Goal: Task Accomplishment & Management: Use online tool/utility

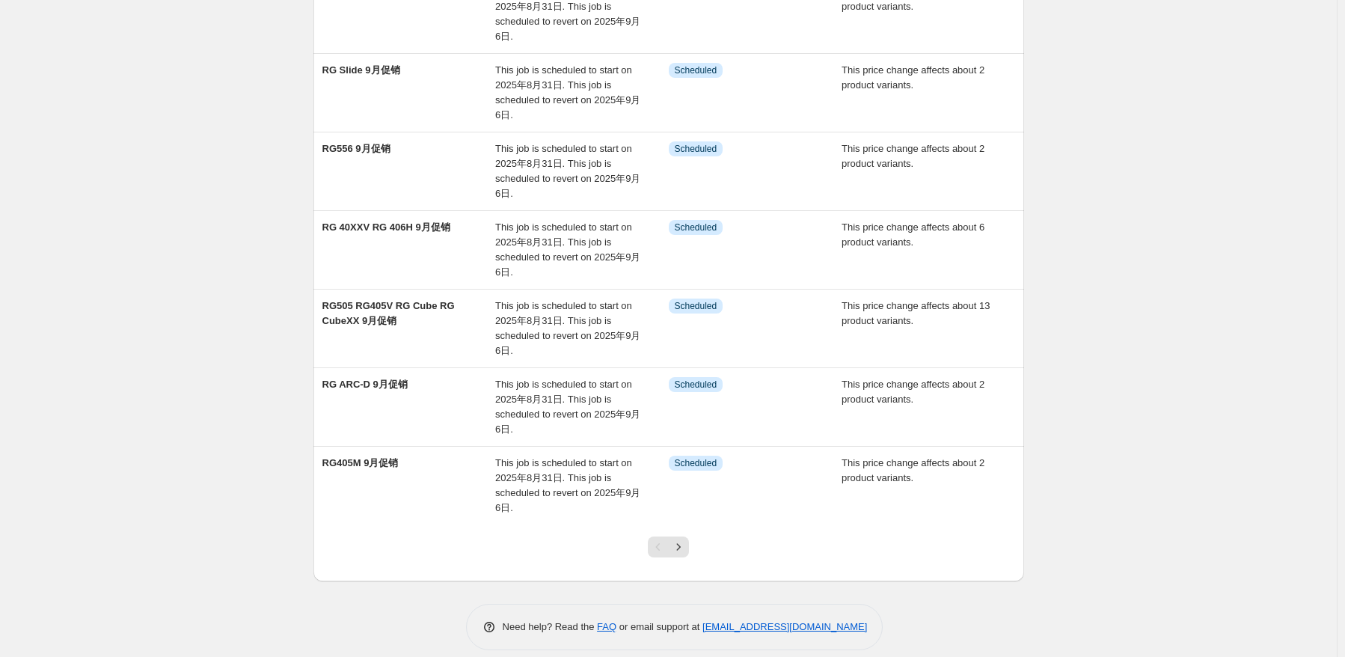
scroll to position [410, 0]
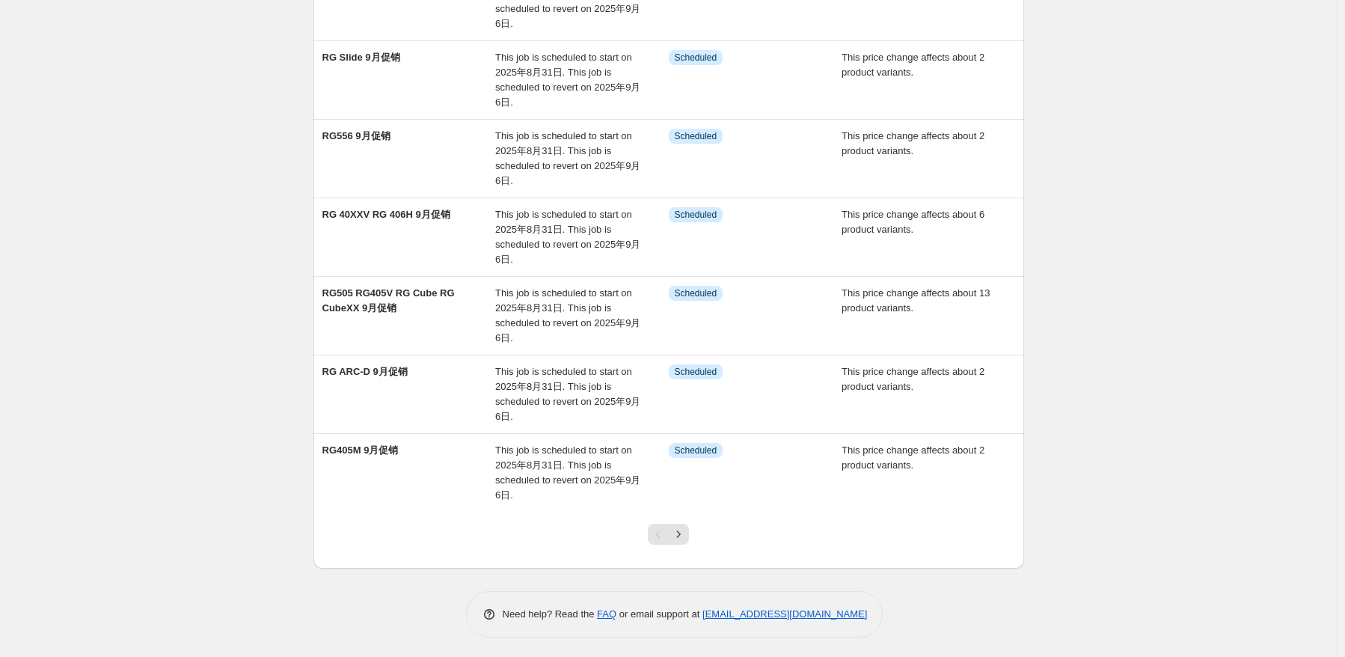
click at [664, 553] on div at bounding box center [668, 540] width 61 height 57
click at [675, 538] on icon "Next" at bounding box center [678, 534] width 15 height 15
click at [676, 534] on icon "Next" at bounding box center [678, 534] width 15 height 15
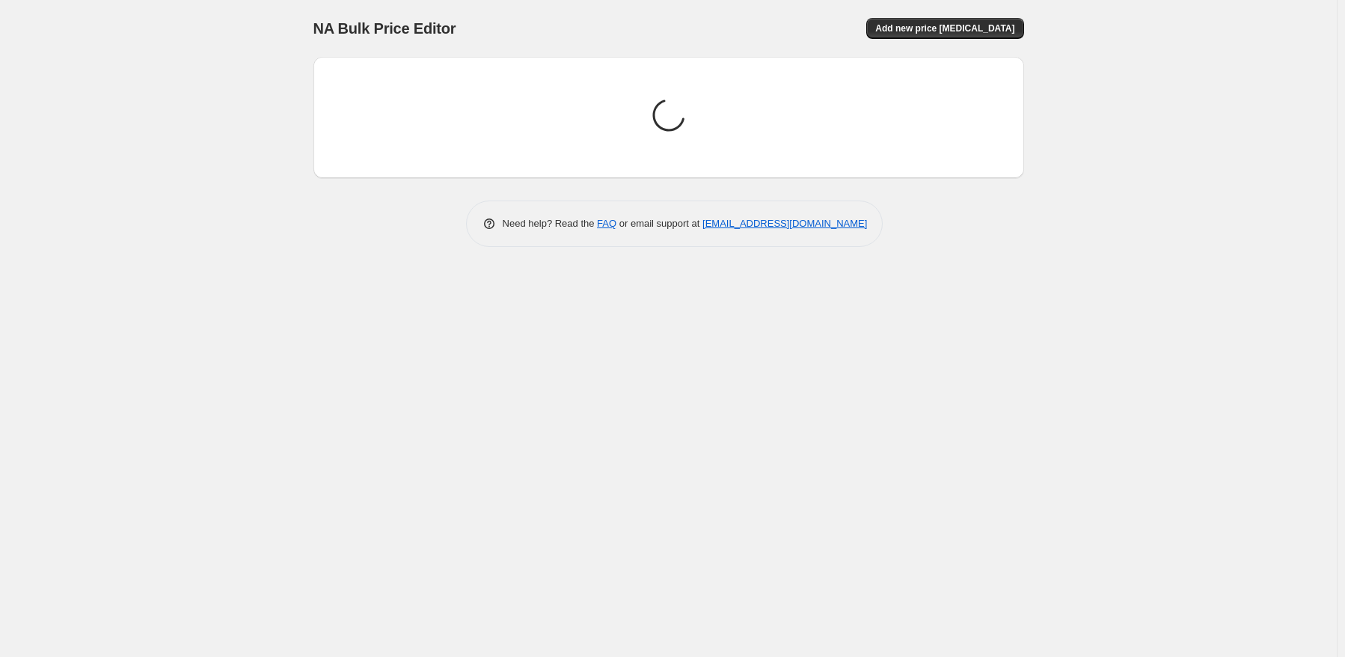
scroll to position [0, 0]
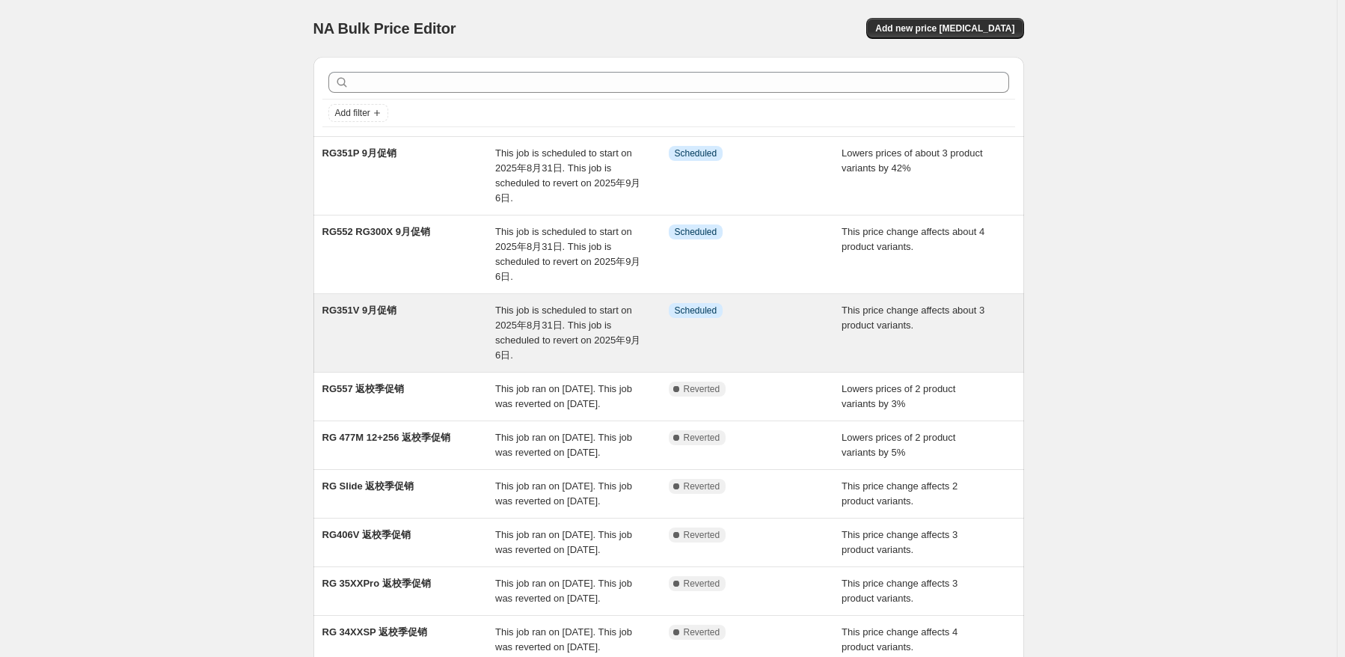
click at [380, 337] on div "RG351V 9月促销" at bounding box center [409, 333] width 174 height 60
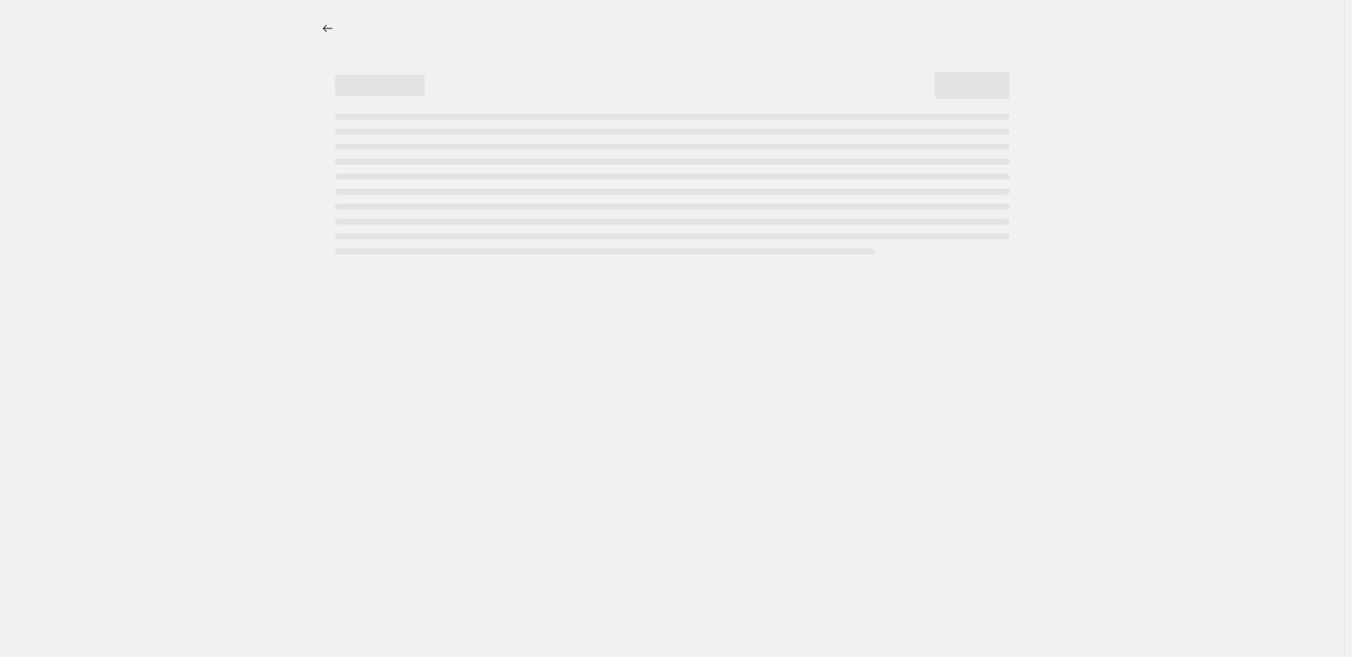
select select "pcap"
select select "no_change"
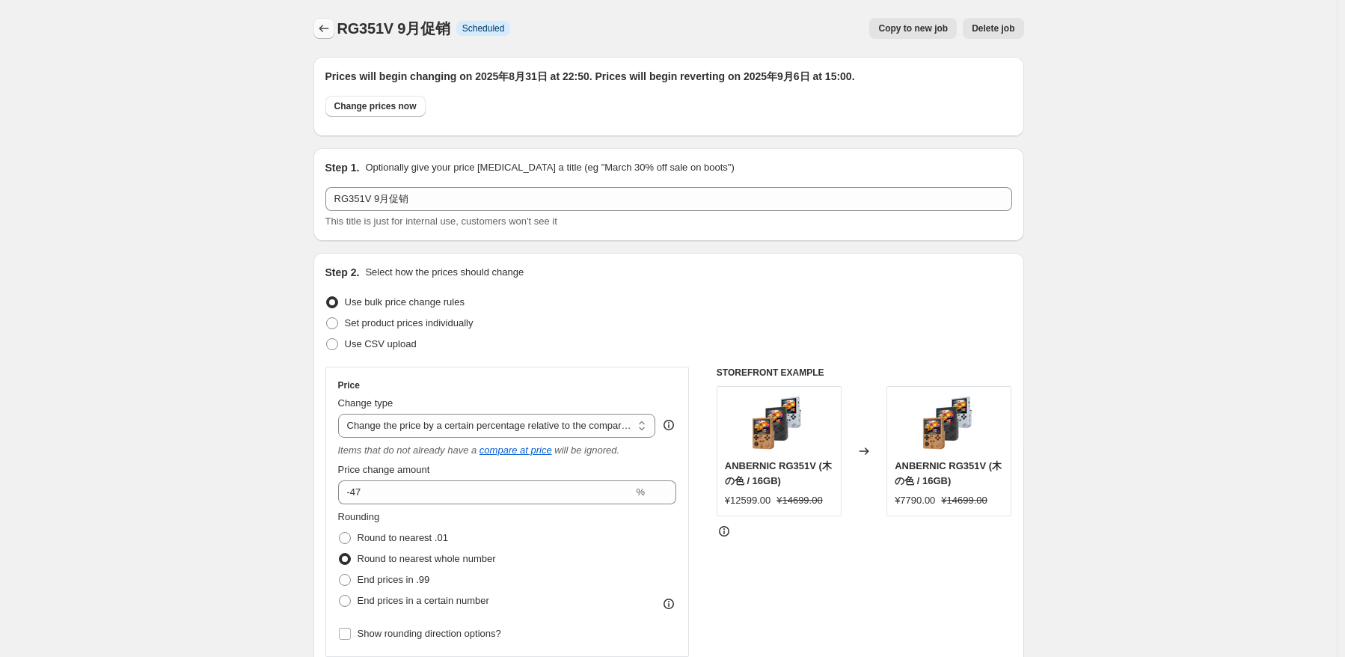
click at [327, 32] on icon "Price change jobs" at bounding box center [323, 28] width 15 height 15
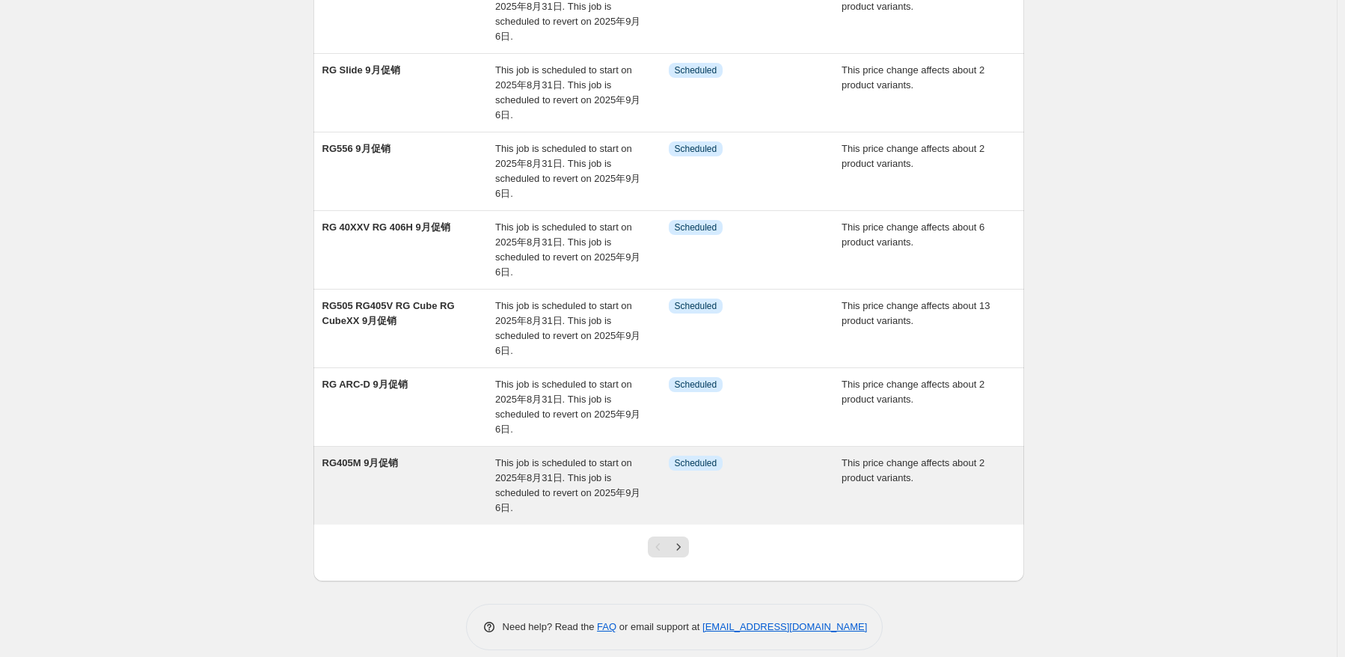
scroll to position [410, 0]
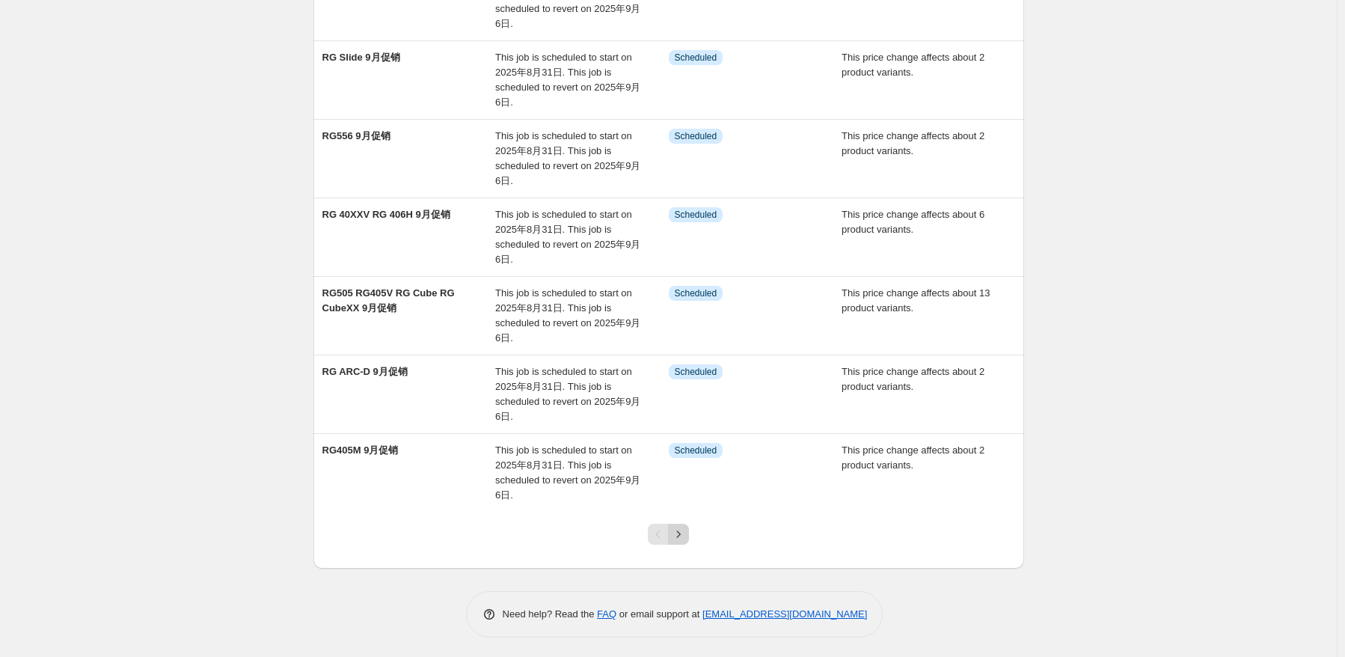
click at [677, 530] on icon "Next" at bounding box center [678, 534] width 15 height 15
click at [685, 533] on icon "Next" at bounding box center [678, 534] width 15 height 15
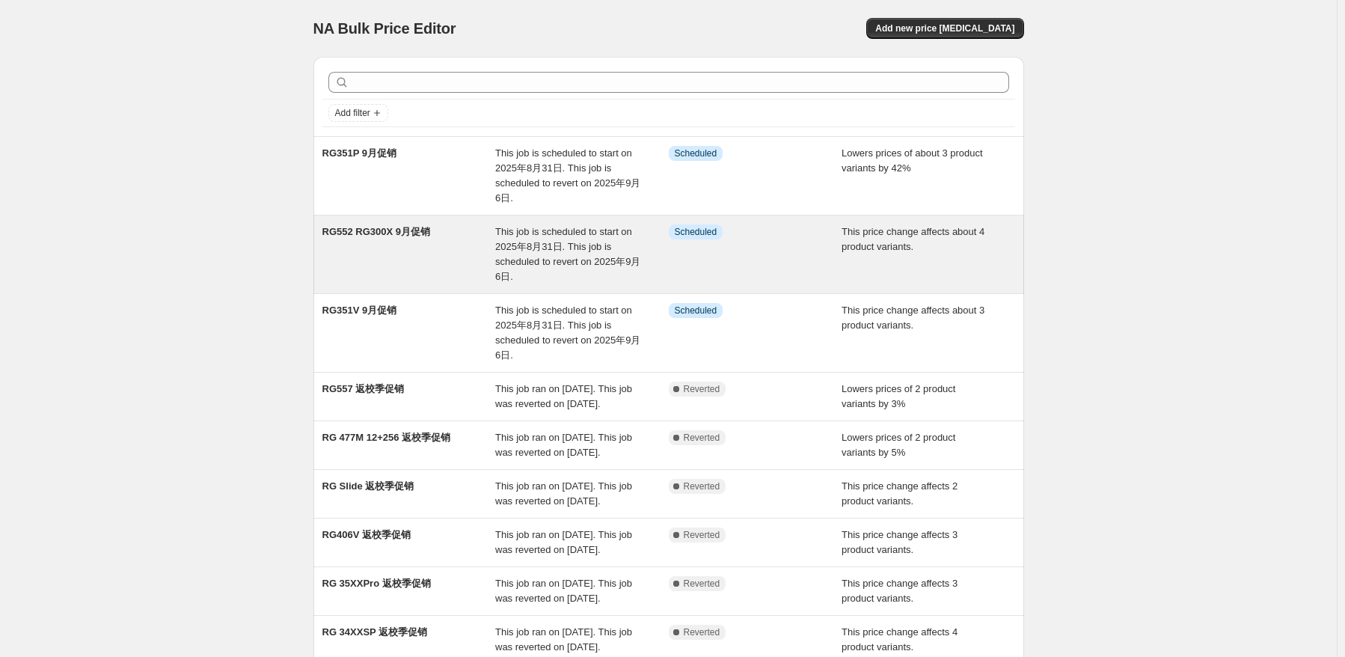
click at [582, 254] on span "This job is scheduled to start on 2025年8月31日. This job is scheduled to revert o…" at bounding box center [567, 254] width 145 height 56
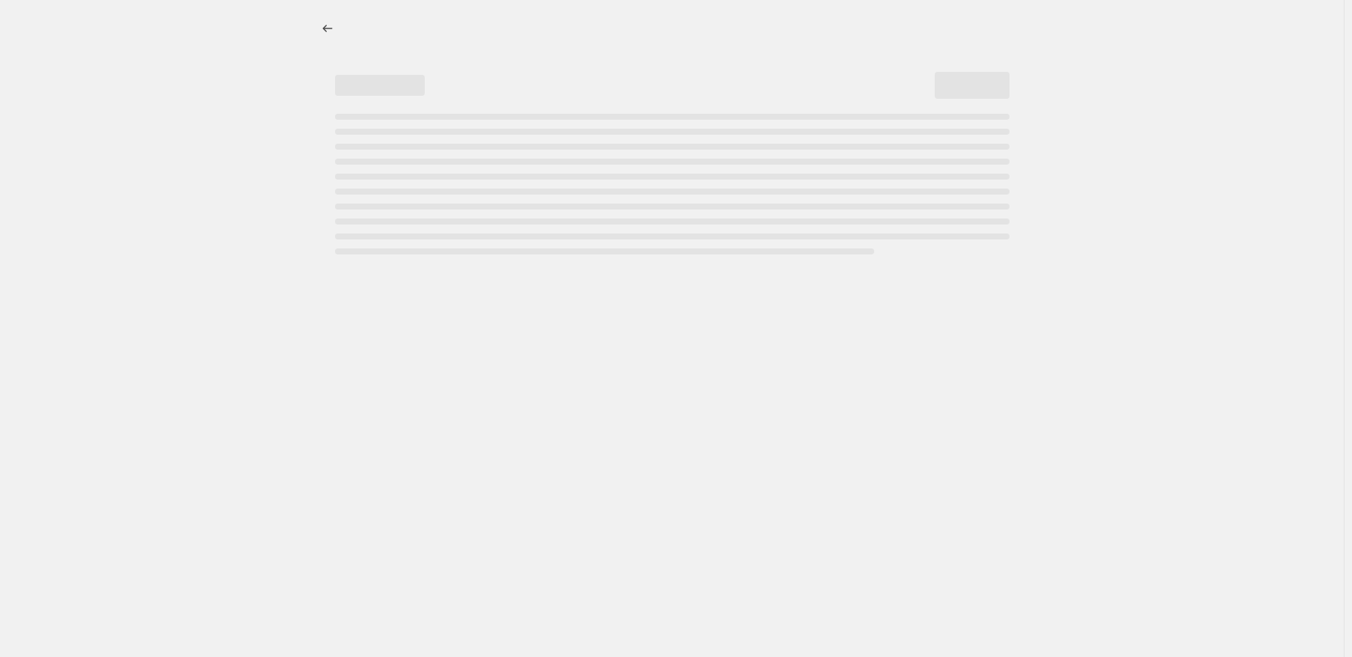
select select "pcap"
select select "no_change"
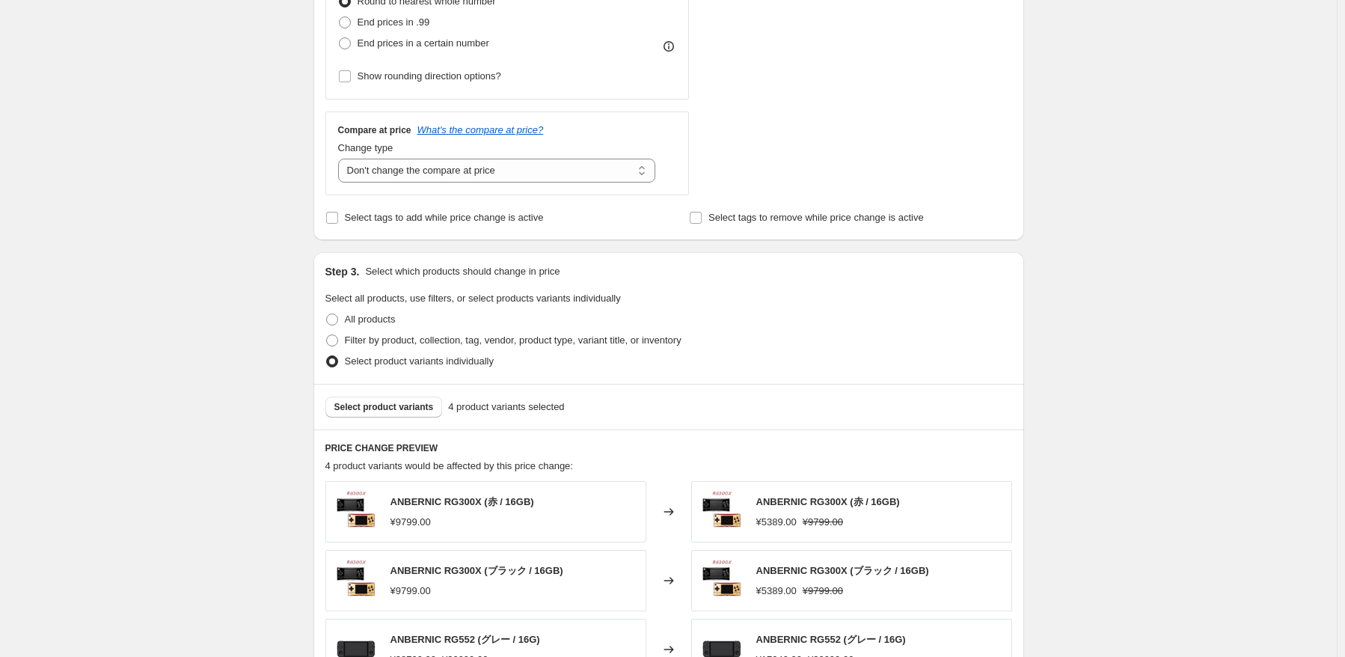
scroll to position [748, 0]
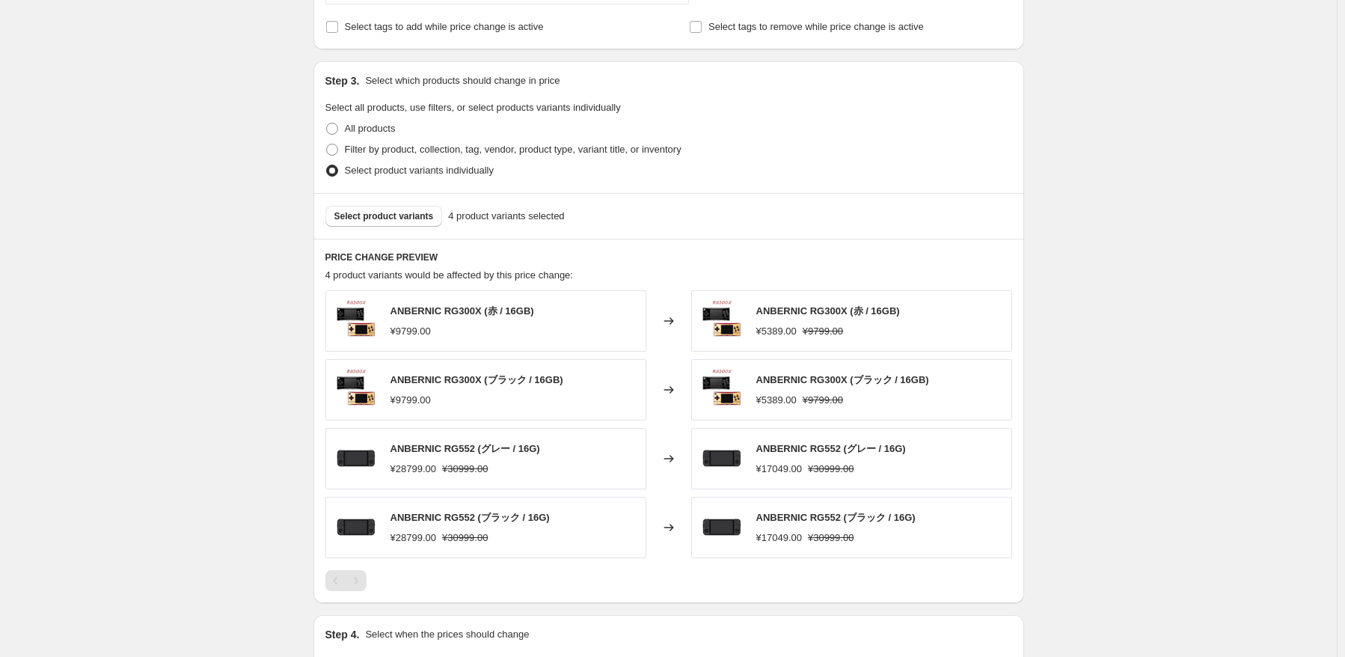
click at [359, 586] on div "Pagination" at bounding box center [356, 580] width 21 height 21
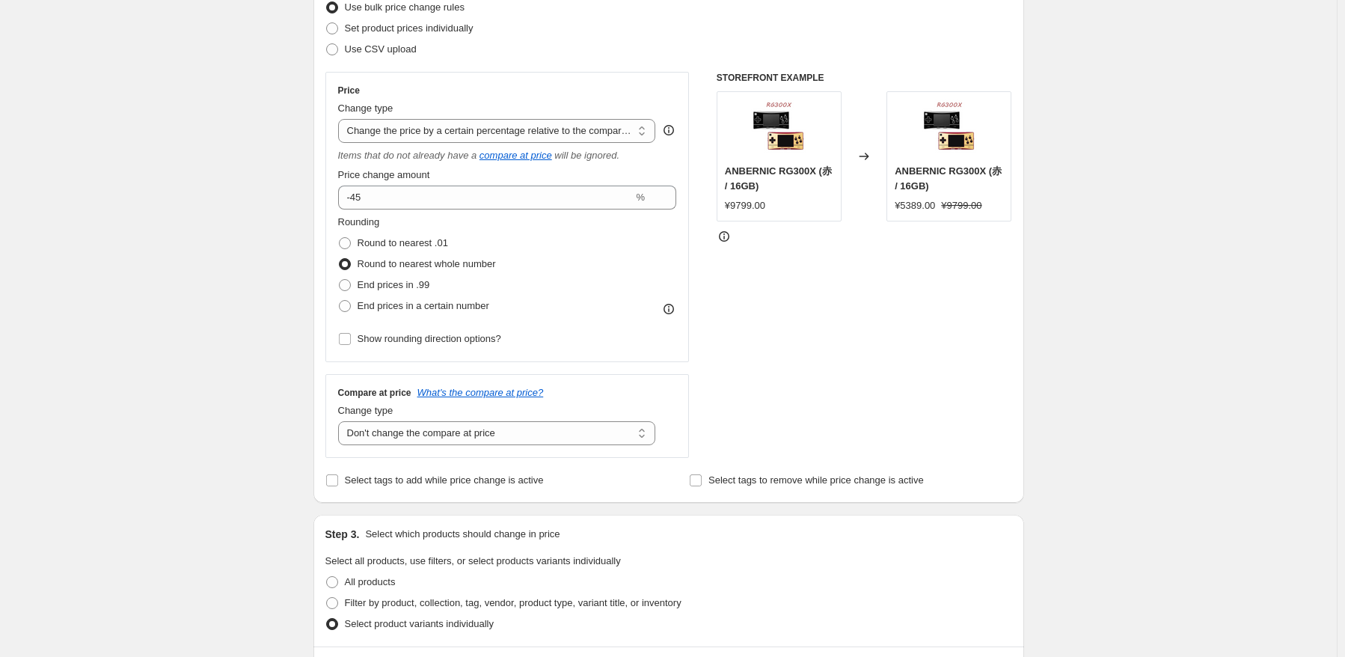
scroll to position [0, 0]
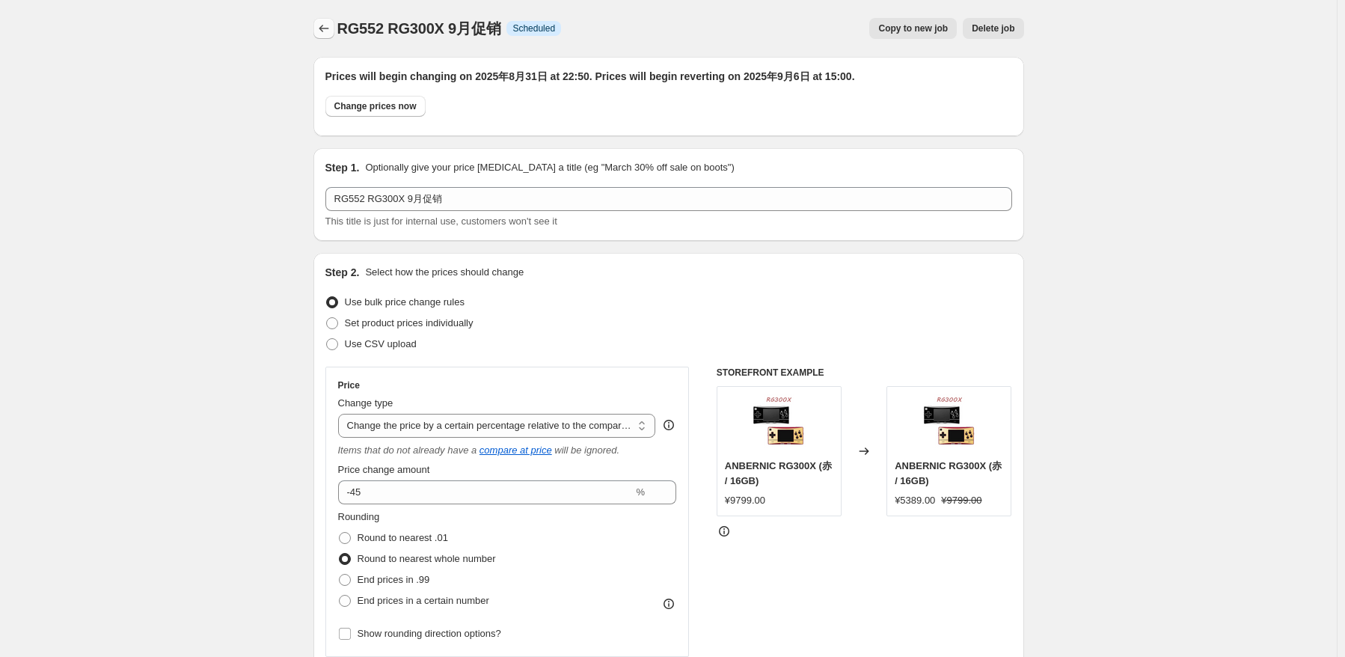
click at [322, 33] on icon "Price change jobs" at bounding box center [323, 28] width 15 height 15
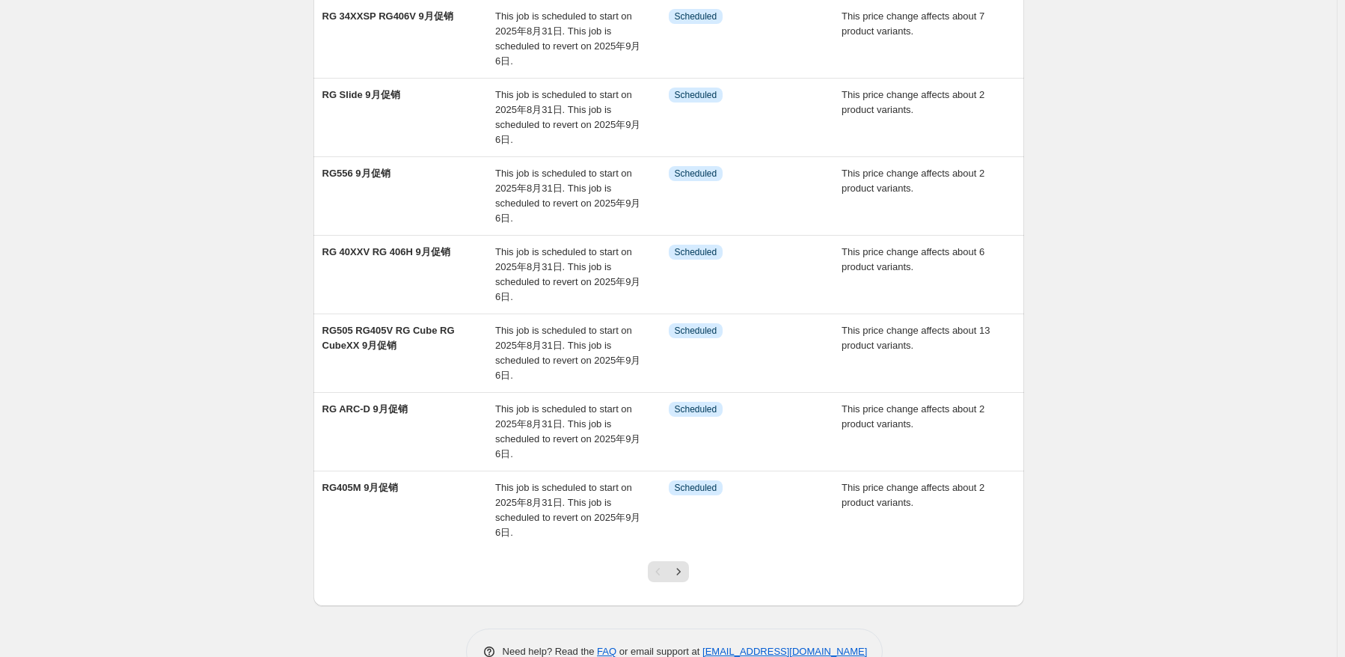
scroll to position [410, 0]
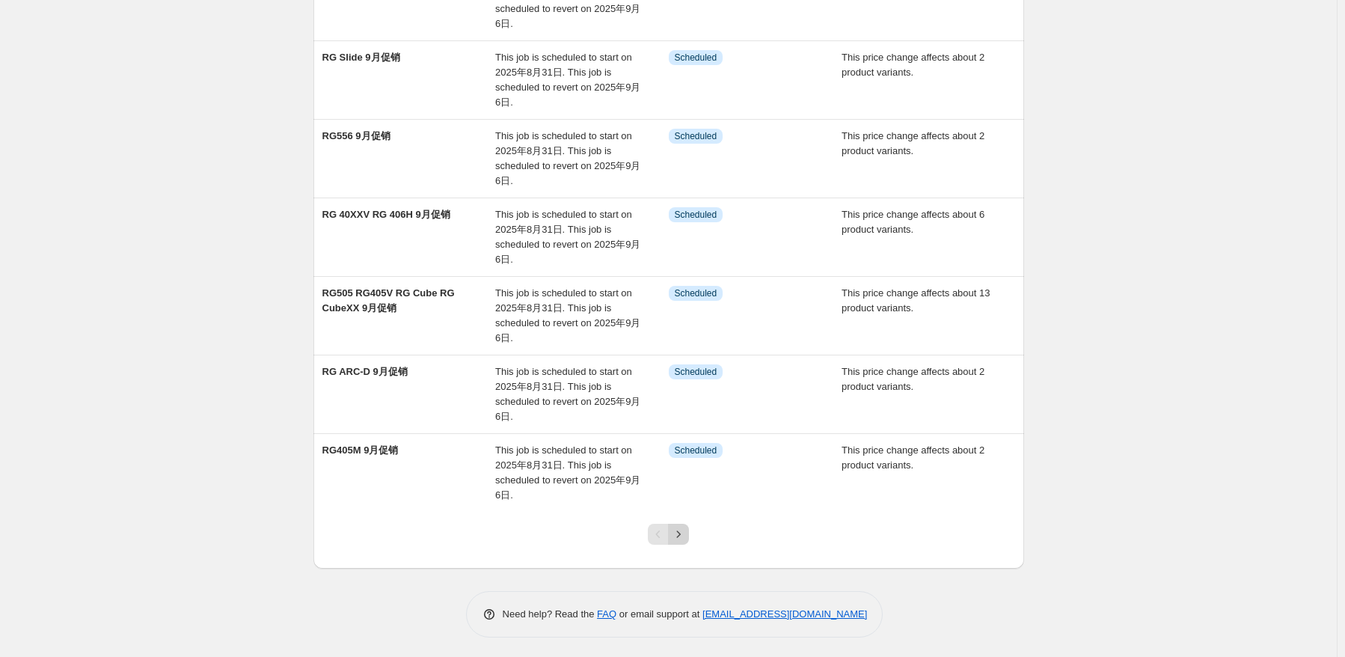
click at [686, 535] on icon "Next" at bounding box center [678, 534] width 15 height 15
click at [686, 534] on icon "Next" at bounding box center [678, 534] width 15 height 15
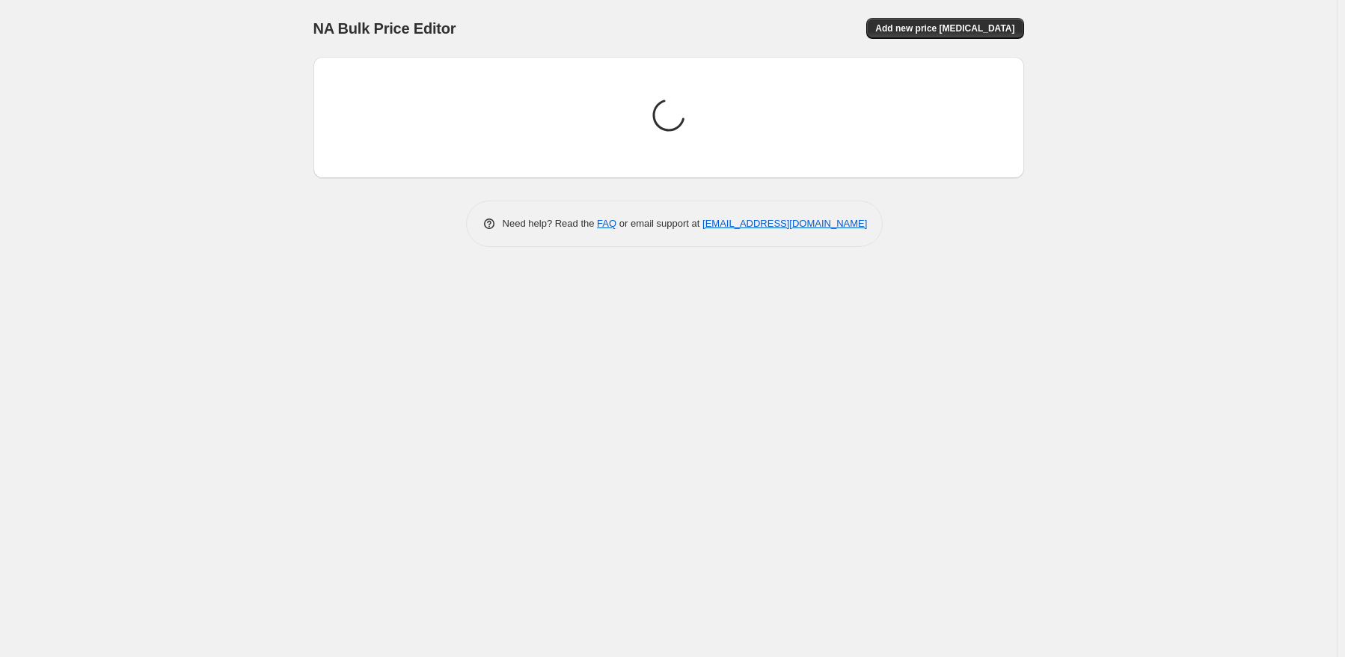
scroll to position [0, 0]
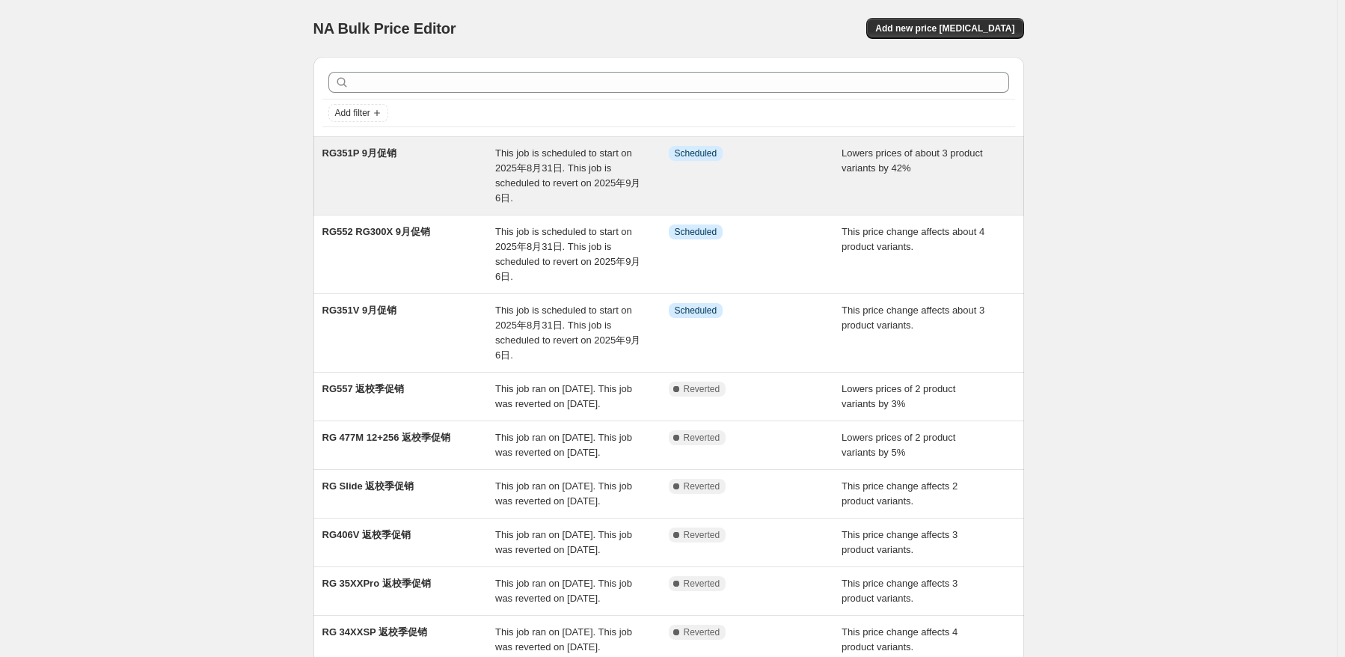
click at [503, 166] on span "This job is scheduled to start on 2025年8月31日. This job is scheduled to revert o…" at bounding box center [567, 175] width 145 height 56
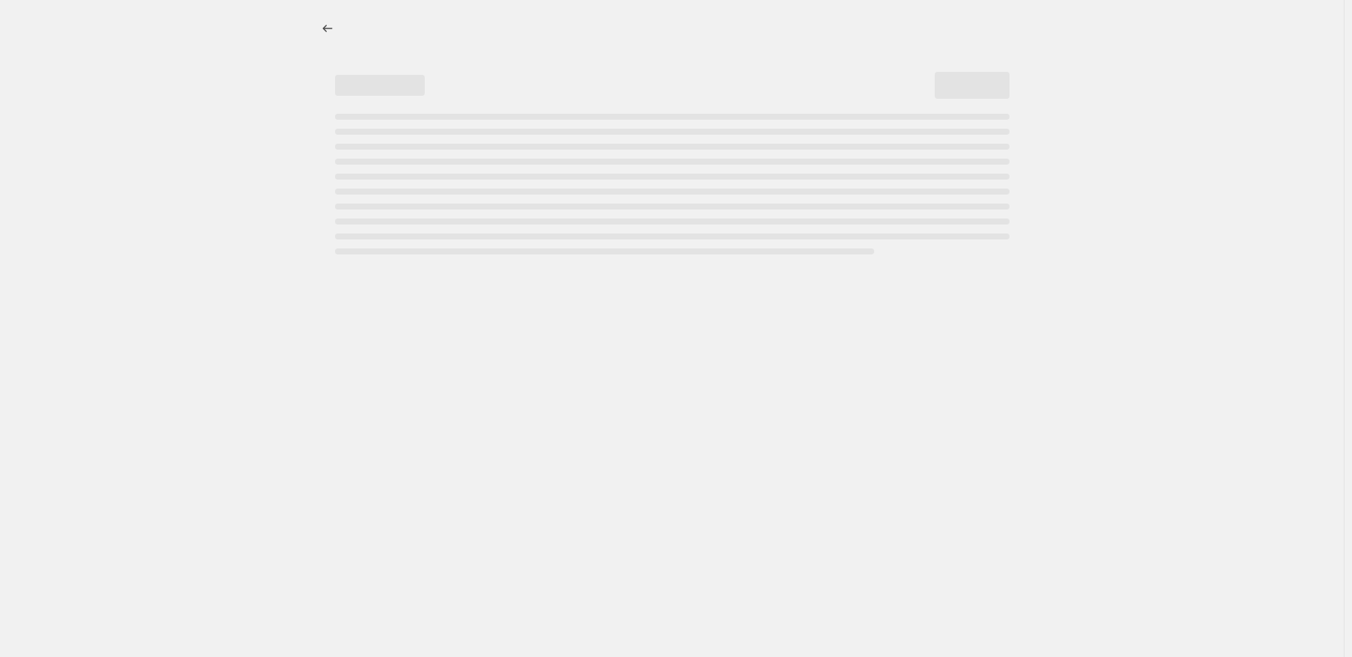
select select "percentage"
select select "no_change"
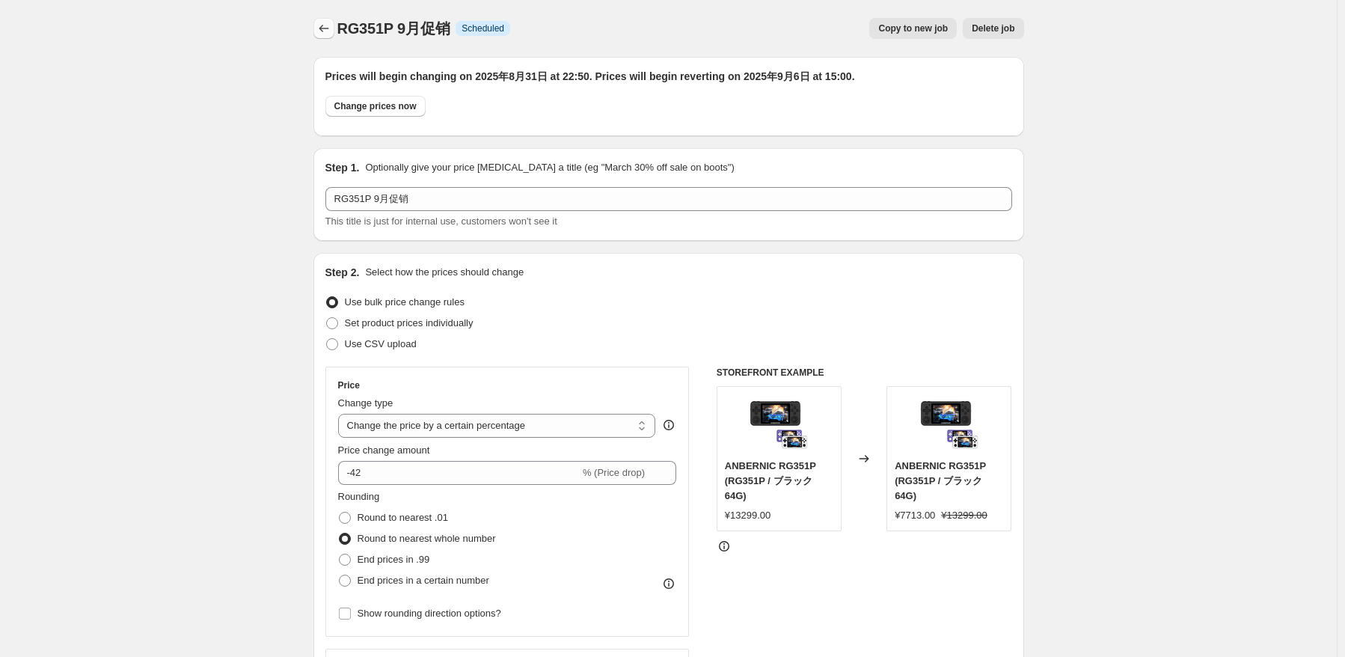
click at [328, 28] on icon "Price change jobs" at bounding box center [323, 28] width 15 height 15
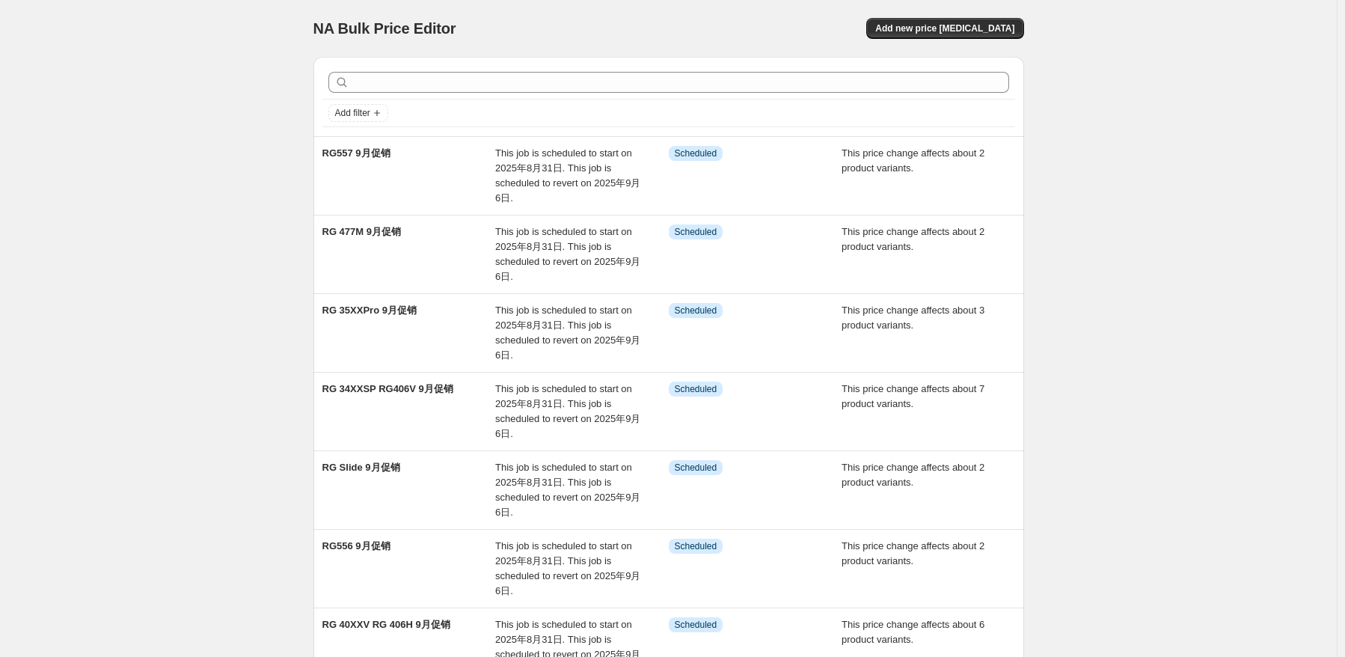
click at [213, 298] on div "NA Bulk Price Editor. This page is ready NA Bulk Price Editor Add new price [ME…" at bounding box center [668, 535] width 1337 height 1070
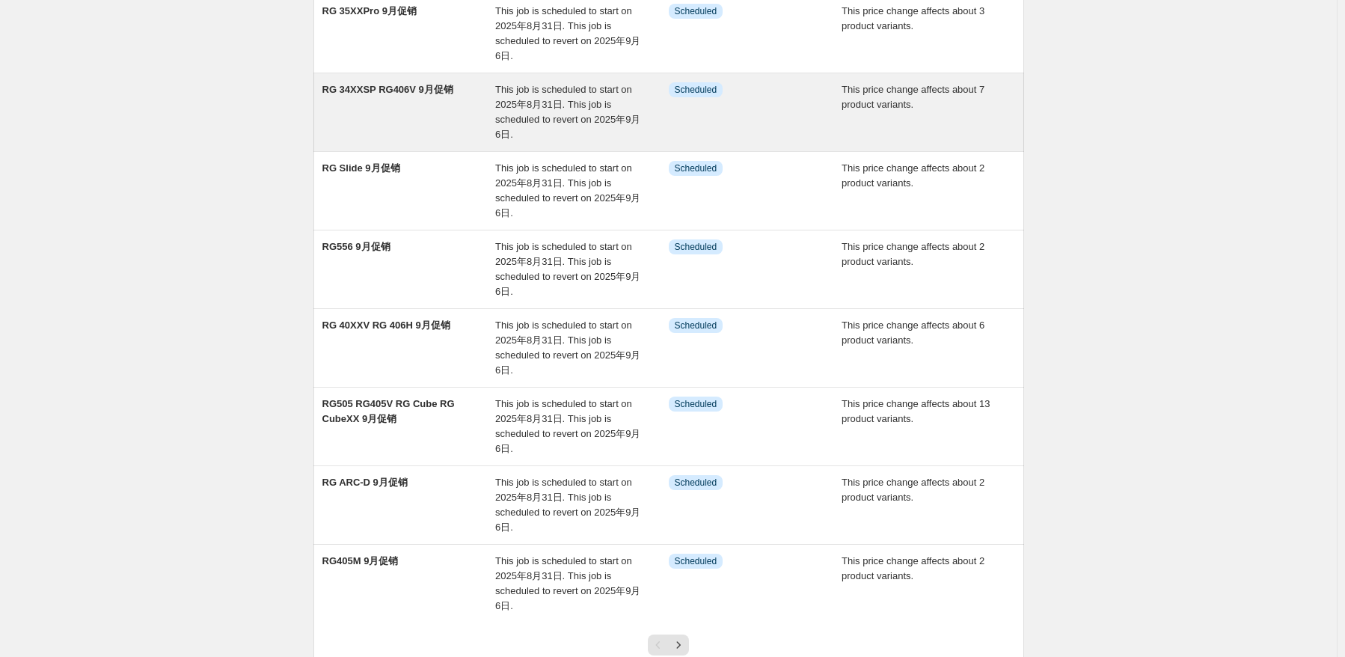
scroll to position [410, 0]
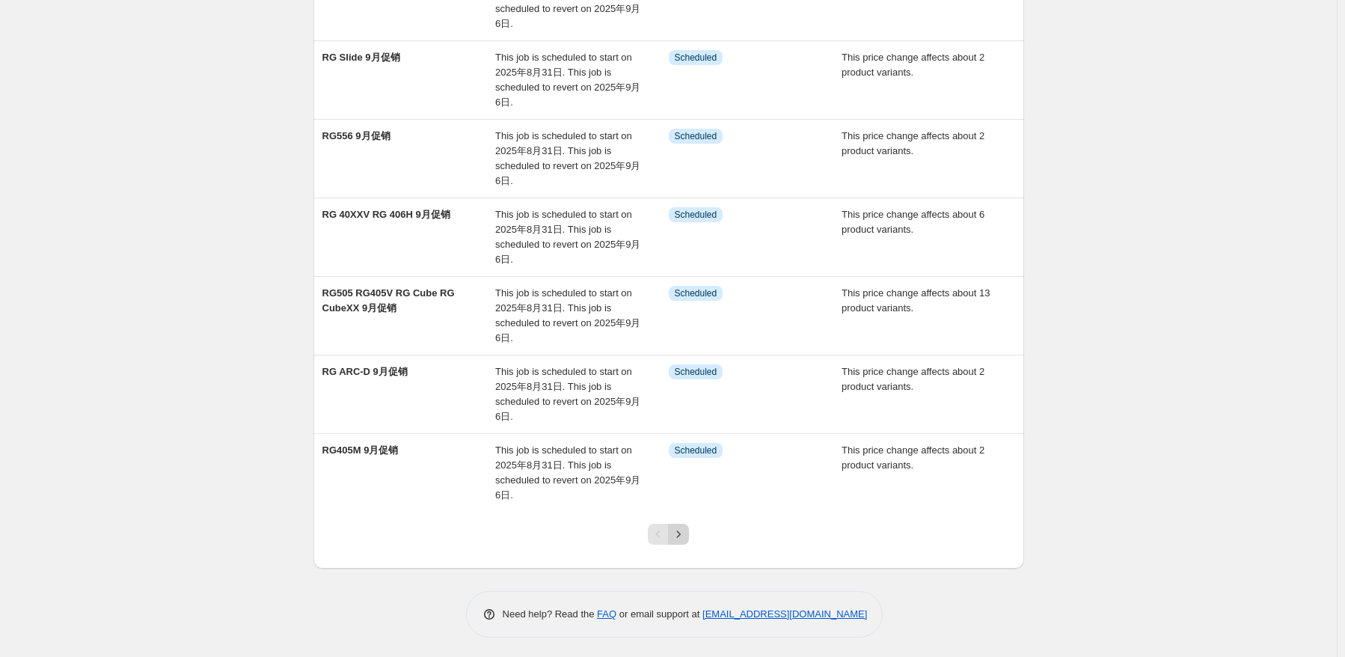
click at [686, 527] on icon "Next" at bounding box center [678, 534] width 15 height 15
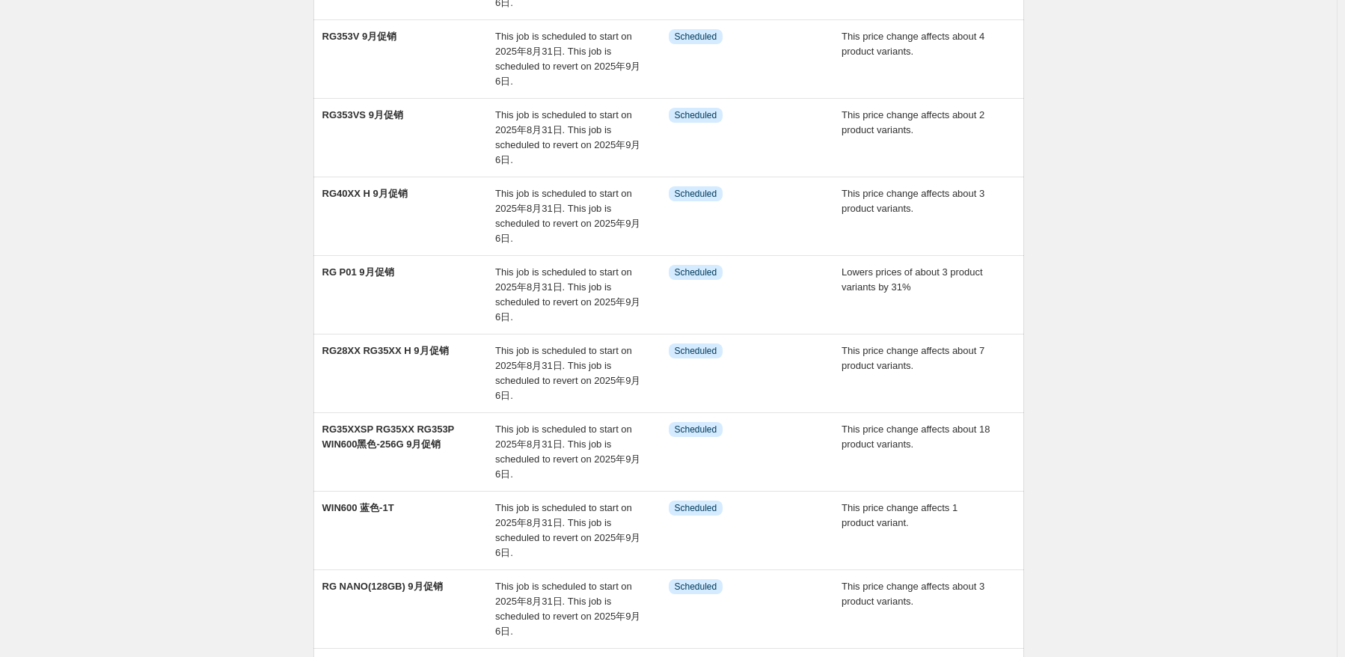
scroll to position [374, 0]
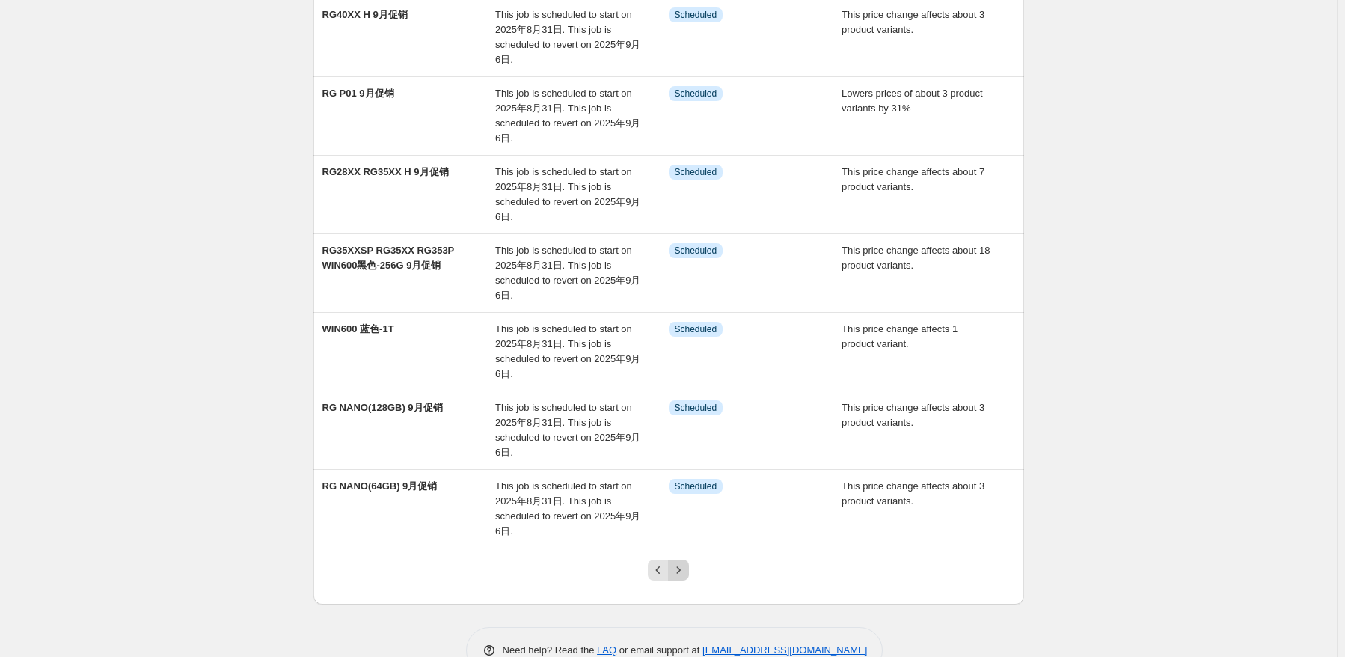
click at [677, 562] on icon "Next" at bounding box center [678, 569] width 15 height 15
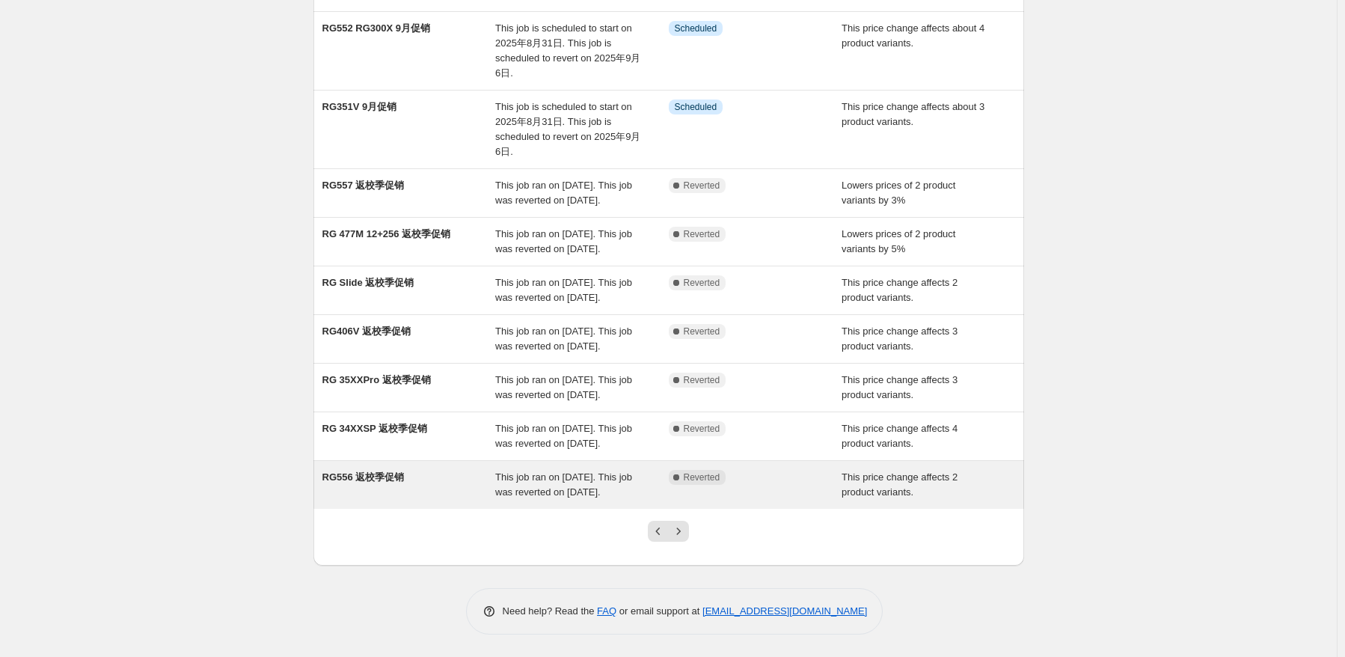
scroll to position [305, 0]
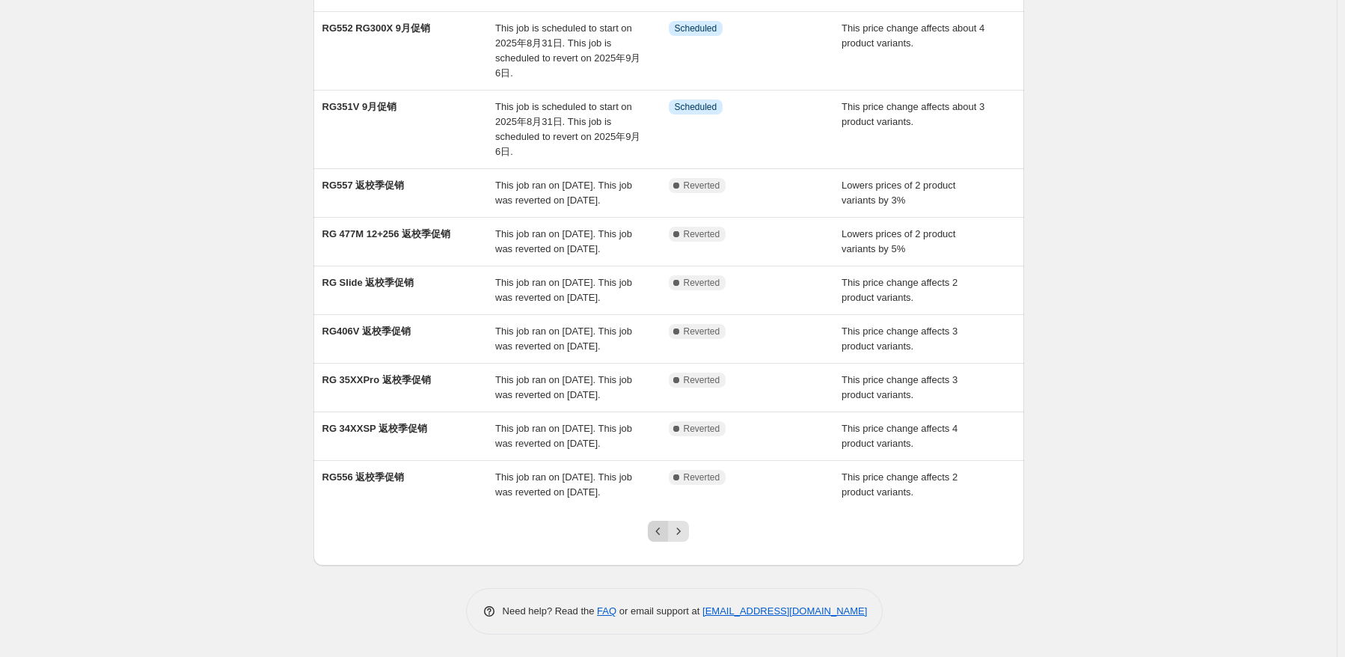
click at [663, 539] on icon "Previous" at bounding box center [658, 531] width 15 height 15
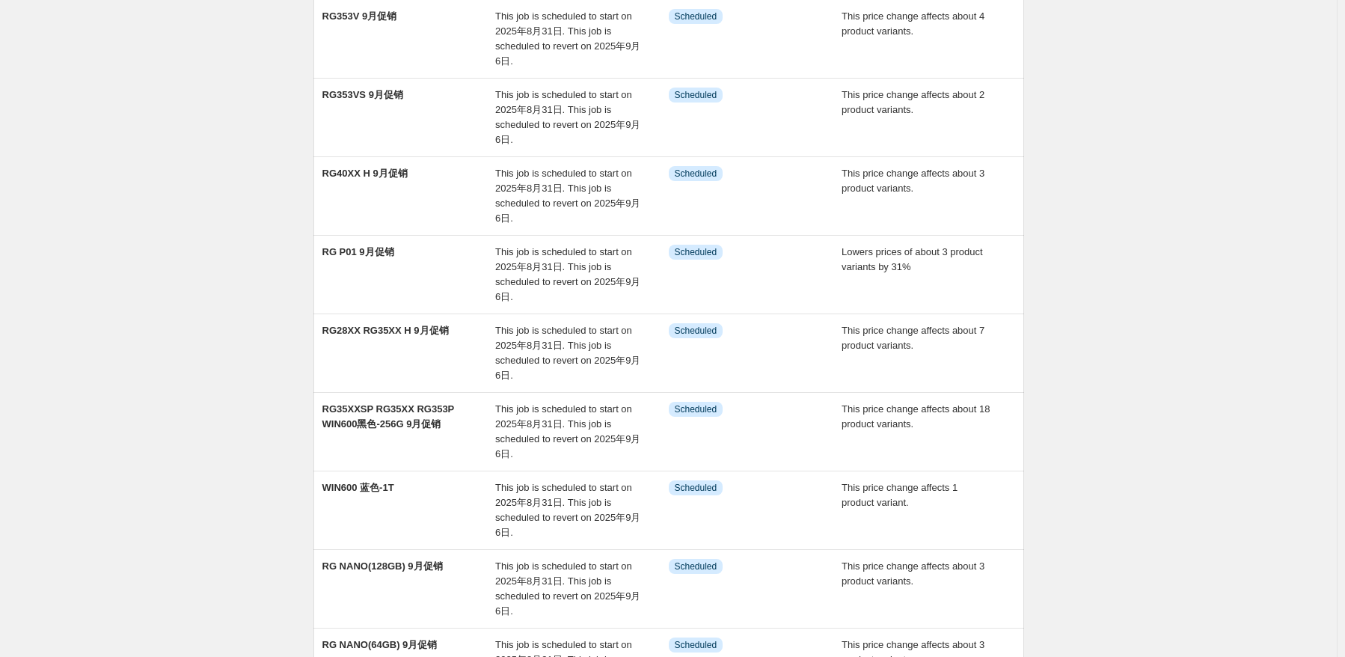
scroll to position [410, 0]
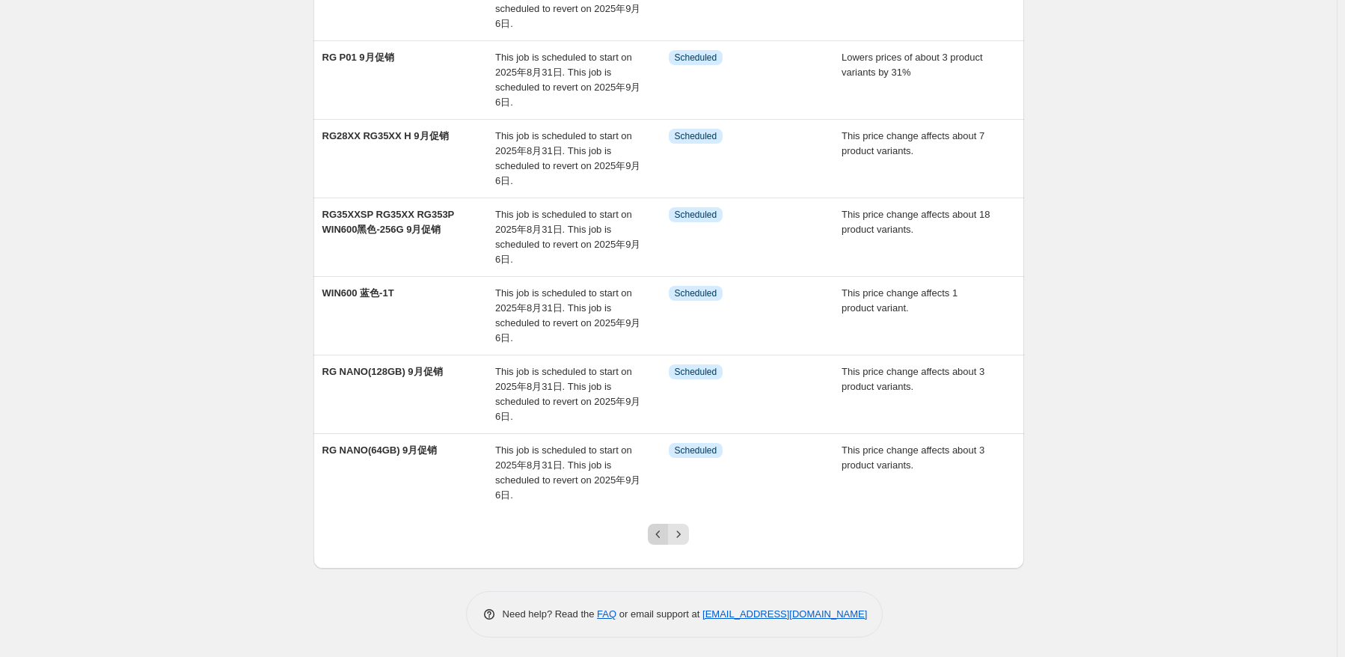
click at [661, 533] on icon "Previous" at bounding box center [658, 534] width 15 height 15
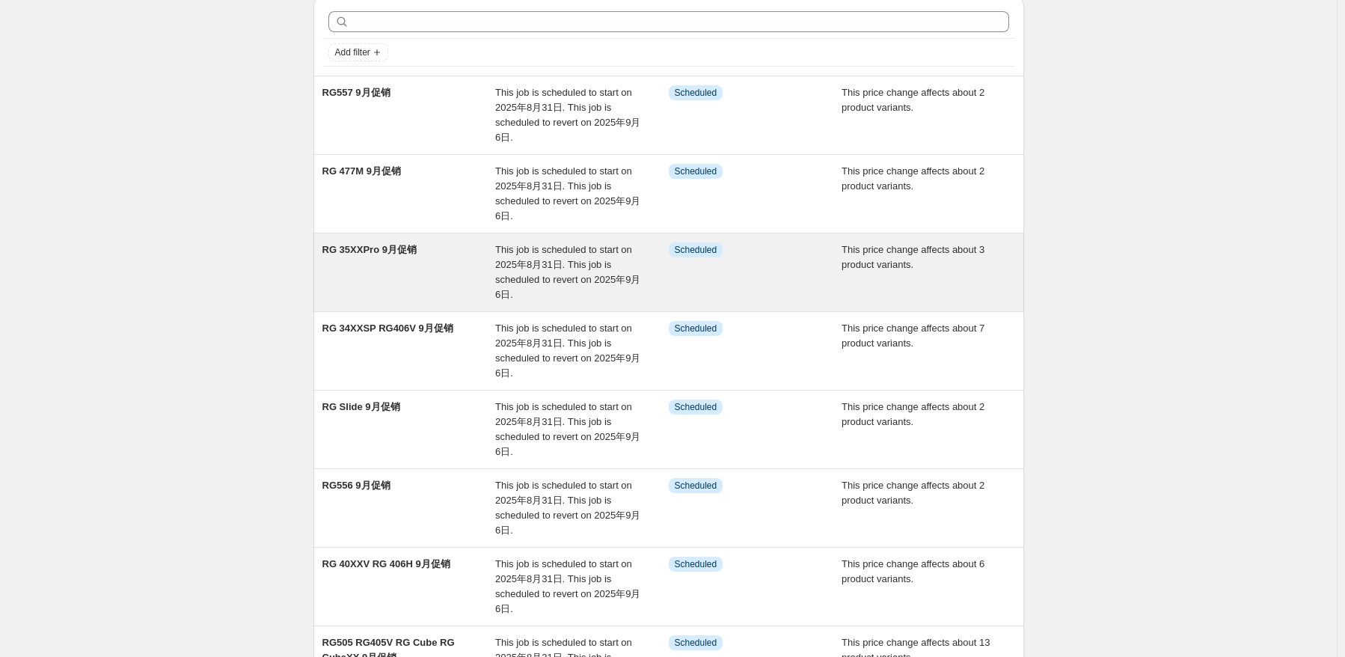
scroll to position [150, 0]
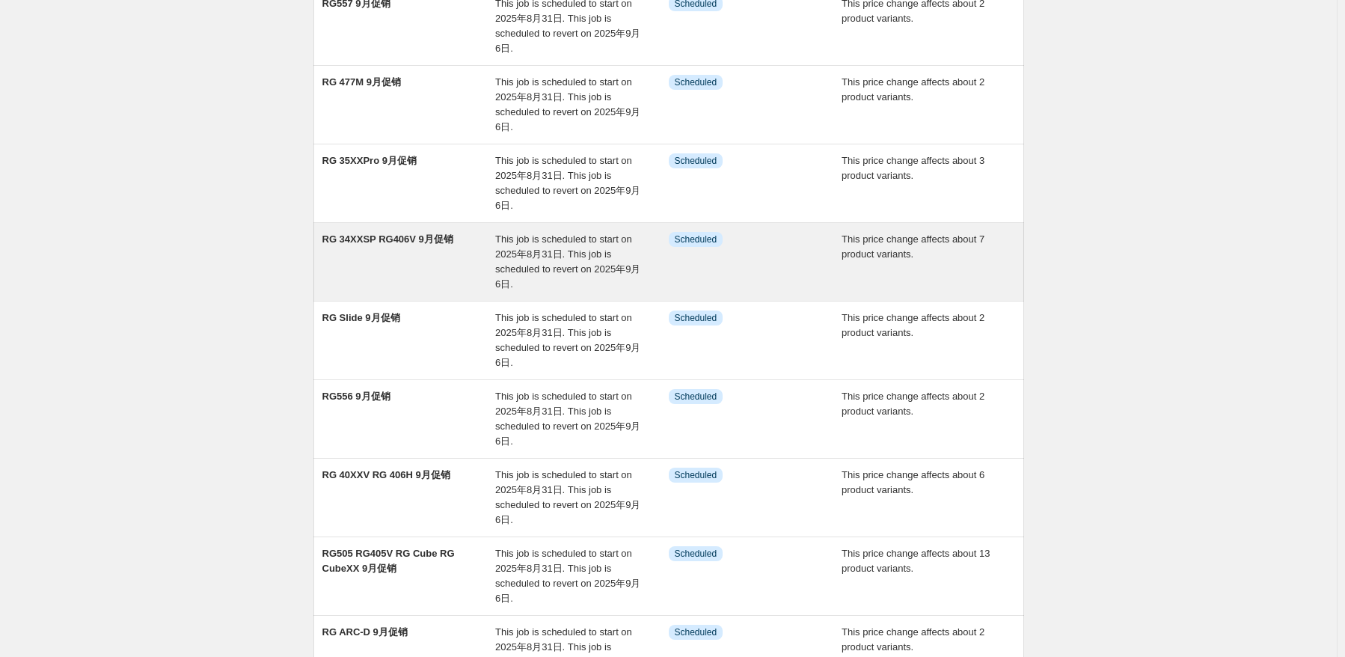
click at [428, 280] on div "RG 34XXSP RG406V 9月促销" at bounding box center [409, 262] width 174 height 60
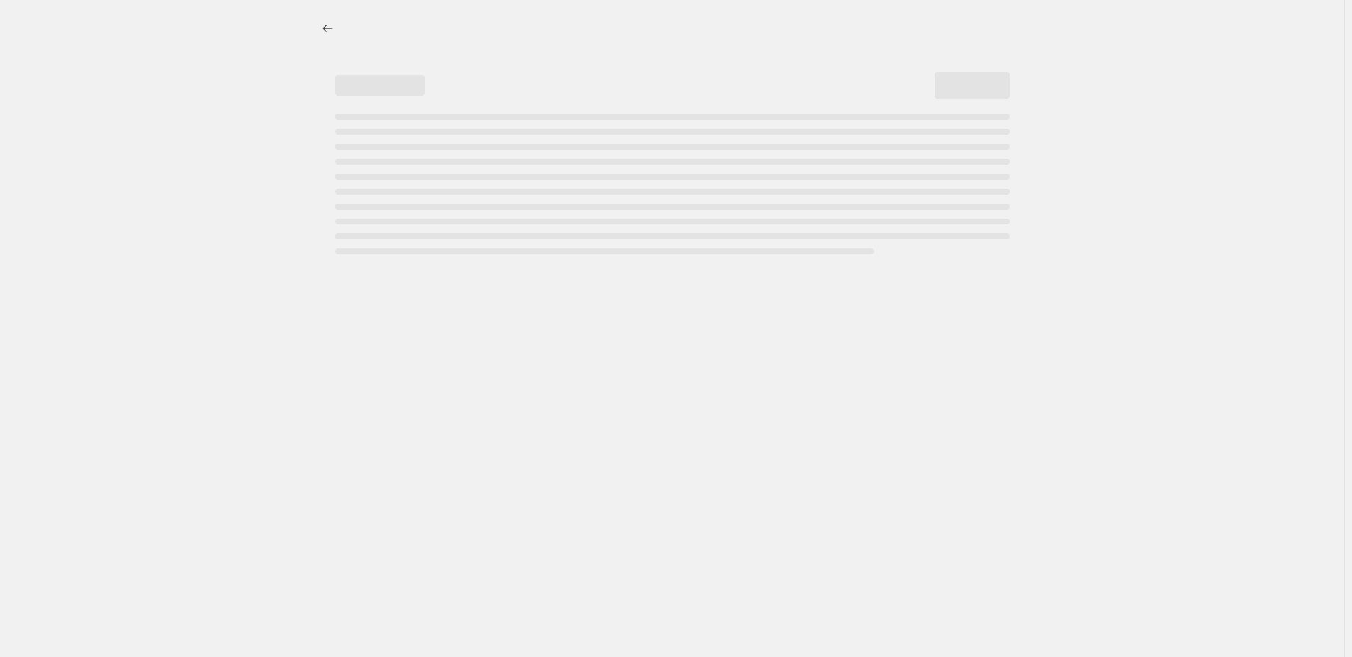
select select "pcap"
select select "no_change"
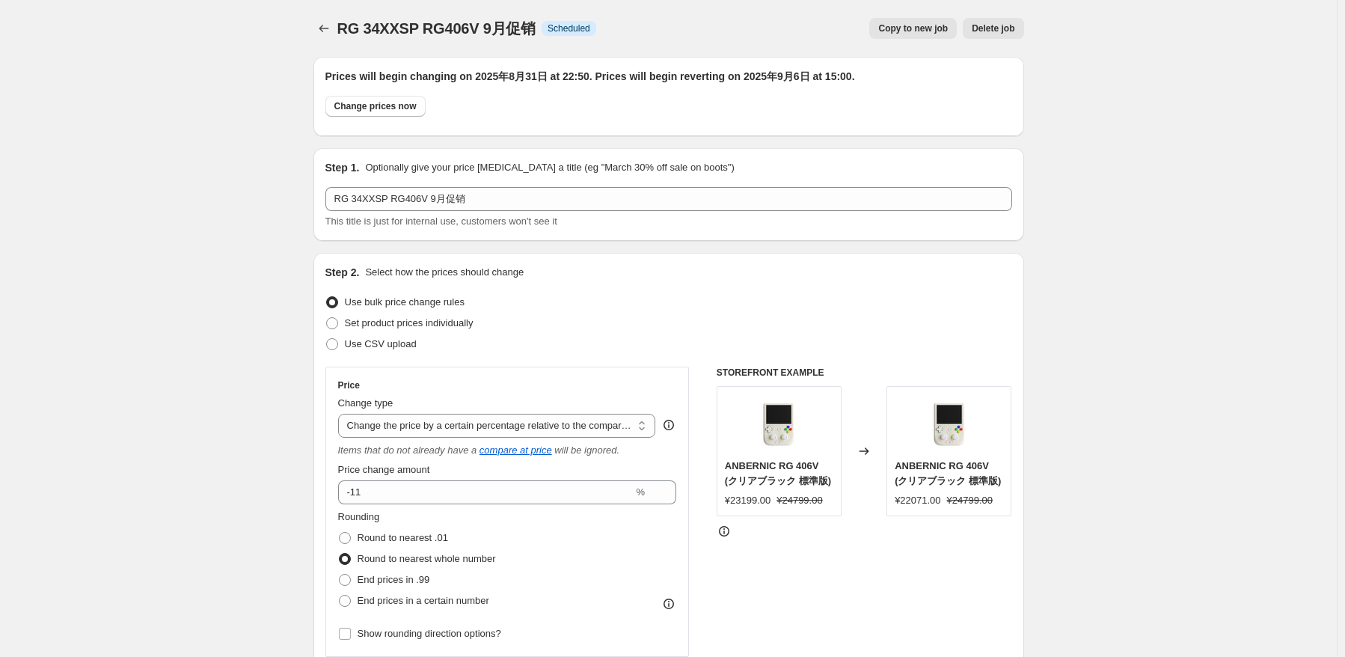
click at [323, 16] on div "RG 34XXSP RG406V 9月促销. This page is ready RG 34XXSP RG406V 9月促销 Info Scheduled …" at bounding box center [668, 28] width 711 height 57
click at [323, 23] on icon "Price change jobs" at bounding box center [323, 28] width 15 height 15
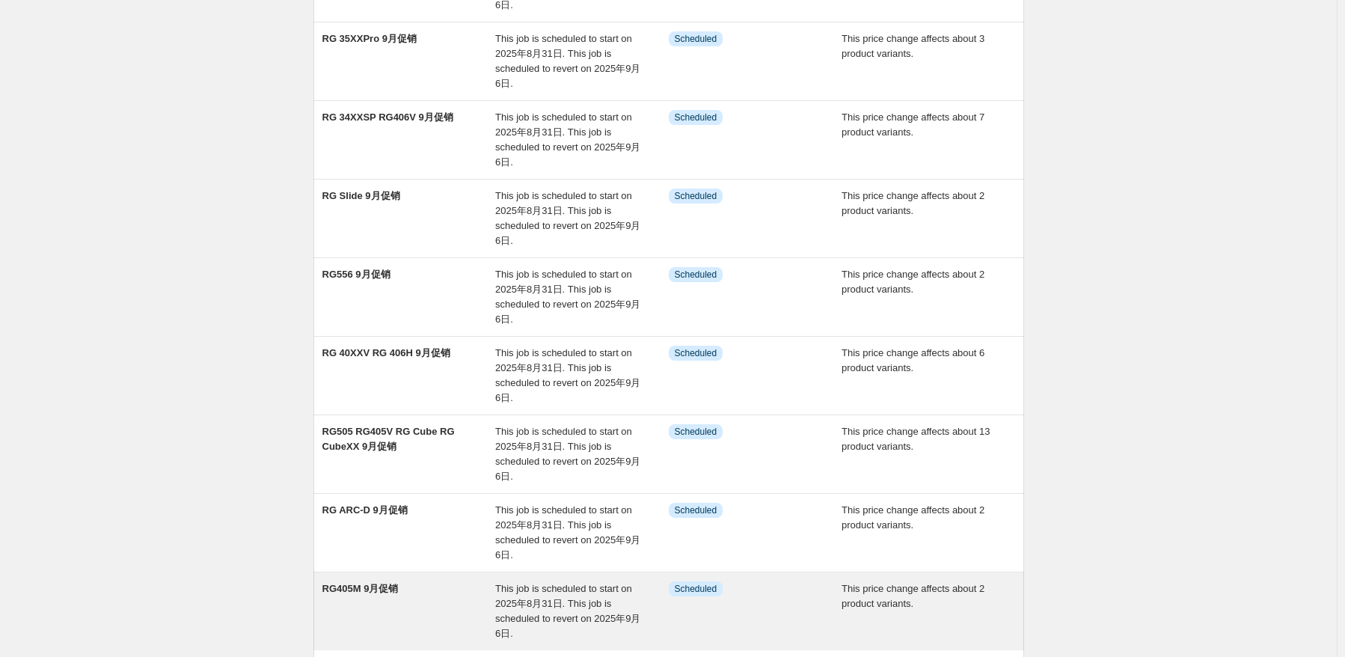
scroll to position [410, 0]
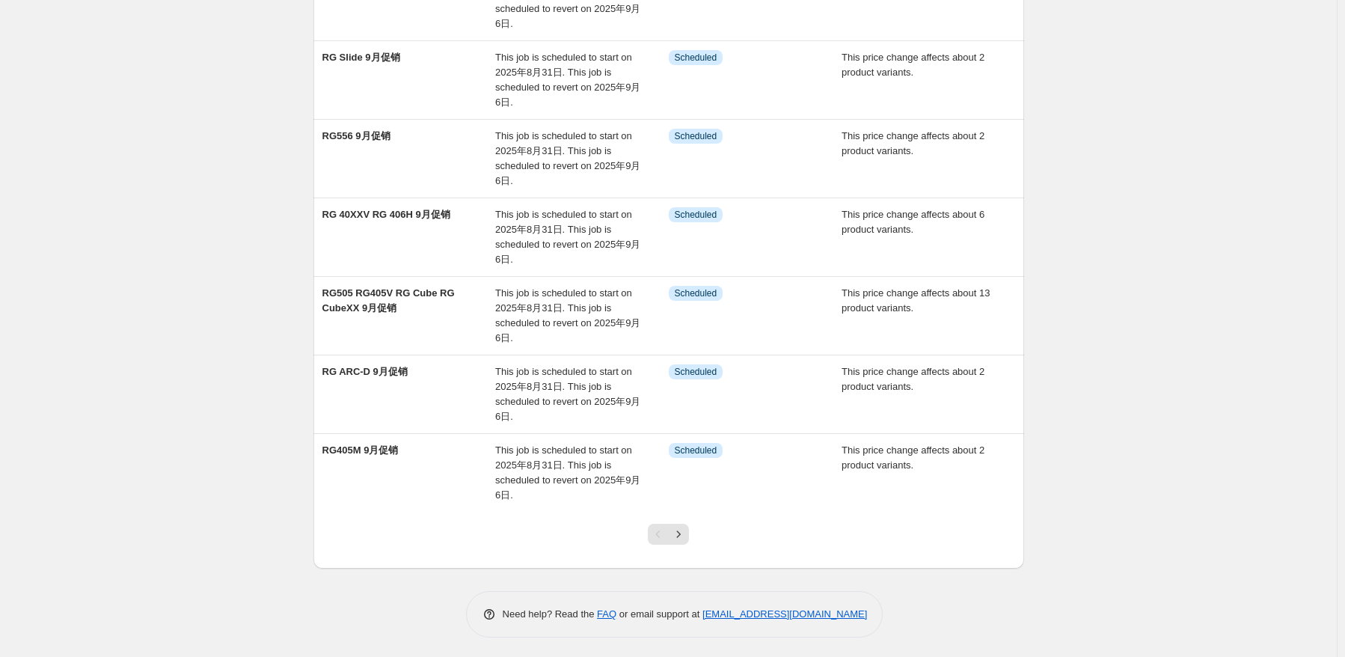
click at [681, 529] on icon "Next" at bounding box center [678, 534] width 15 height 15
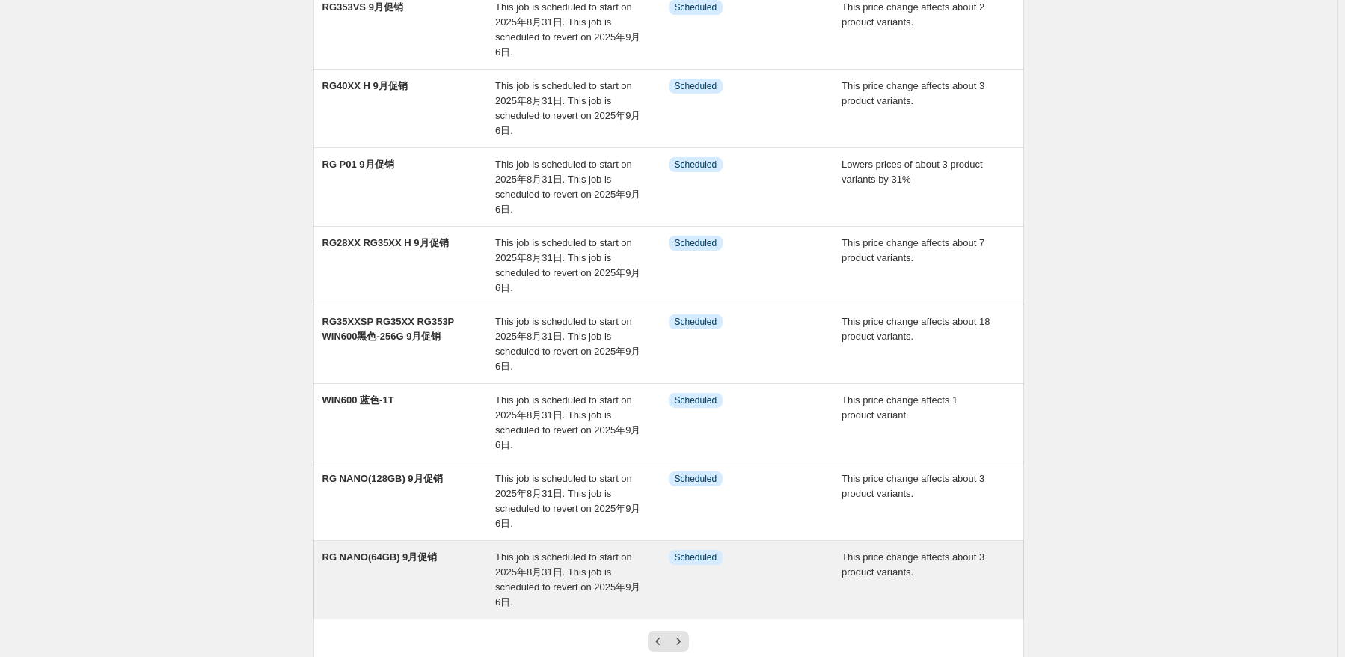
scroll to position [374, 0]
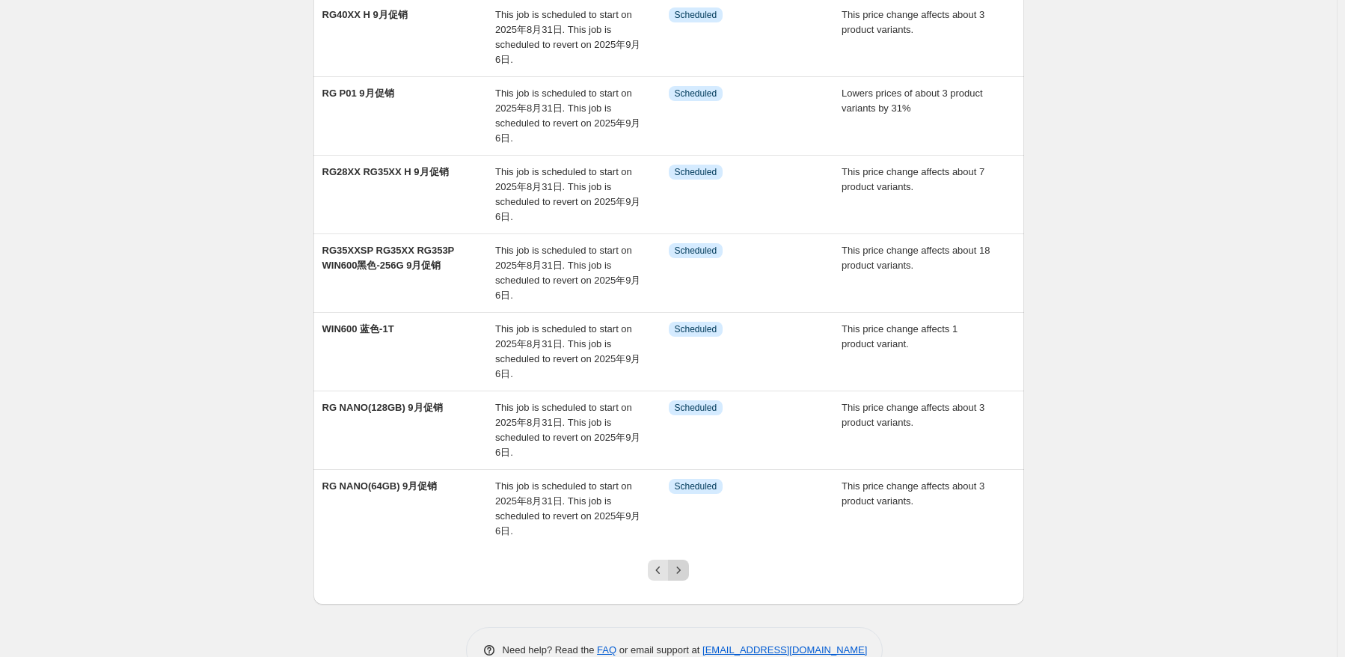
click at [674, 562] on icon "Next" at bounding box center [678, 569] width 15 height 15
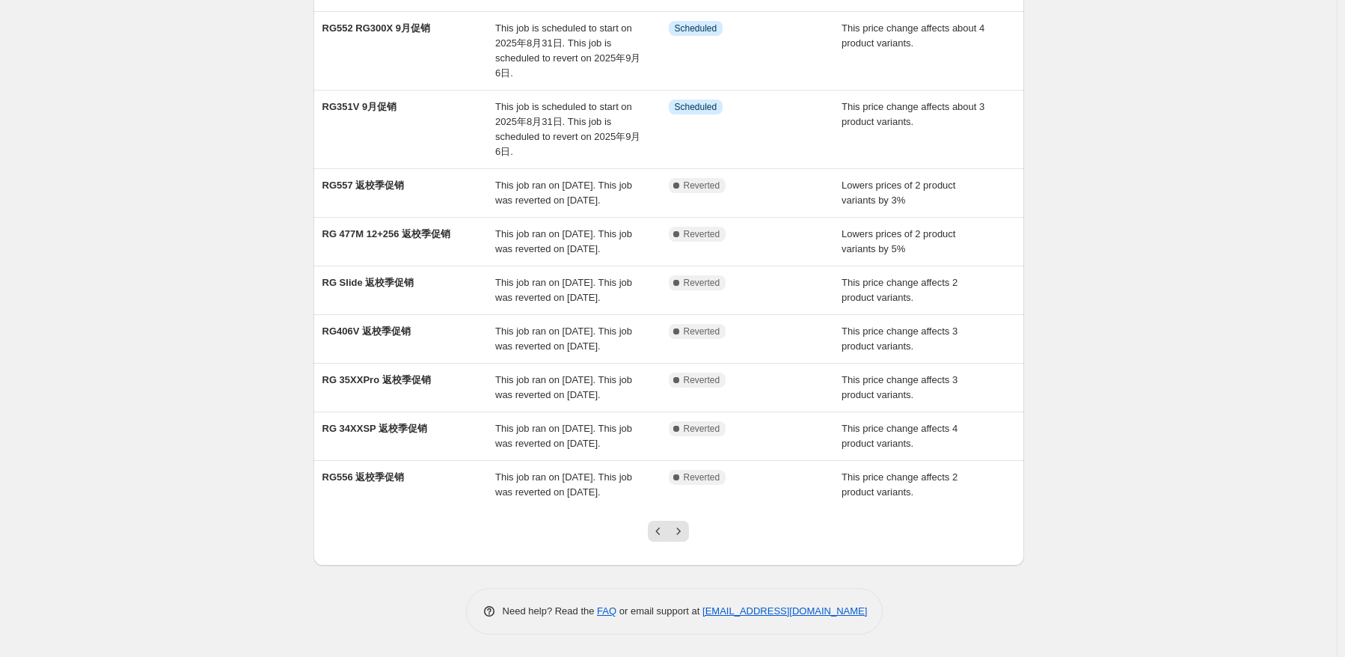
scroll to position [305, 0]
click at [658, 528] on icon "Previous" at bounding box center [658, 531] width 15 height 15
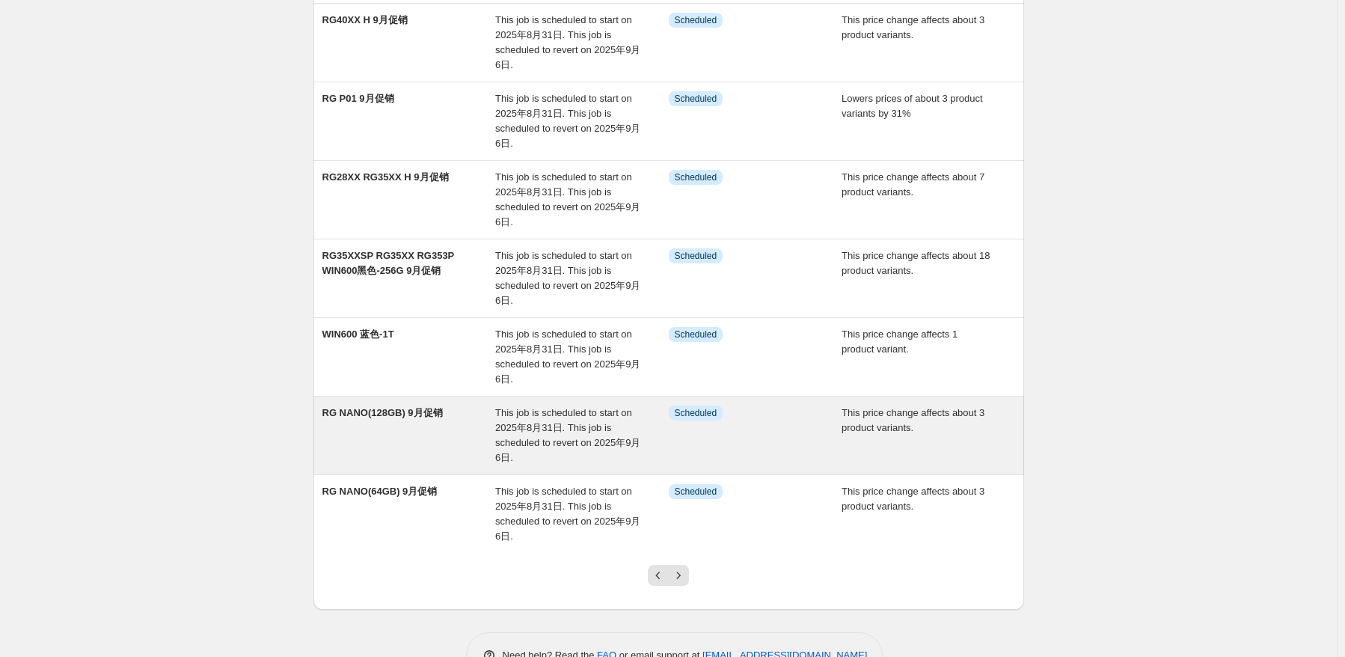
scroll to position [410, 0]
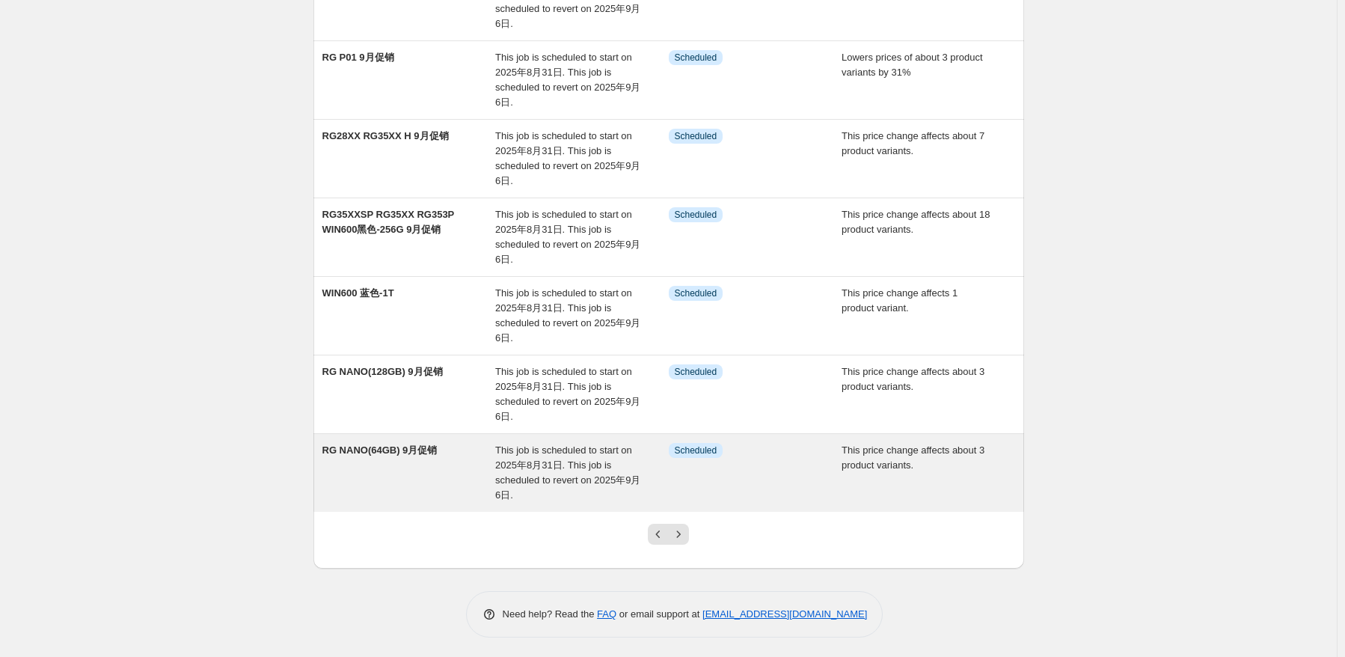
click at [571, 453] on span "This job is scheduled to start on 2025年8月31日. This job is scheduled to revert o…" at bounding box center [567, 472] width 145 height 56
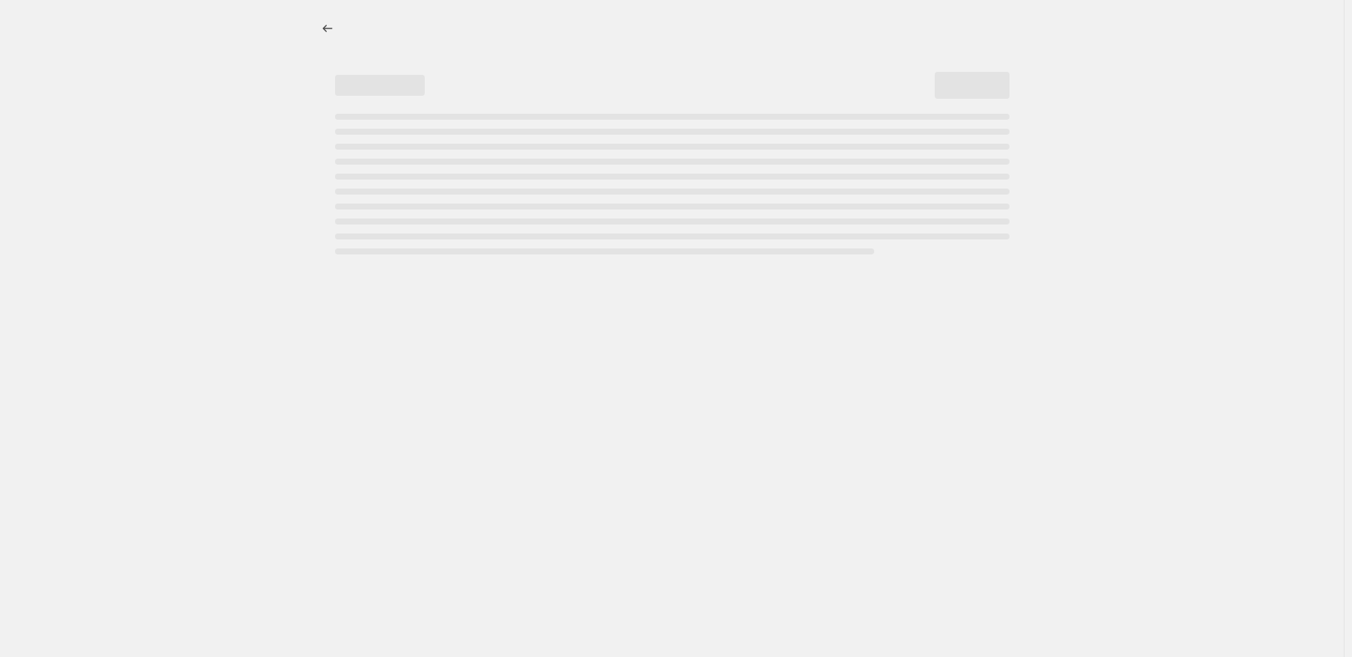
select select "pcap"
select select "no_change"
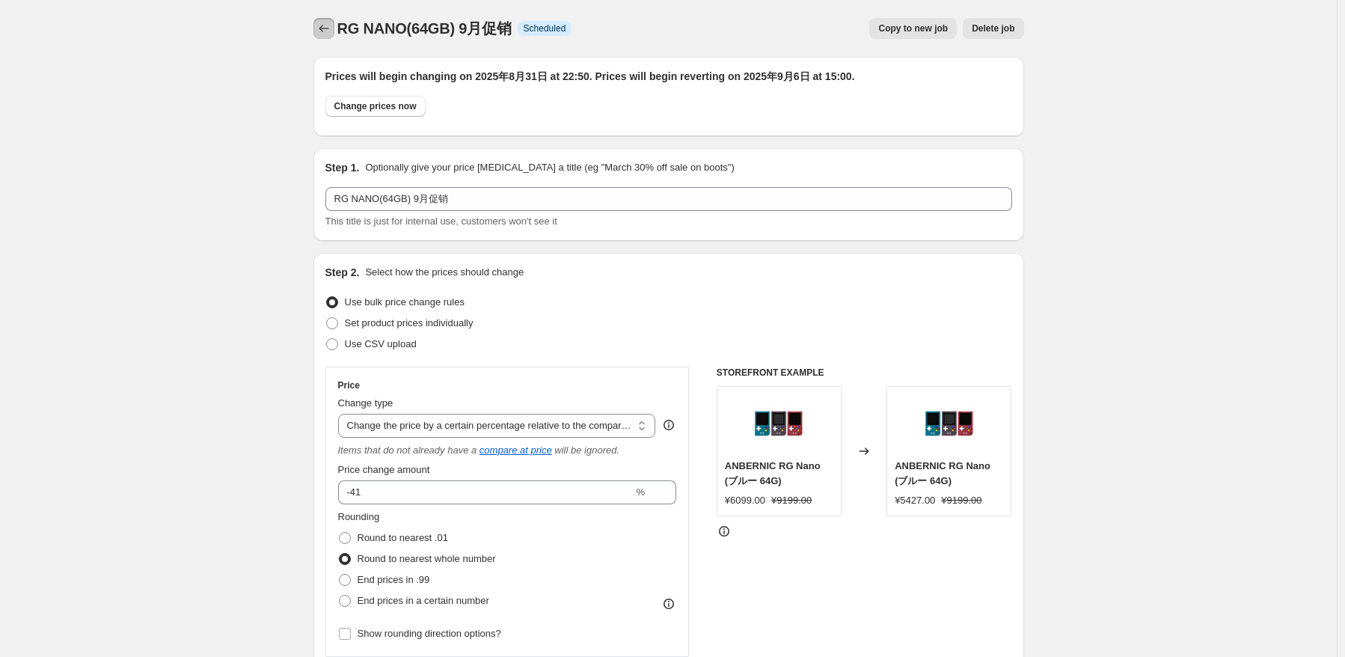
click at [320, 30] on icon "Price change jobs" at bounding box center [323, 28] width 15 height 15
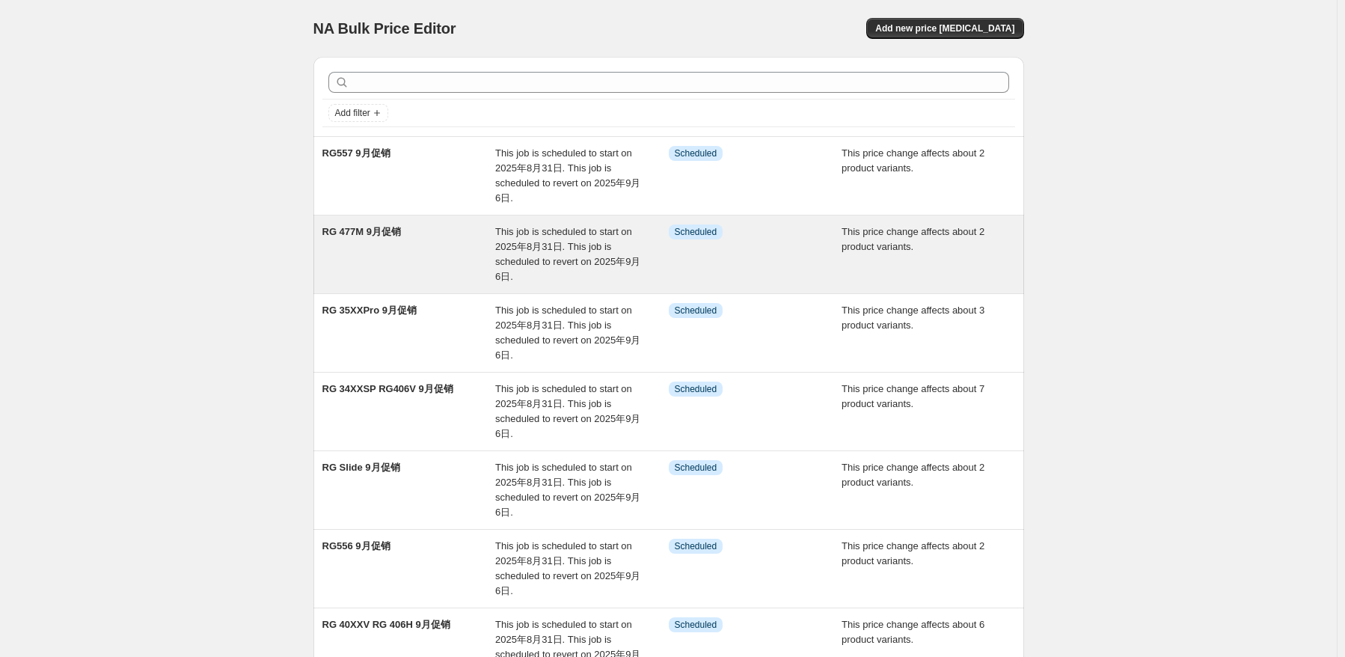
scroll to position [410, 0]
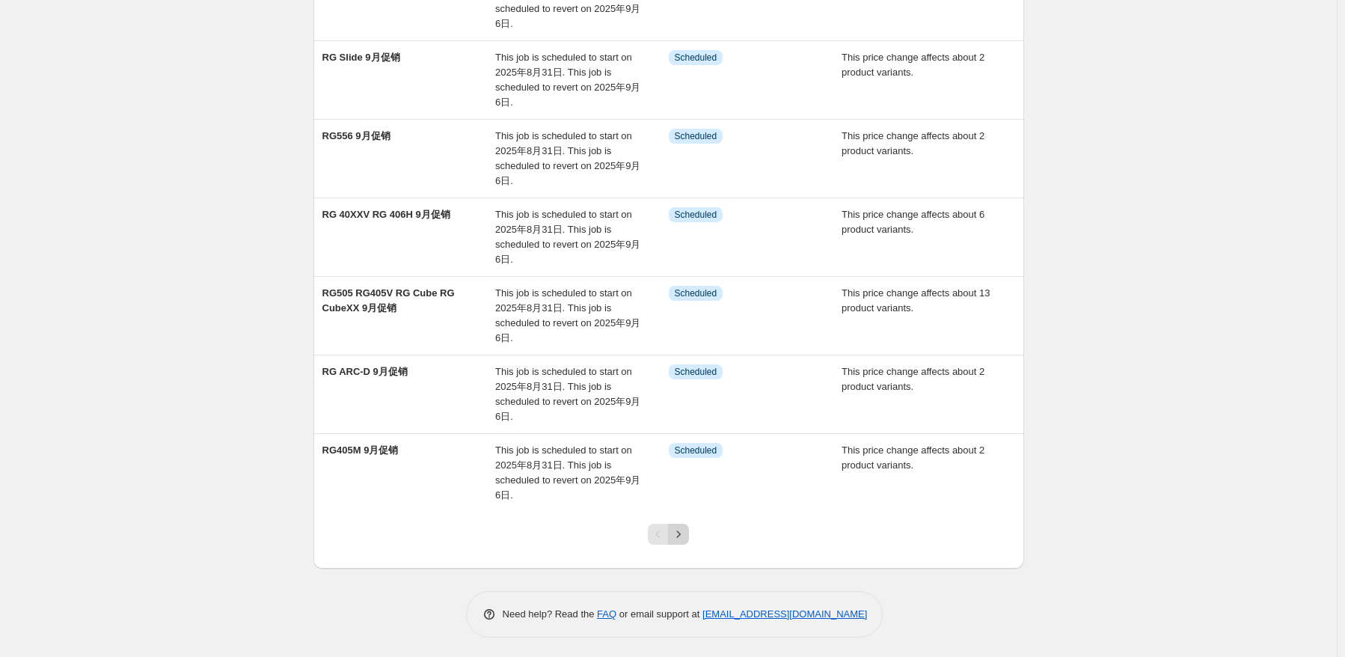
click at [678, 527] on icon "Next" at bounding box center [678, 534] width 15 height 15
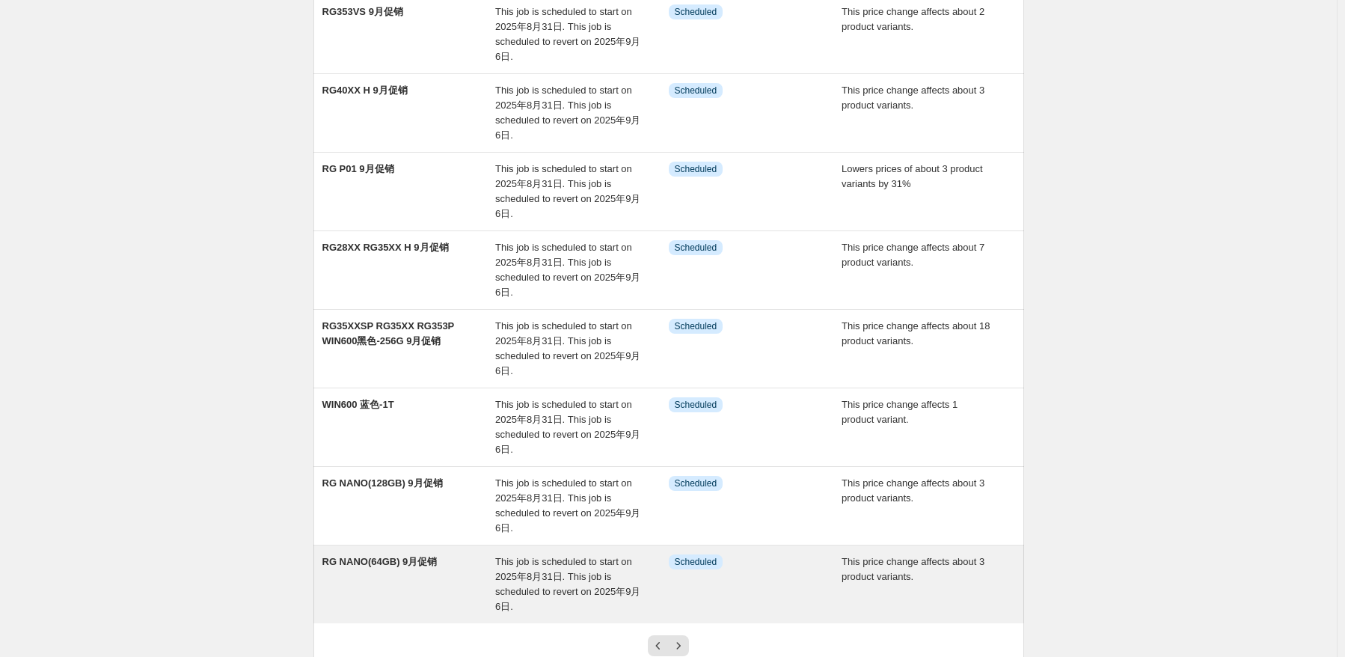
scroll to position [299, 0]
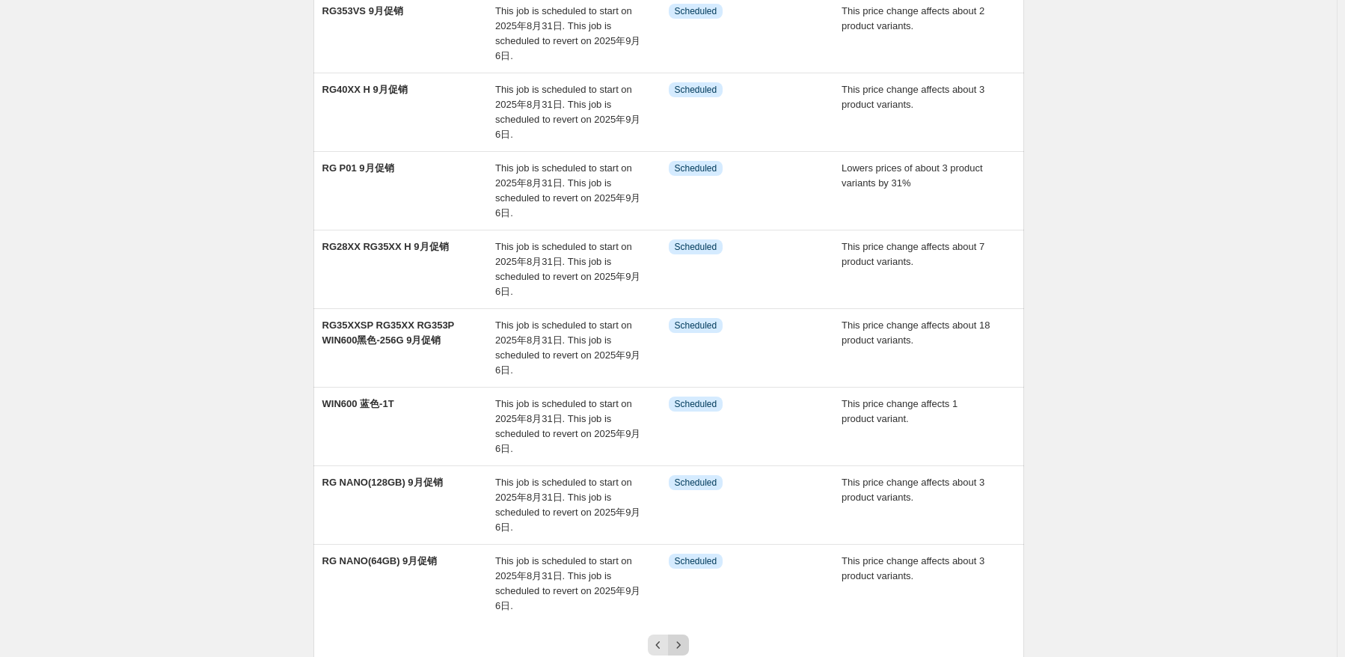
click at [686, 638] on icon "Next" at bounding box center [678, 644] width 15 height 15
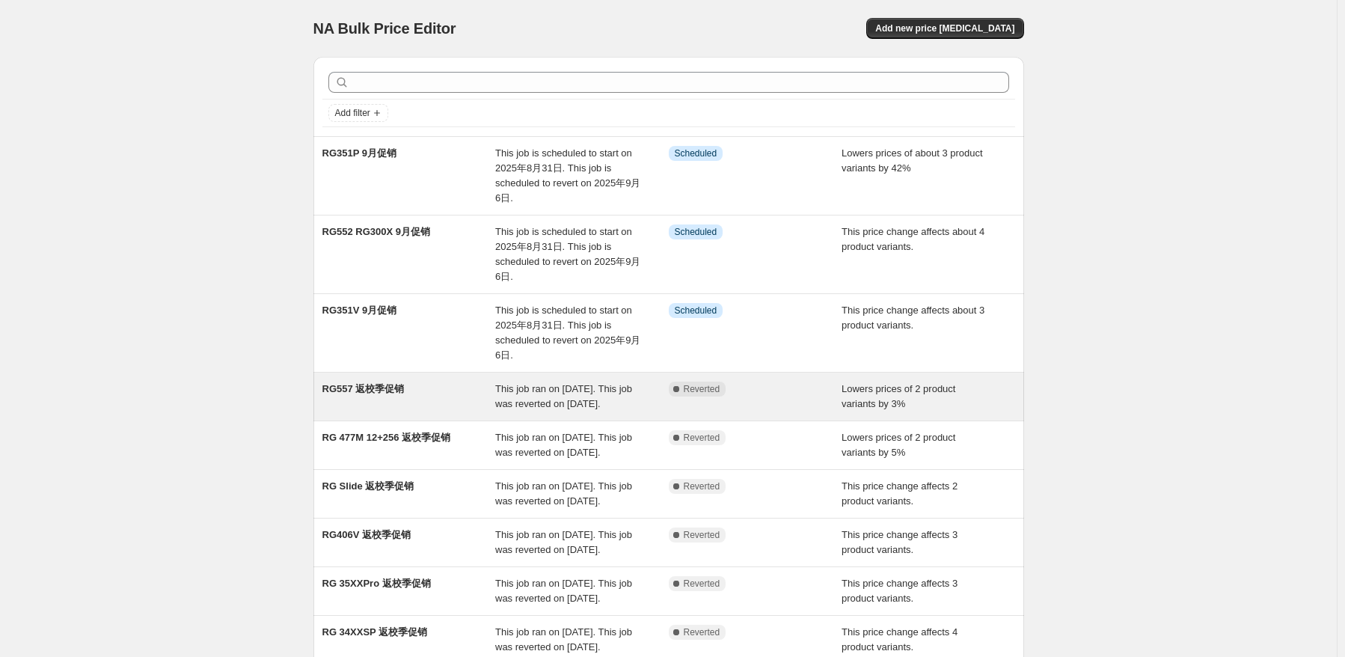
scroll to position [305, 0]
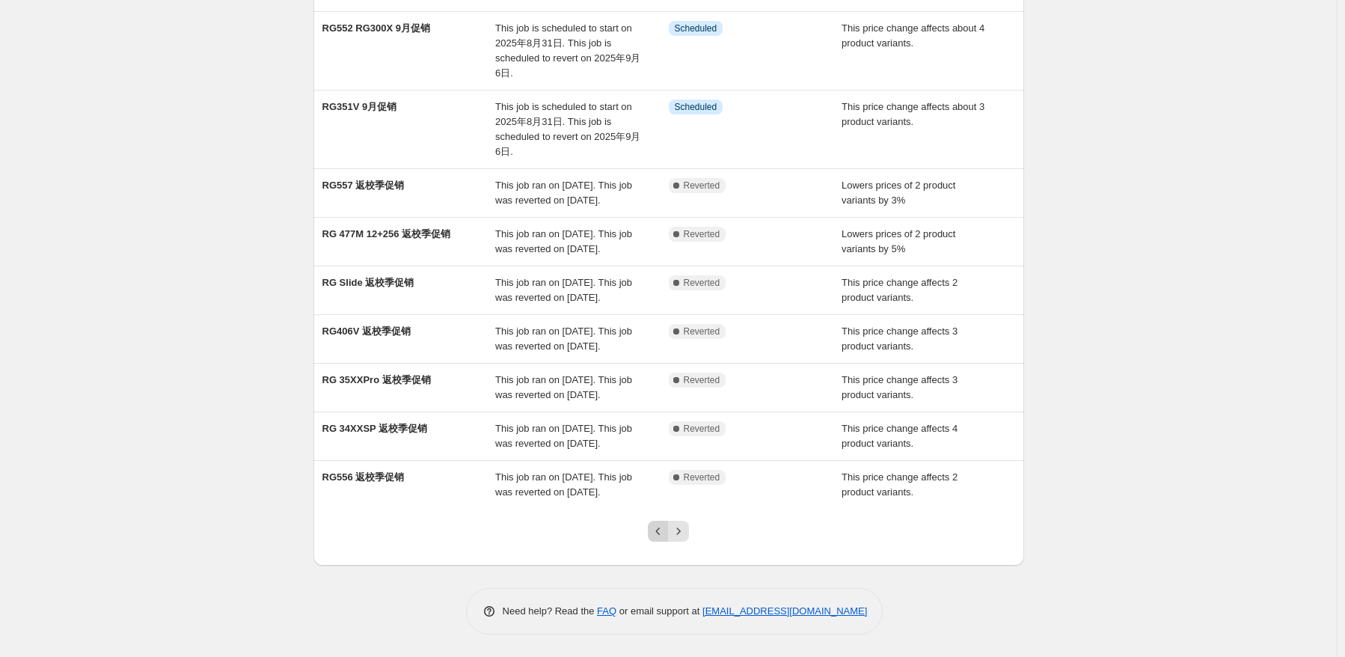
click at [666, 533] on icon "Previous" at bounding box center [658, 531] width 15 height 15
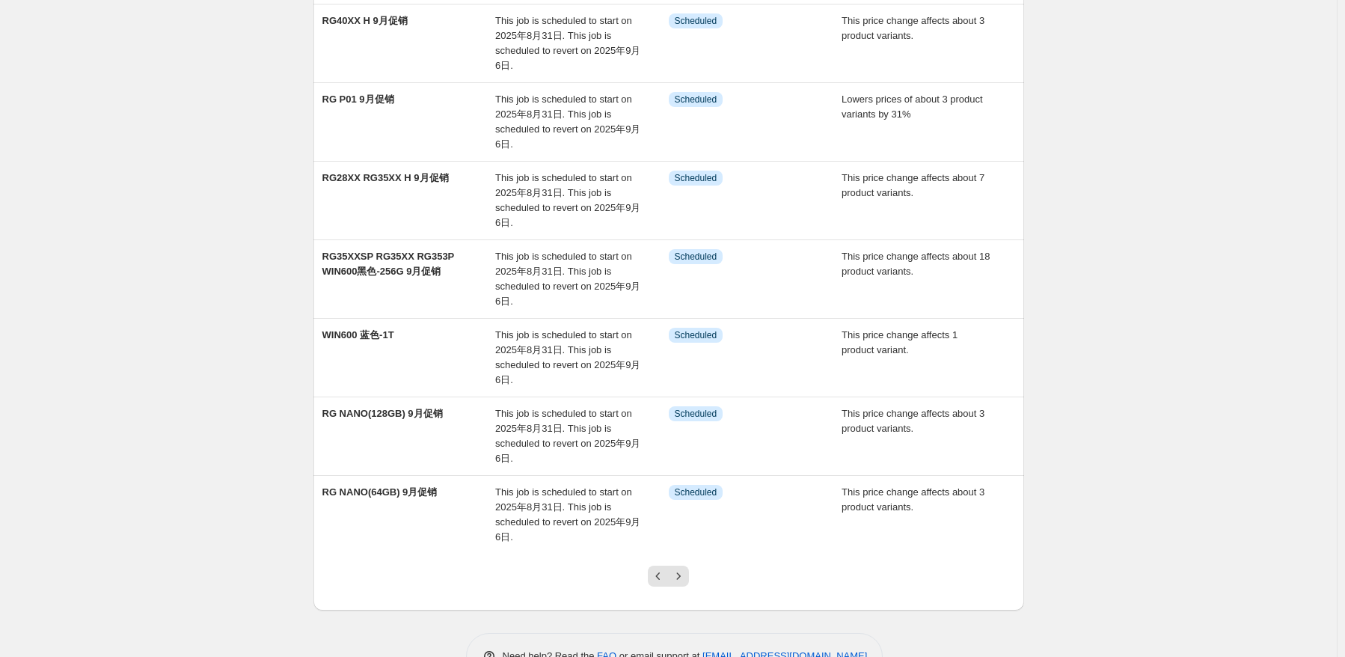
scroll to position [374, 0]
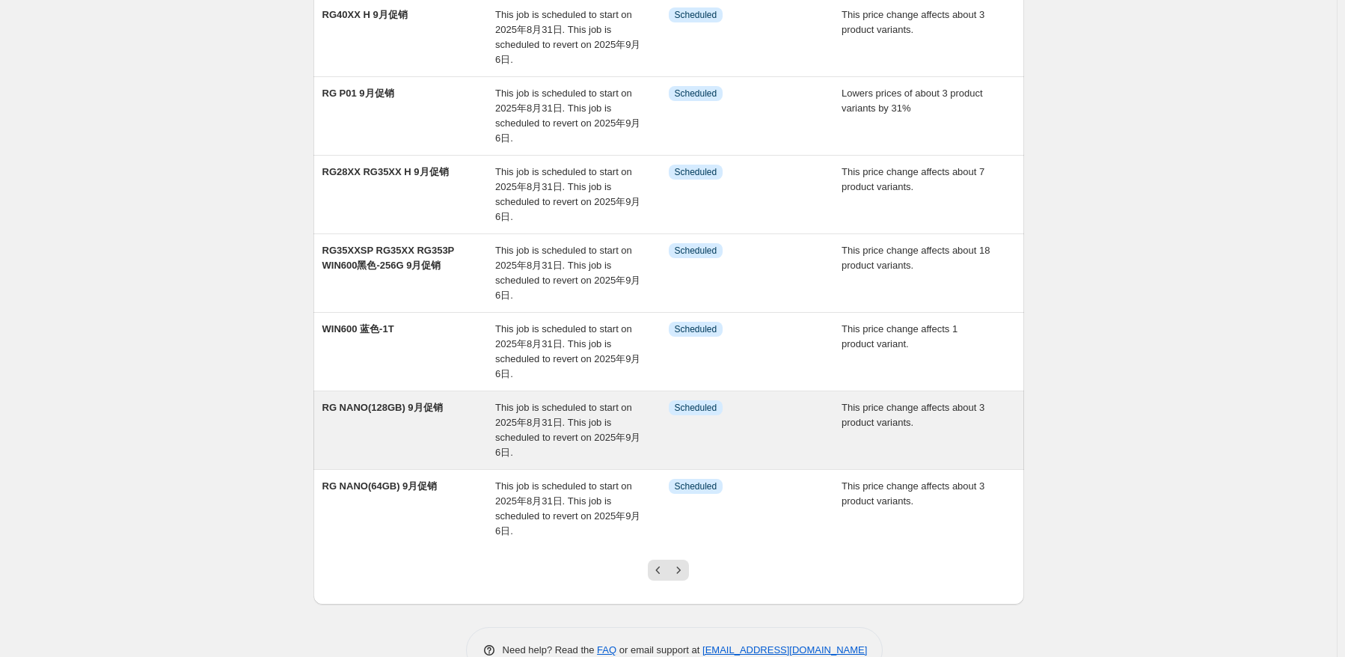
click at [476, 442] on div "RG NANO(128GB) 9月促销" at bounding box center [409, 430] width 174 height 60
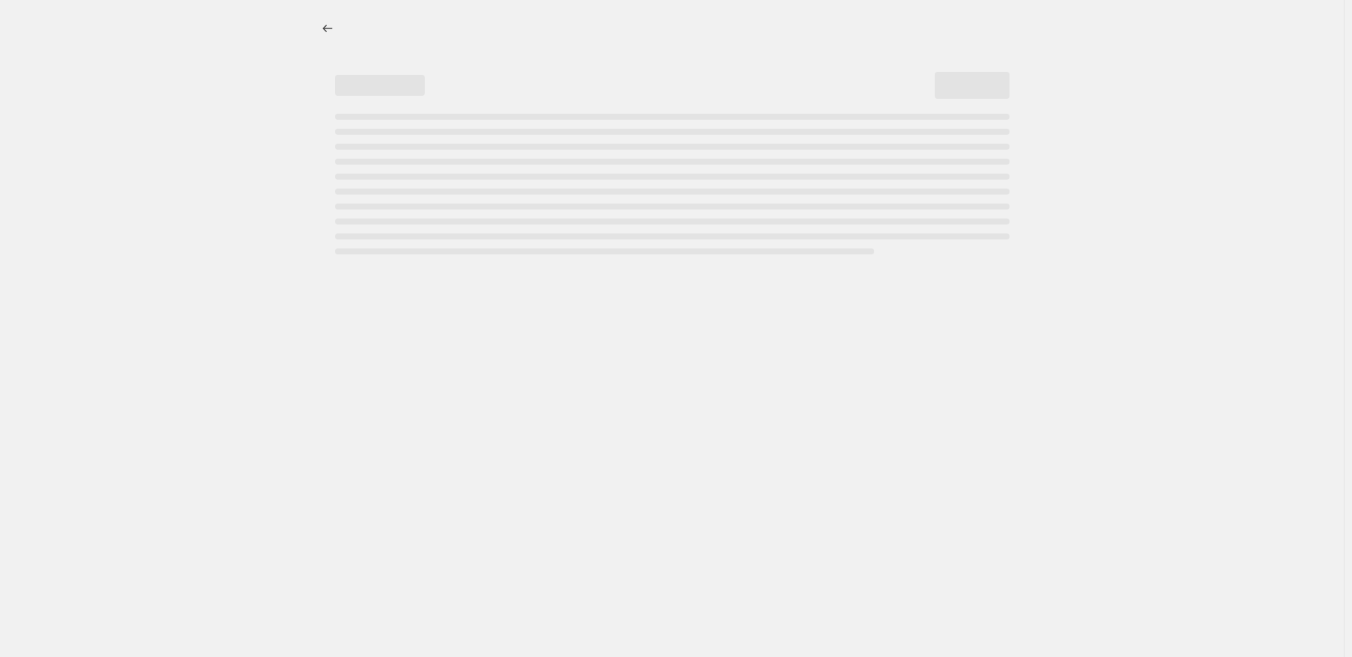
select select "pcap"
select select "no_change"
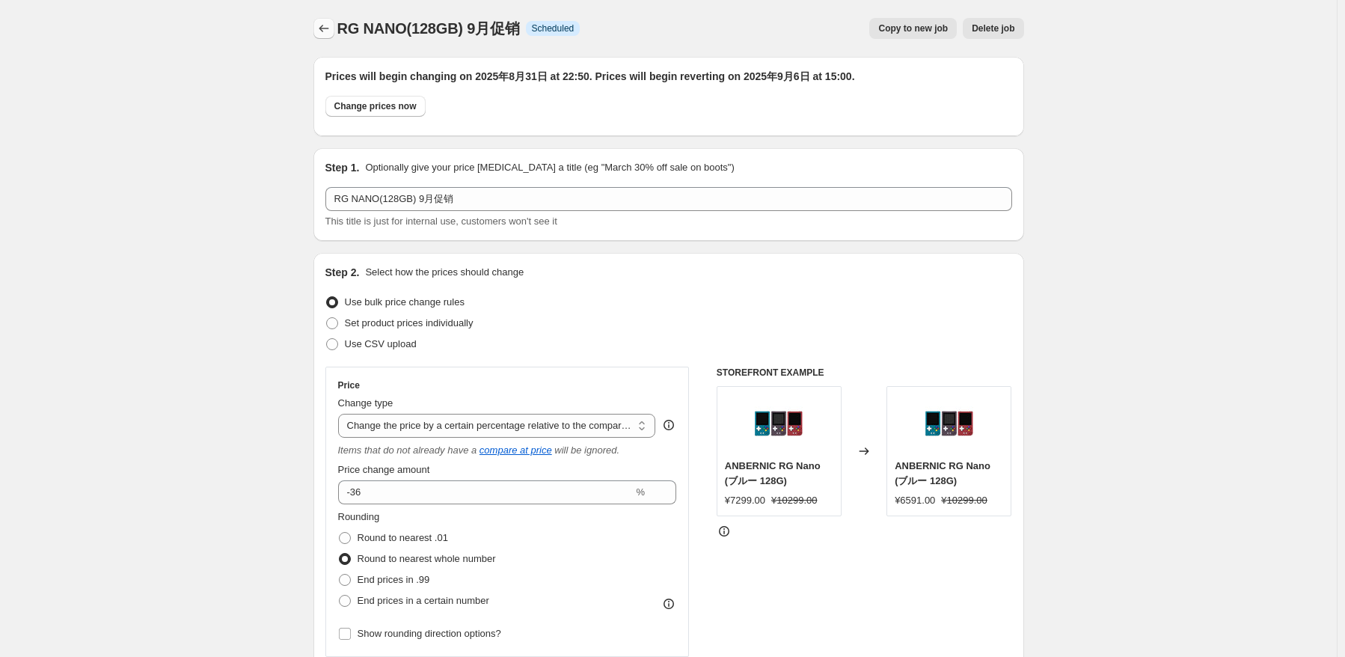
click at [318, 35] on button "Price change jobs" at bounding box center [323, 28] width 21 height 21
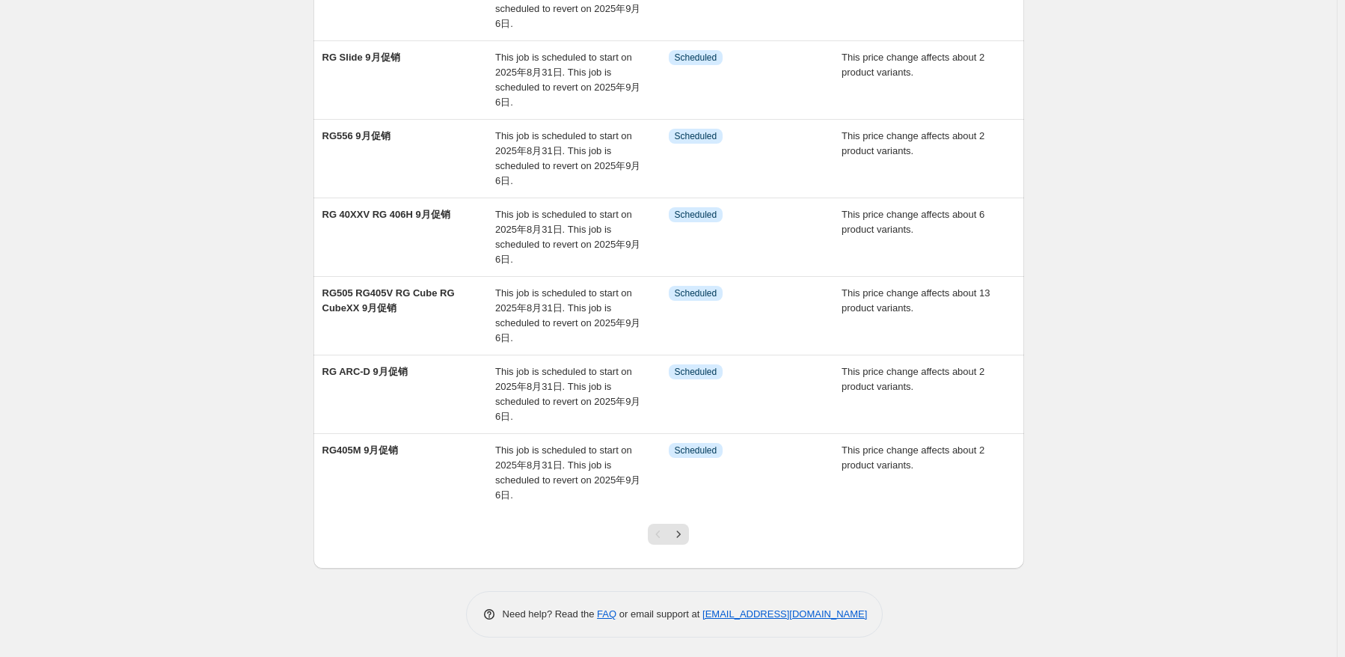
scroll to position [410, 0]
click at [681, 538] on icon "Next" at bounding box center [678, 534] width 15 height 15
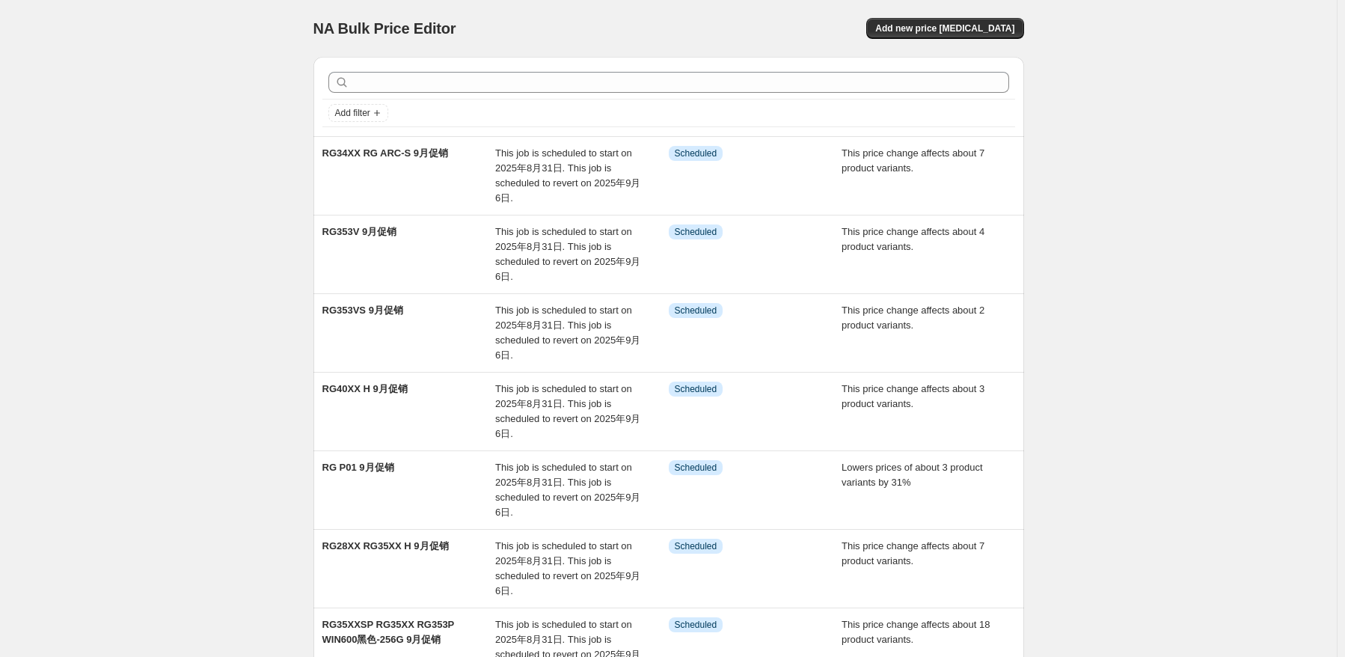
scroll to position [374, 0]
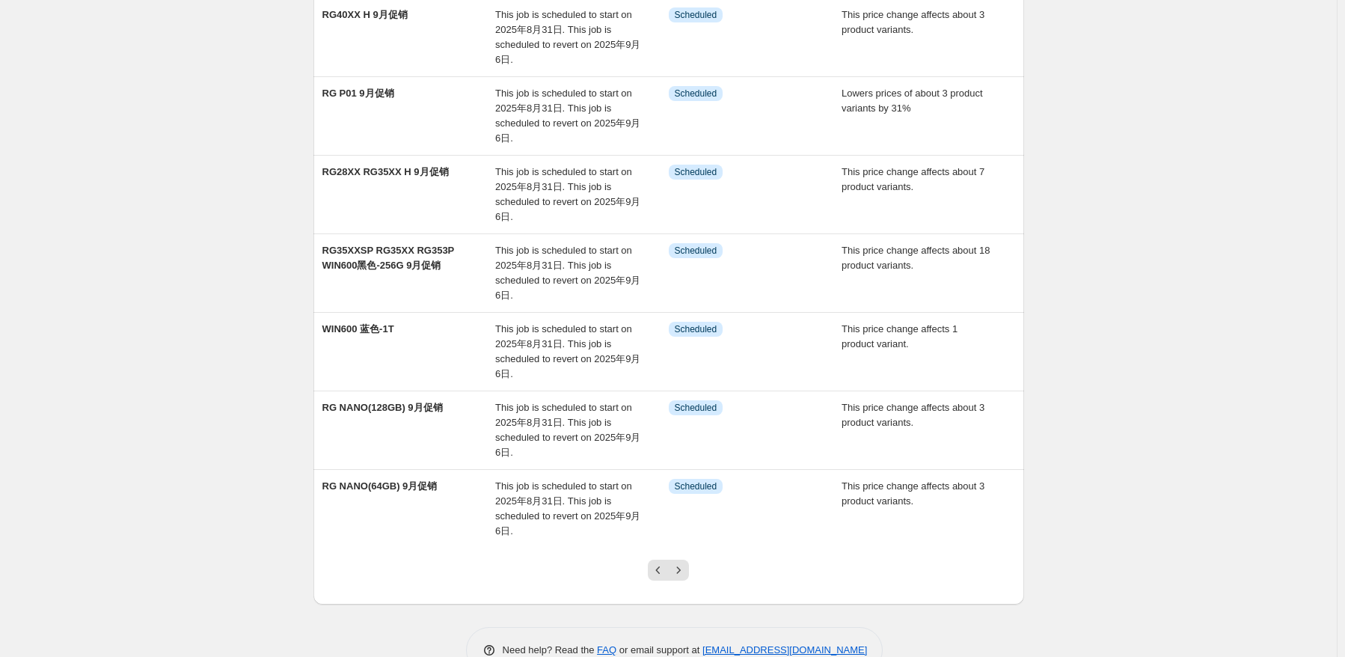
click at [684, 579] on div at bounding box center [668, 576] width 61 height 57
click at [686, 566] on icon "Next" at bounding box center [678, 569] width 15 height 15
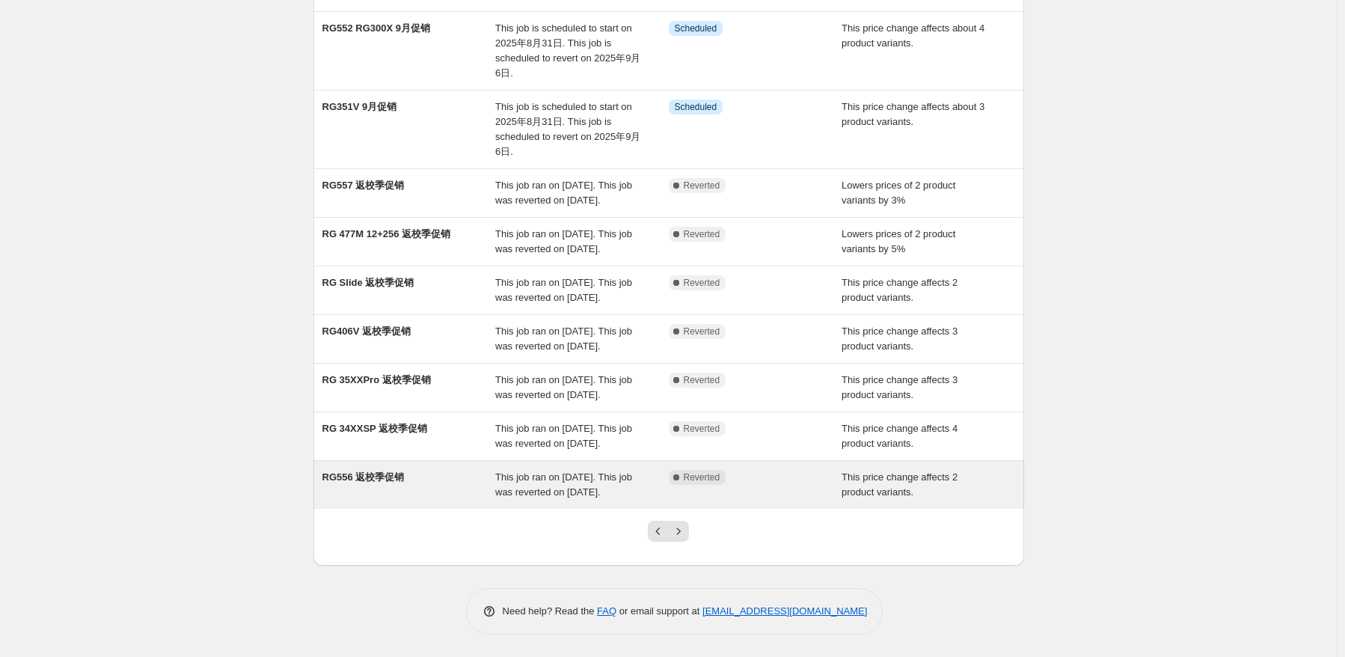
scroll to position [305, 0]
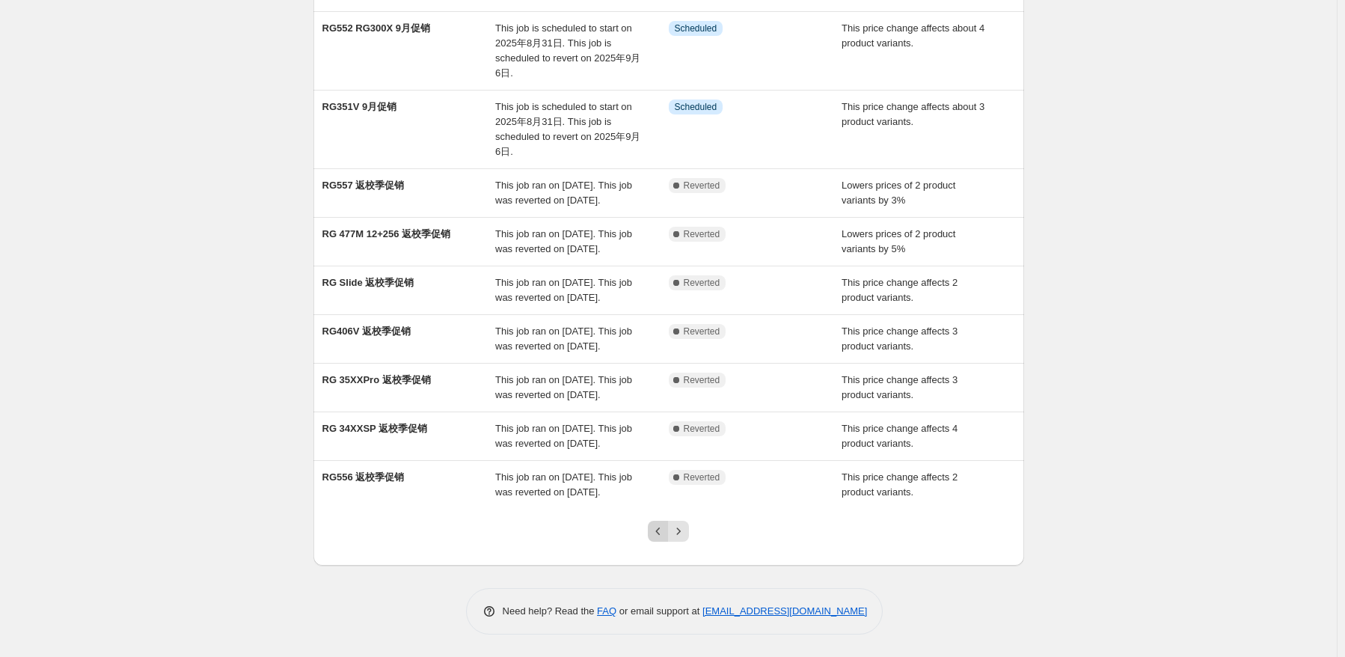
click at [664, 538] on icon "Previous" at bounding box center [658, 531] width 15 height 15
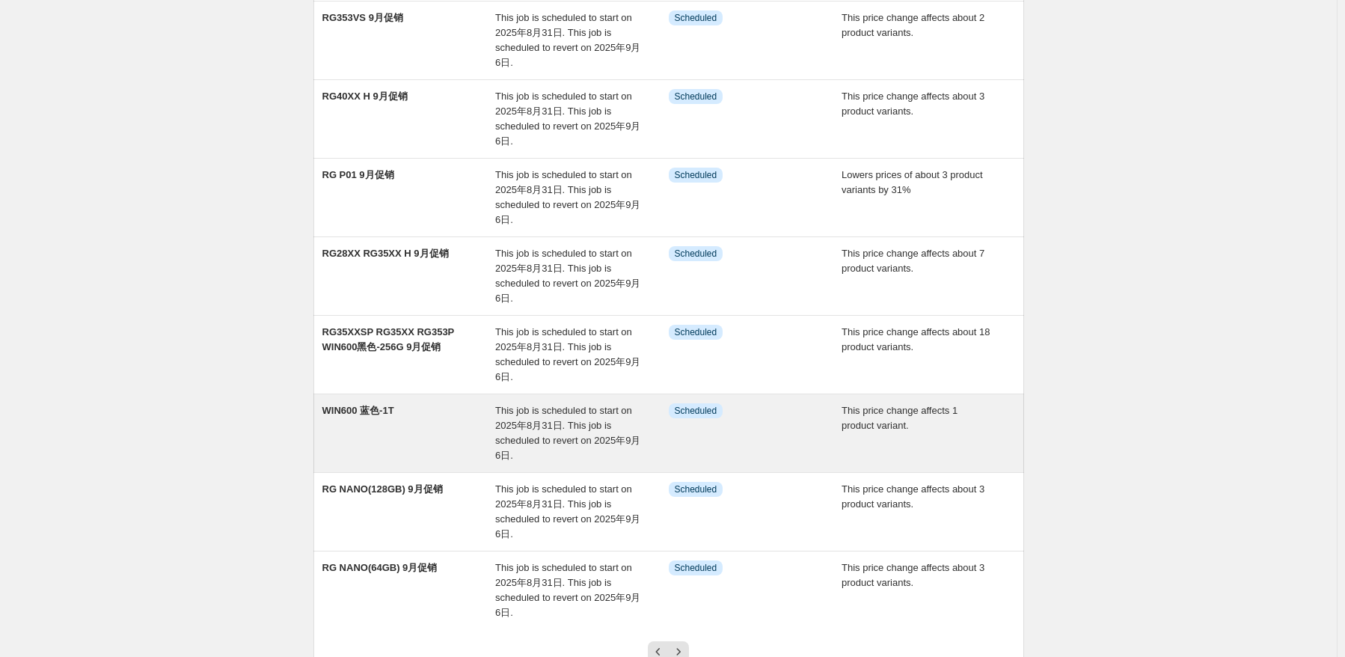
scroll to position [299, 0]
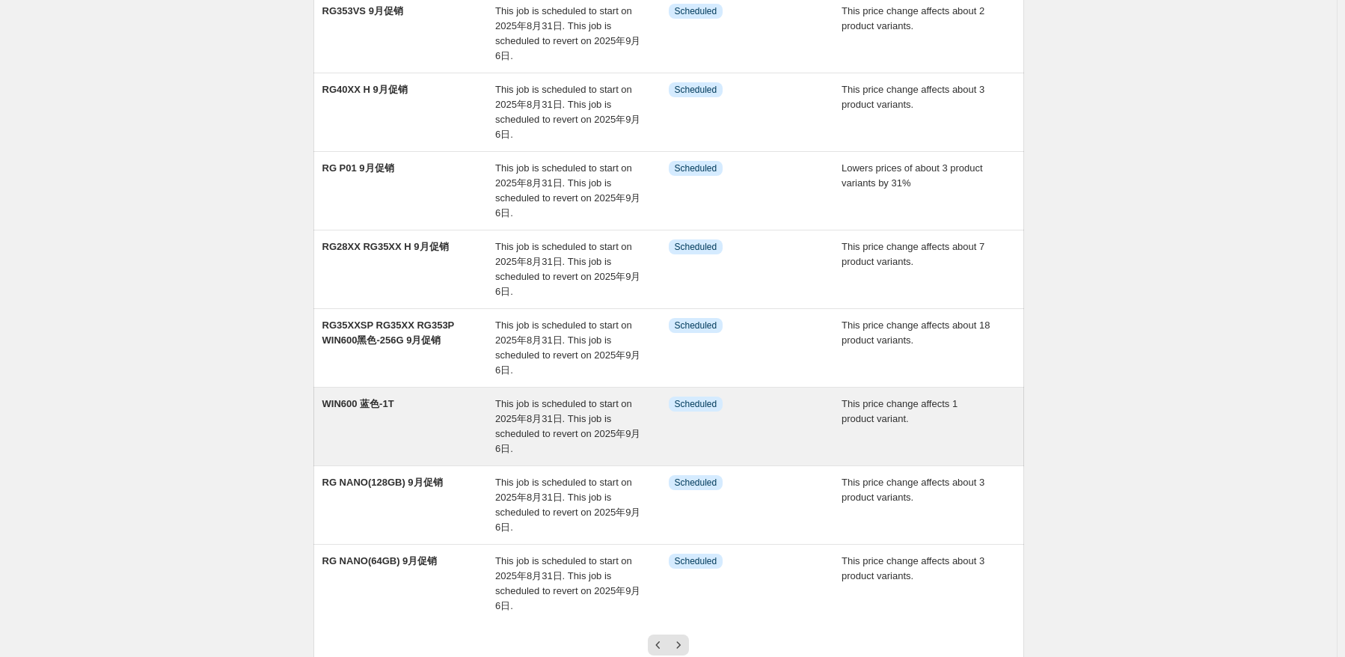
click at [542, 416] on span "This job is scheduled to start on 2025年8月31日. This job is scheduled to revert o…" at bounding box center [567, 426] width 145 height 56
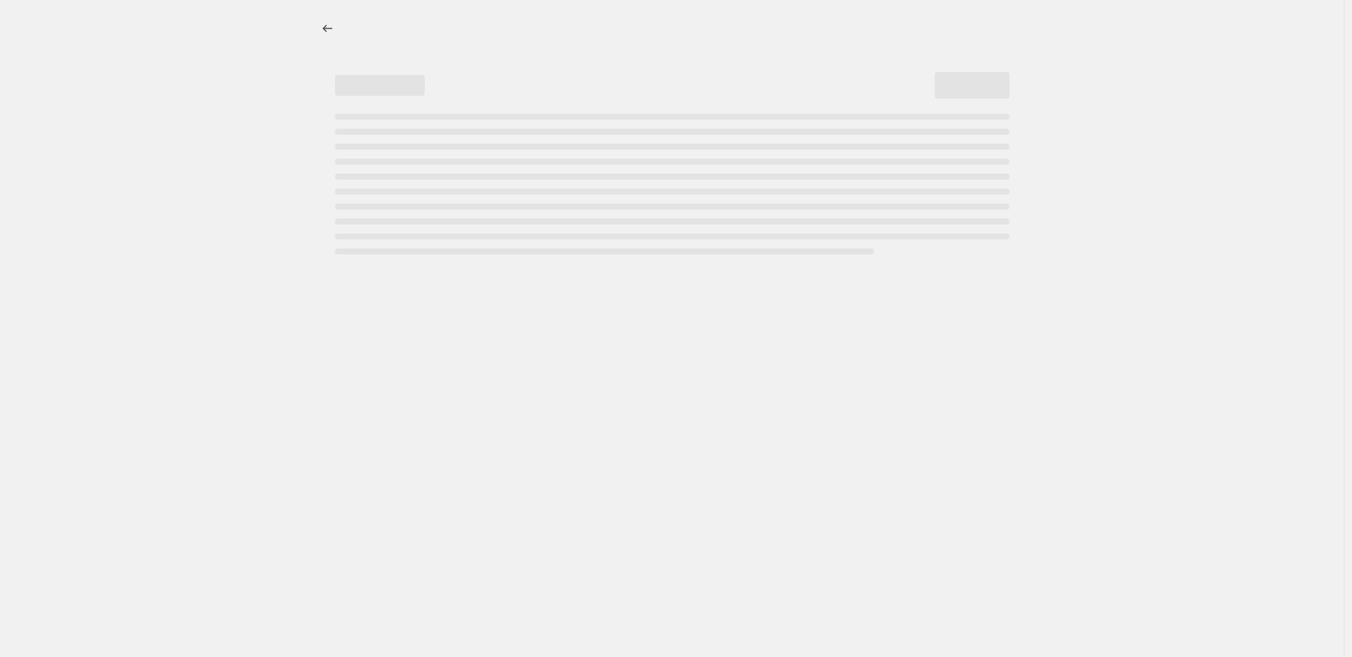
select select "pcap"
select select "no_change"
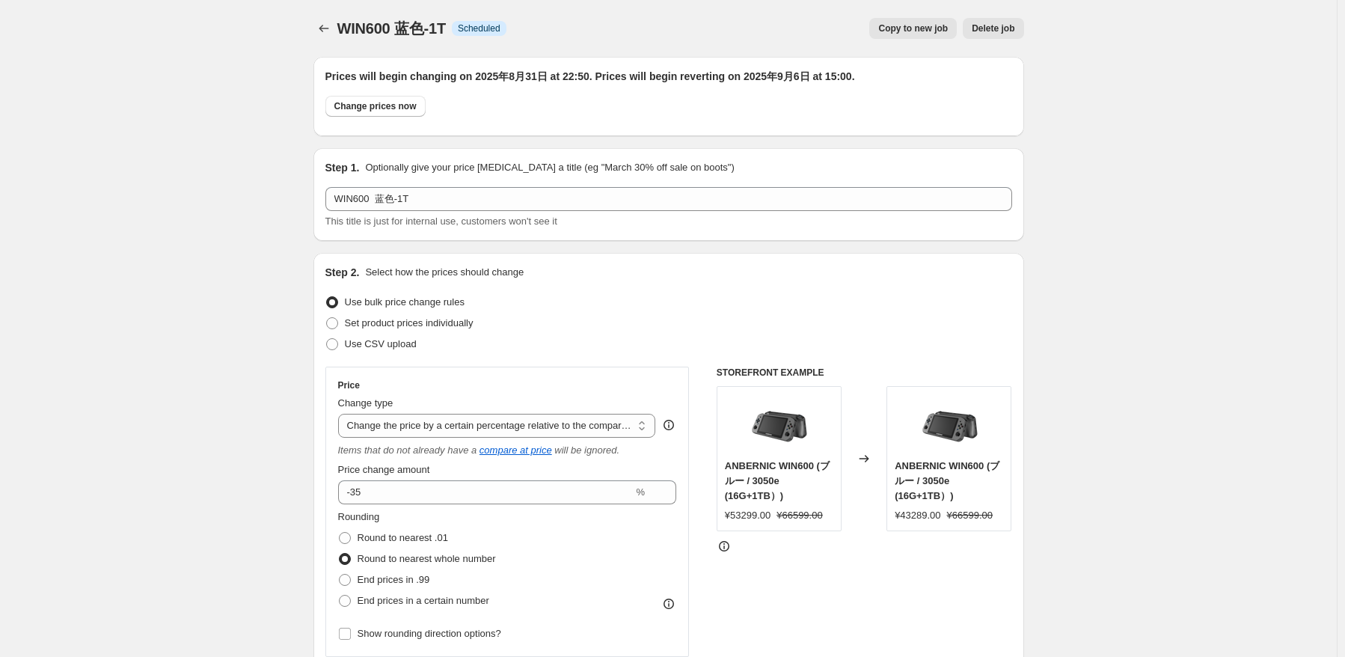
click at [340, 27] on span "WIN600 蓝色-1T" at bounding box center [391, 28] width 108 height 16
click at [325, 31] on icon "Price change jobs" at bounding box center [323, 28] width 15 height 15
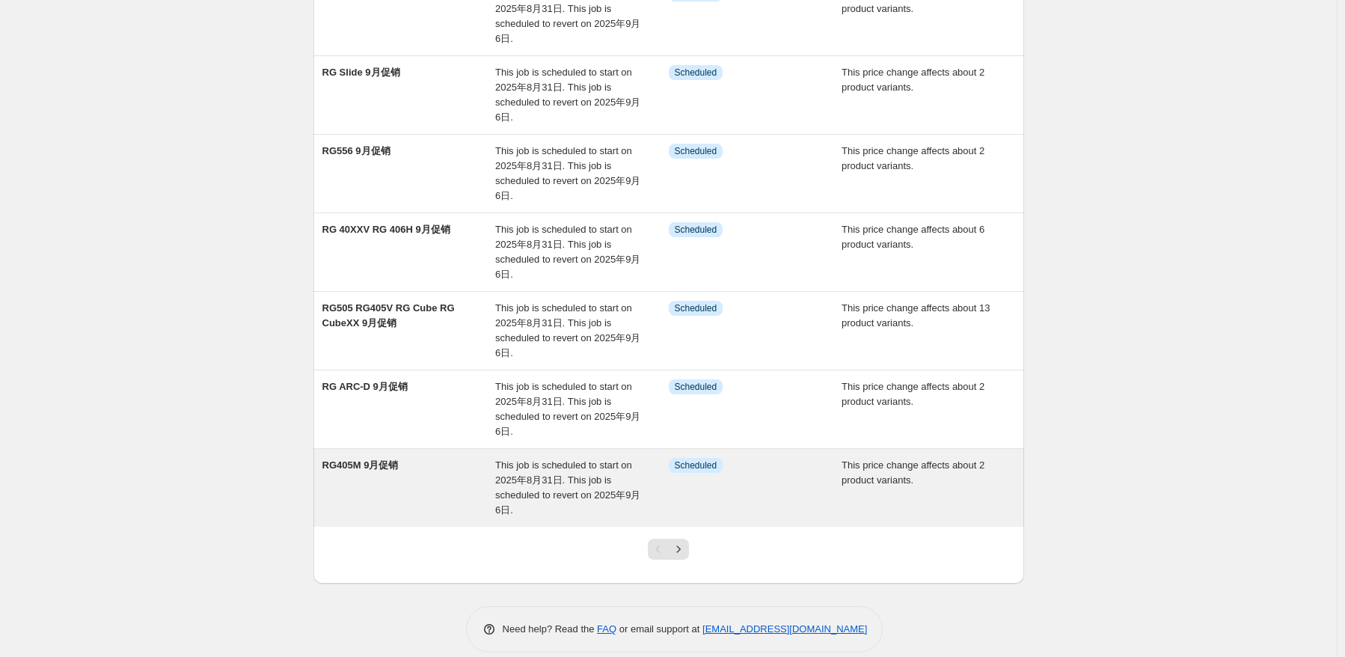
scroll to position [410, 0]
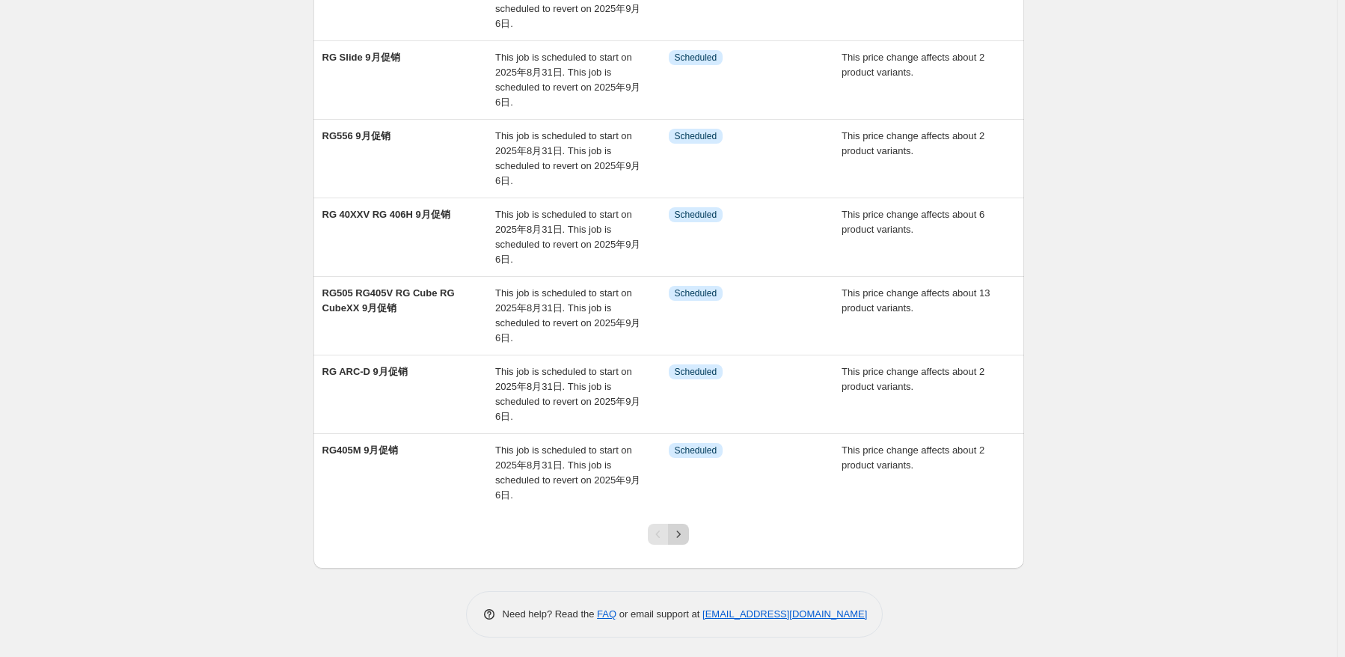
click at [677, 530] on icon "Next" at bounding box center [678, 534] width 15 height 15
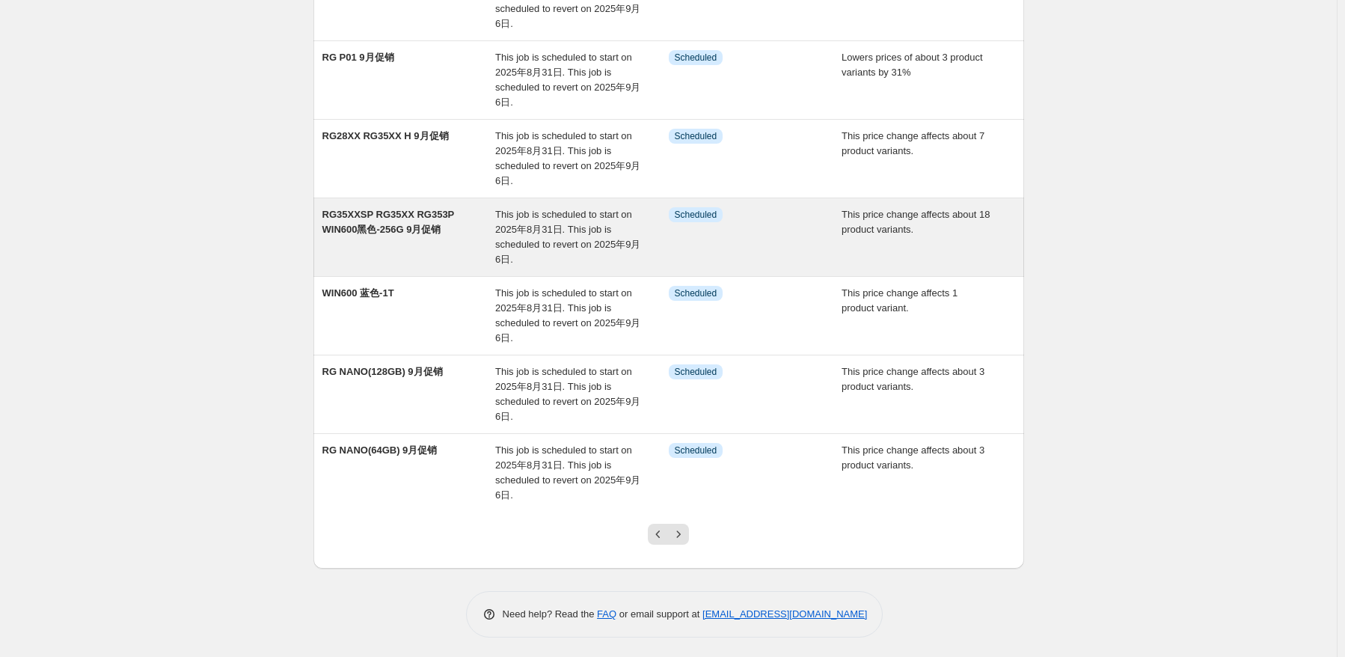
click at [530, 258] on div "This job is scheduled to start on 2025年8月31日. This job is scheduled to revert o…" at bounding box center [582, 237] width 174 height 60
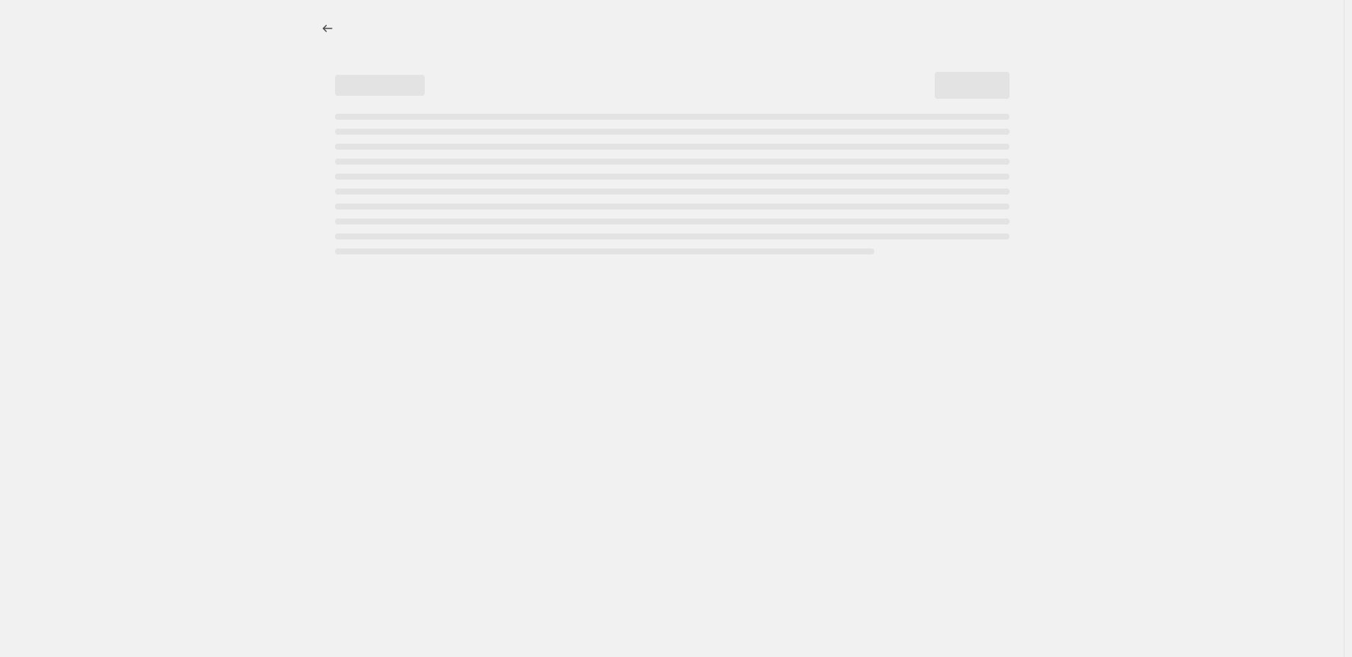
select select "pcap"
select select "no_change"
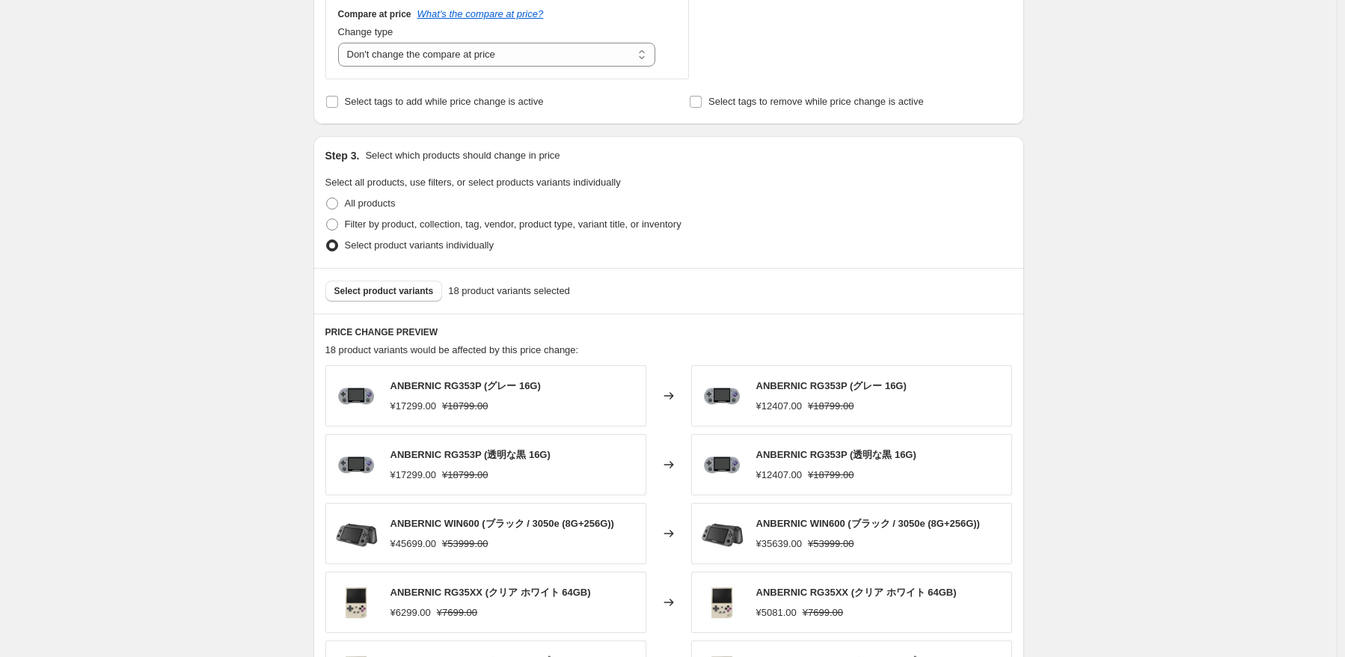
scroll to position [898, 0]
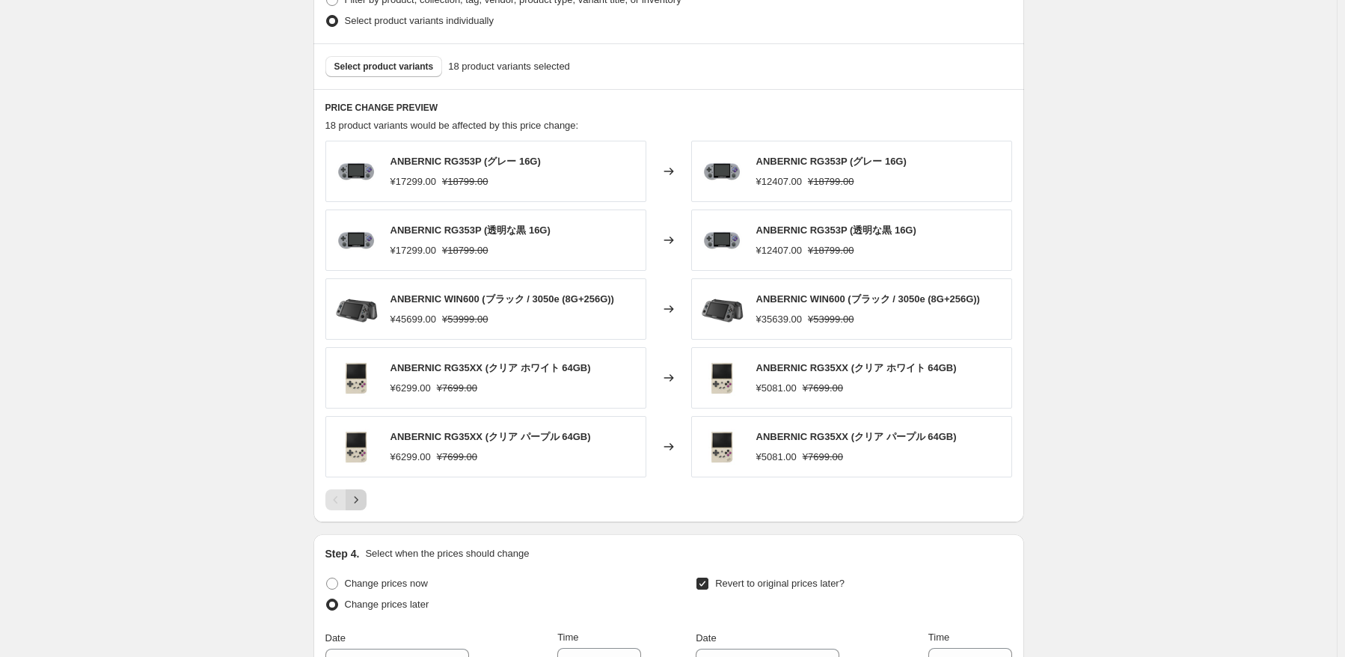
click at [355, 489] on button "Next" at bounding box center [356, 499] width 21 height 21
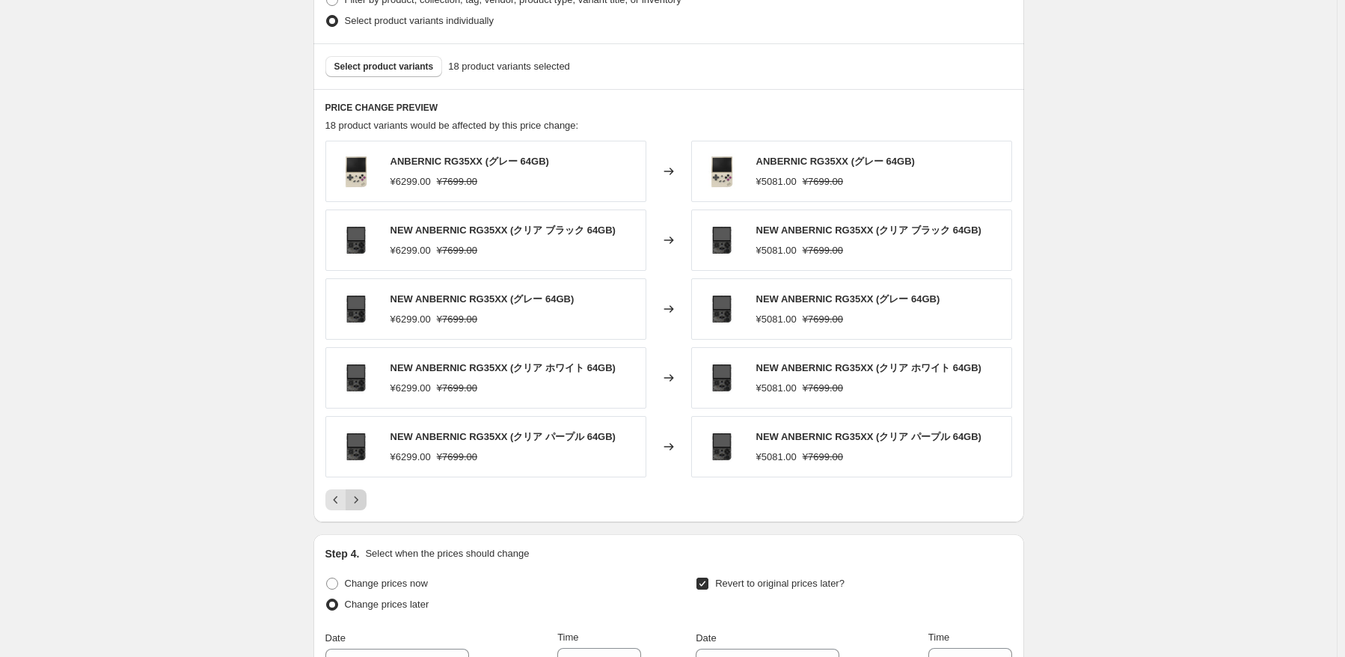
click at [355, 489] on button "Next" at bounding box center [356, 499] width 21 height 21
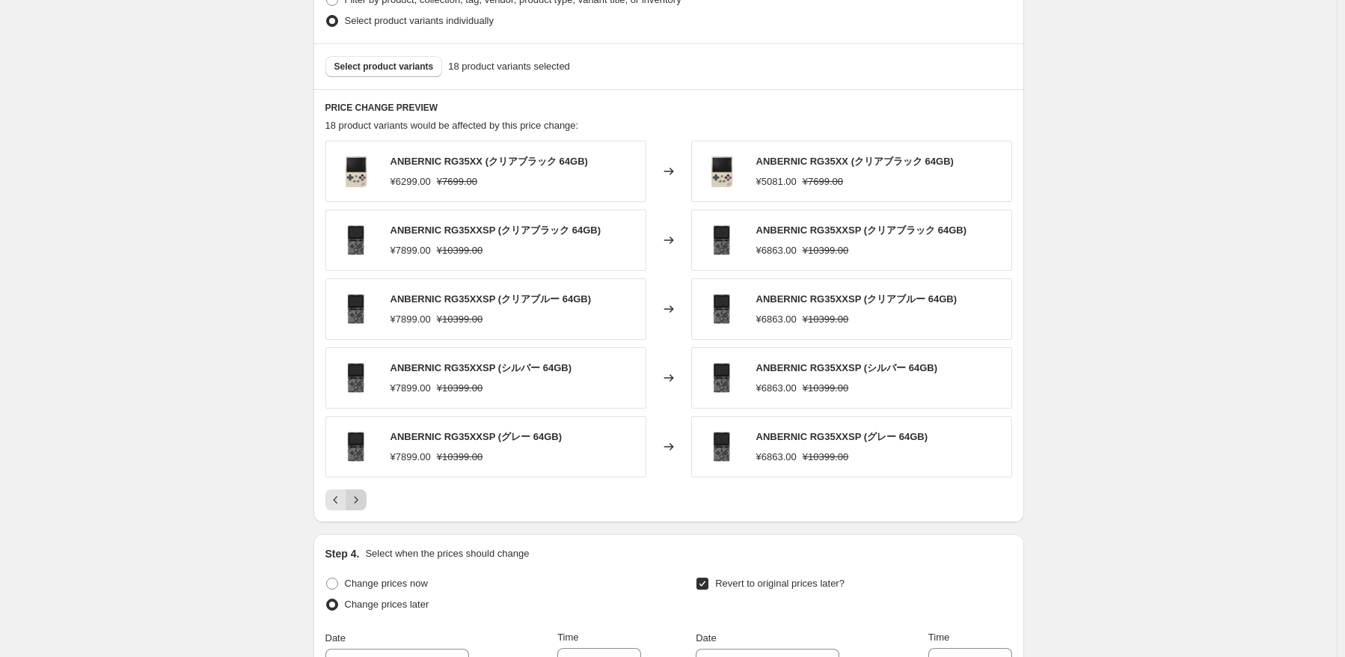
click at [364, 499] on icon "Next" at bounding box center [356, 499] width 15 height 15
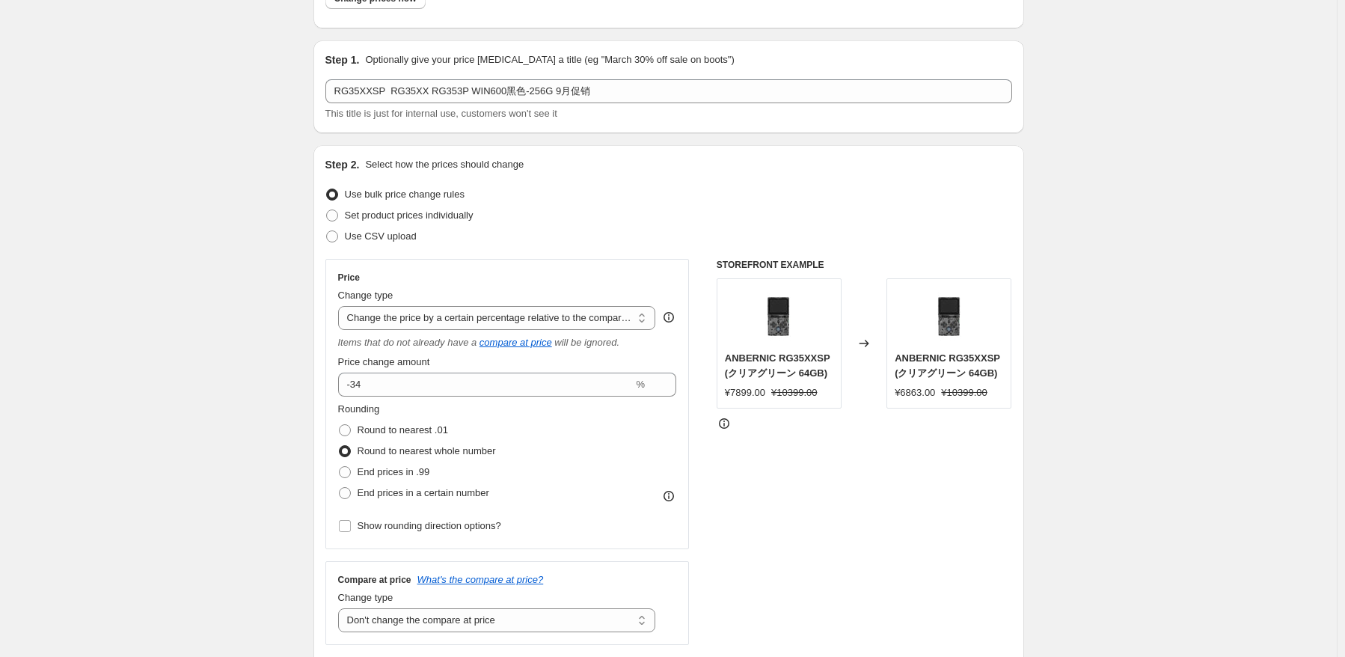
scroll to position [0, 0]
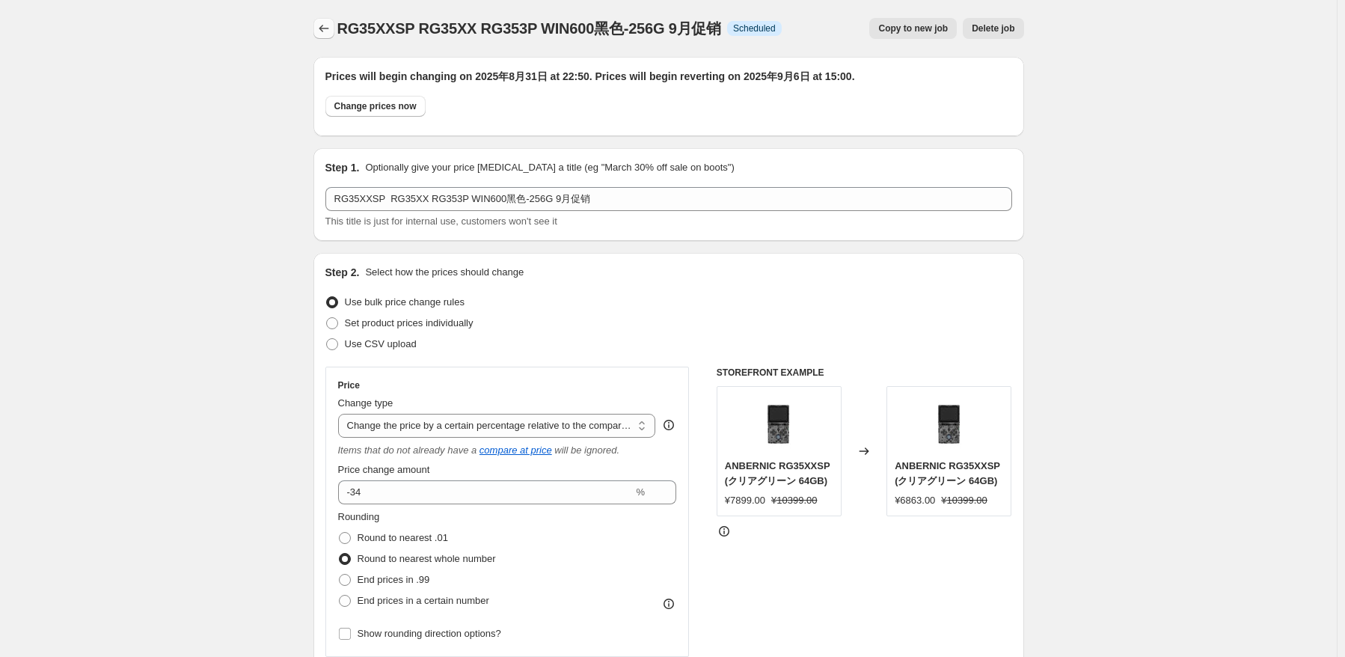
click at [322, 29] on icon "Price change jobs" at bounding box center [323, 28] width 15 height 15
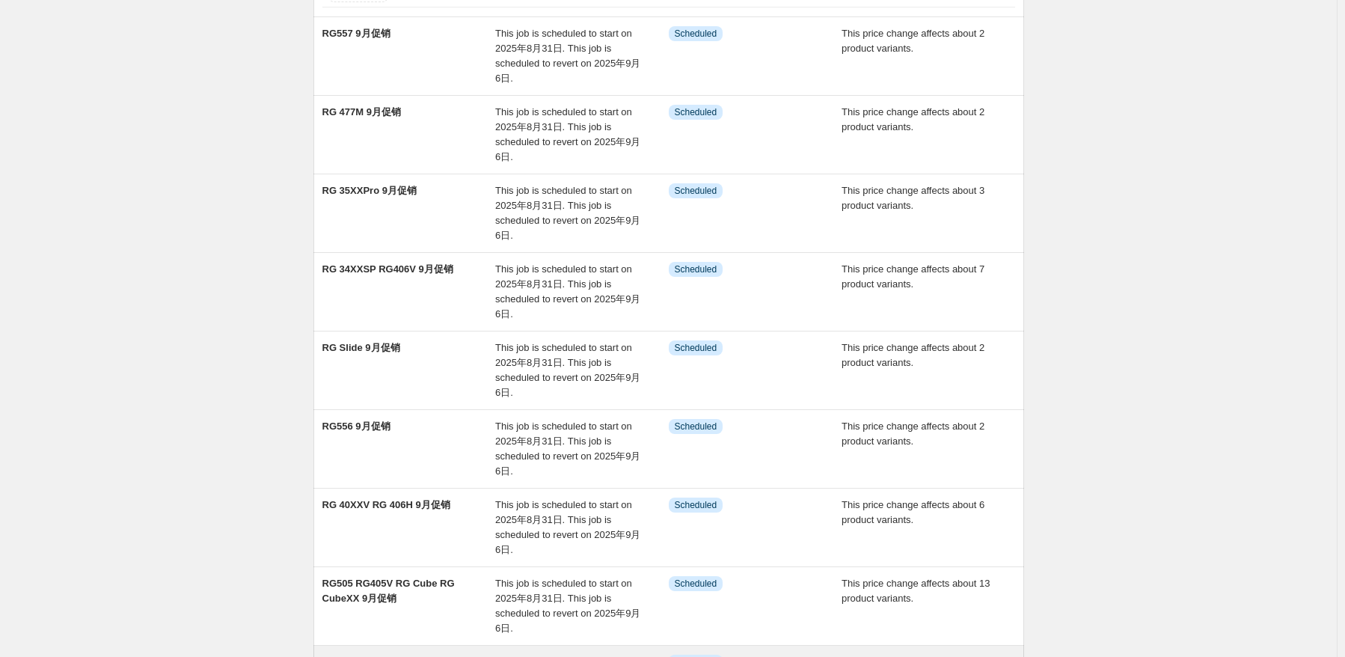
scroll to position [374, 0]
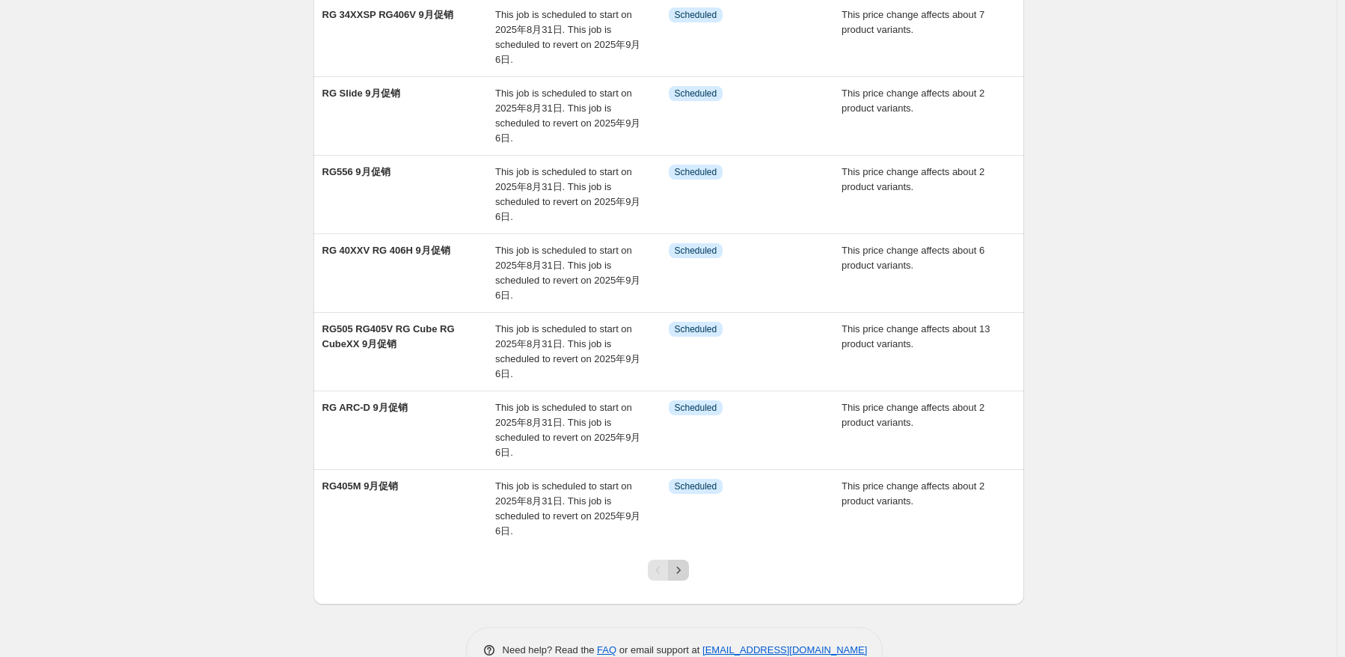
click at [684, 565] on icon "Next" at bounding box center [678, 569] width 15 height 15
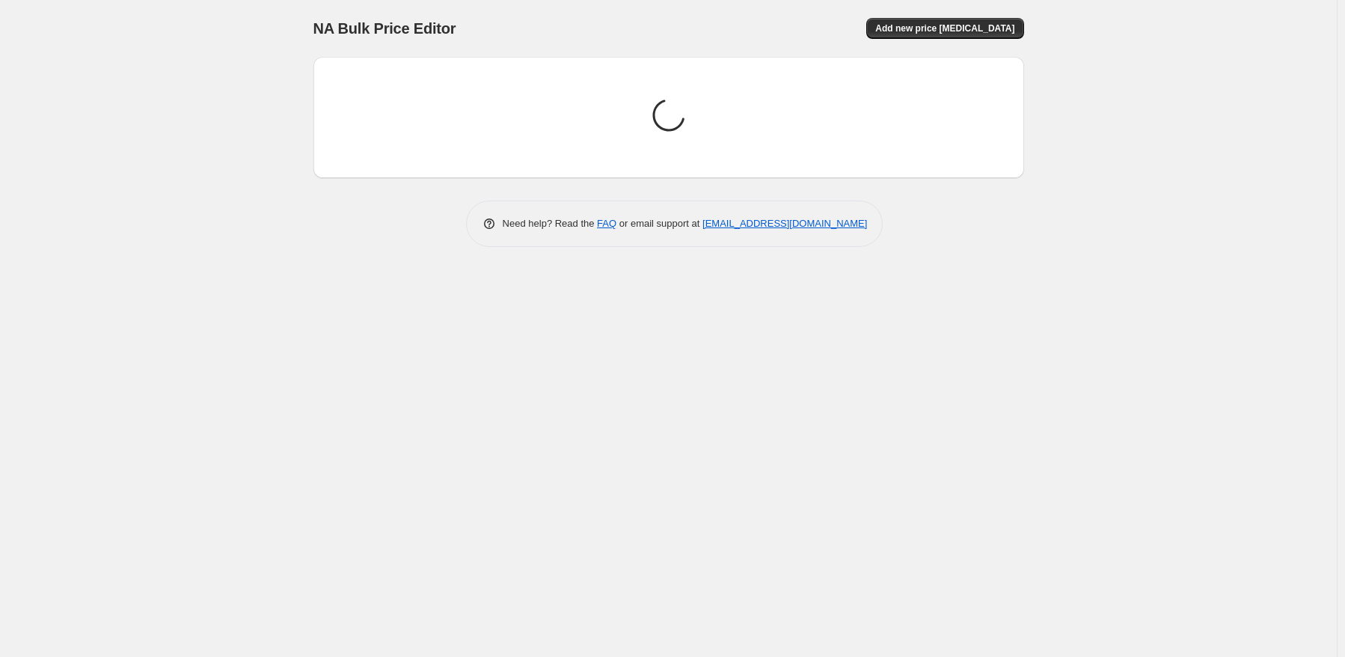
scroll to position [0, 0]
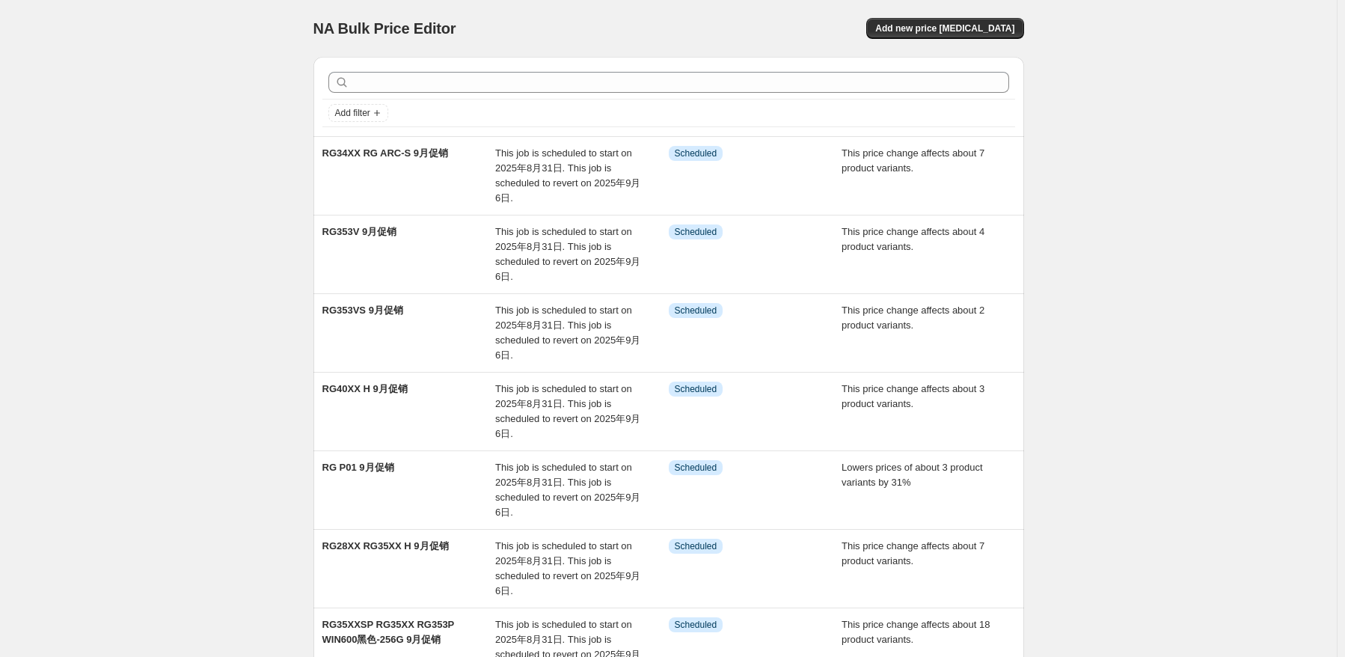
click at [1285, 349] on div "NA Bulk Price Editor. This page is ready NA Bulk Price Editor Add new price [ME…" at bounding box center [668, 535] width 1337 height 1070
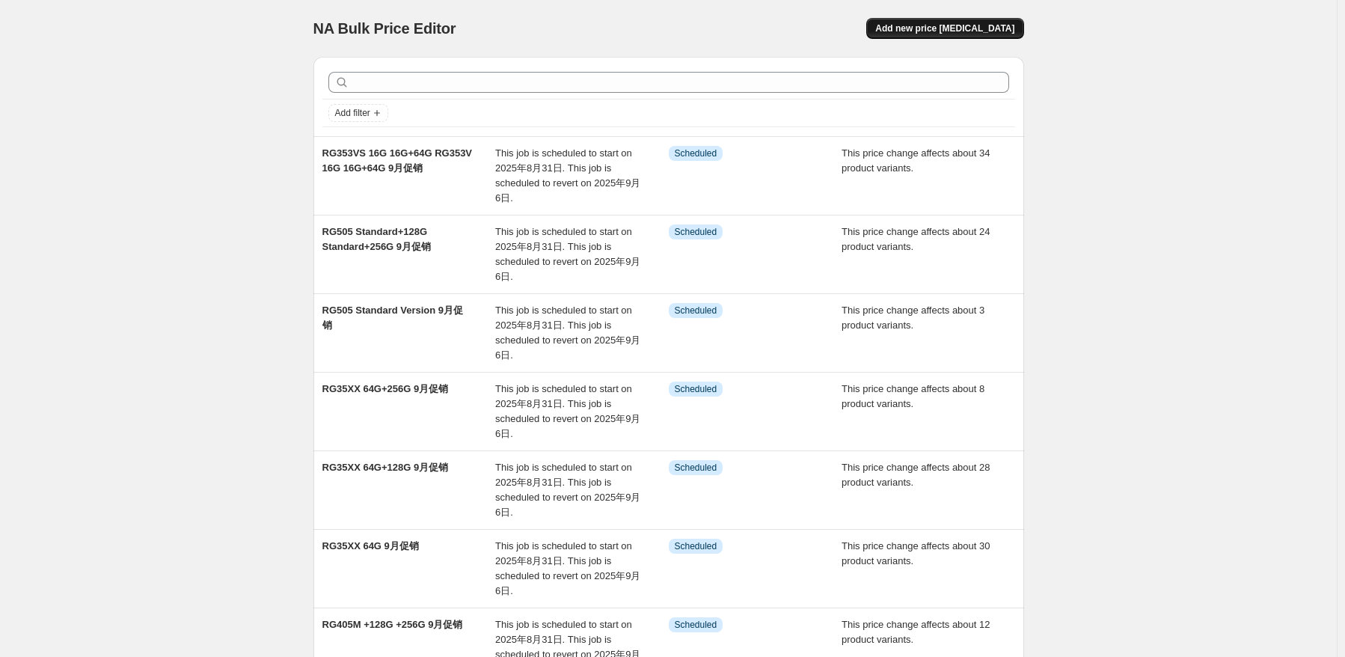
click at [952, 35] on button "Add new price [MEDICAL_DATA]" at bounding box center [944, 28] width 157 height 21
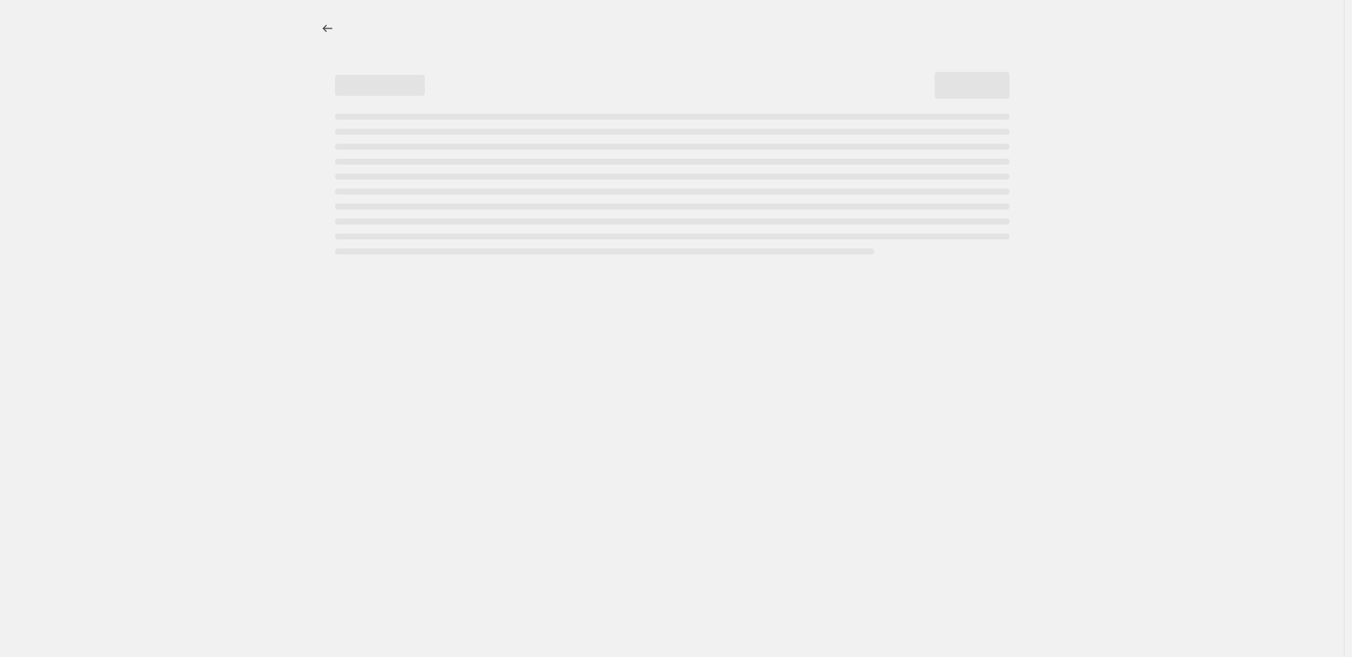
select select "percentage"
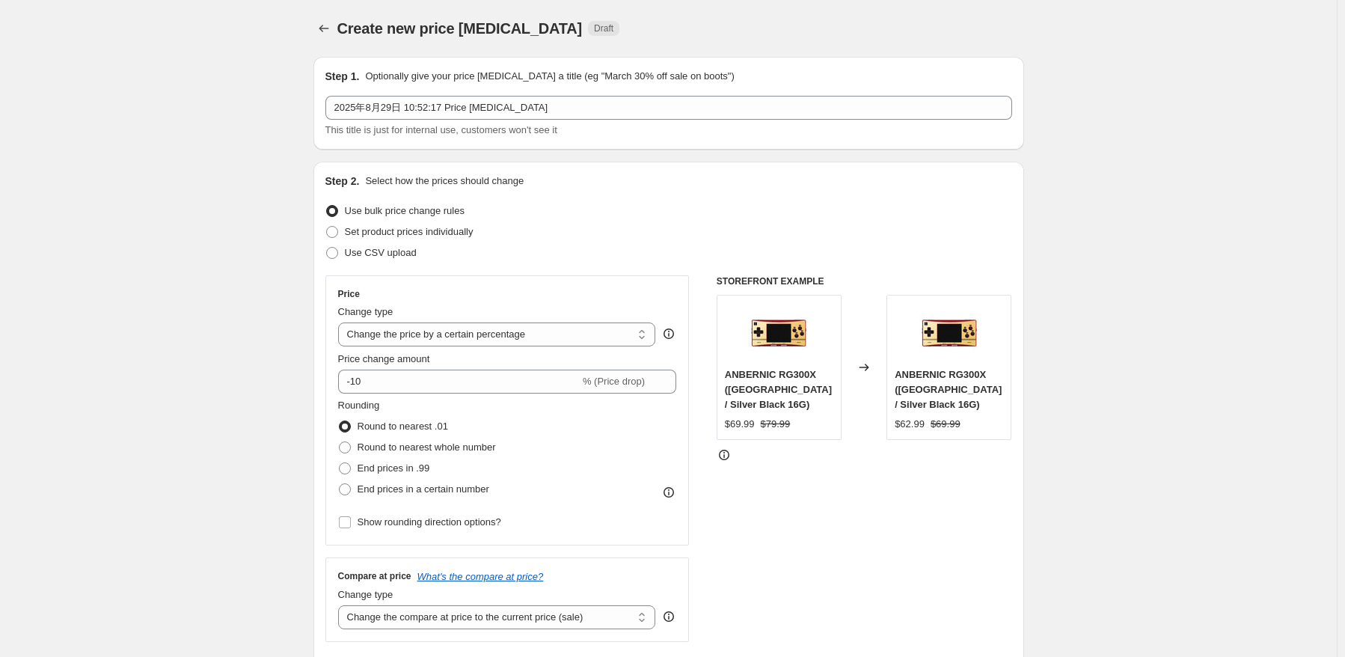
drag, startPoint x: 130, startPoint y: 215, endPoint x: 144, endPoint y: 179, distance: 38.6
click at [323, 29] on icon "Price change jobs" at bounding box center [324, 28] width 10 height 7
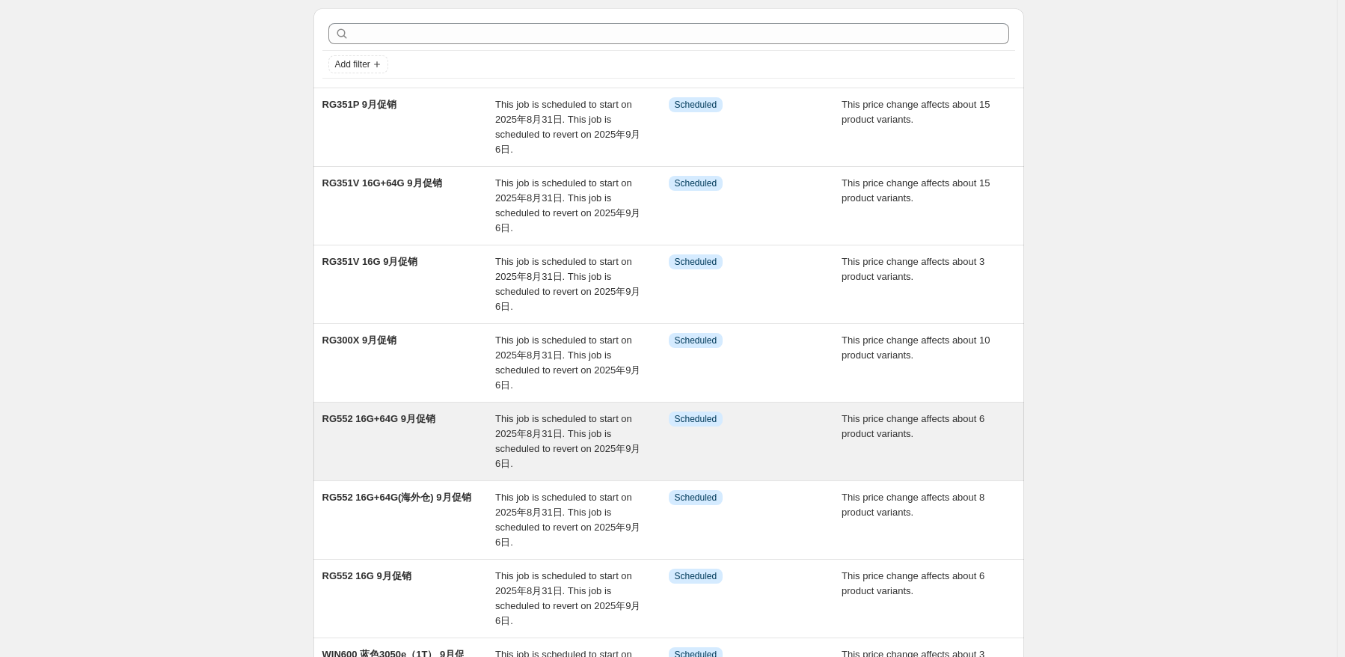
scroll to position [75, 0]
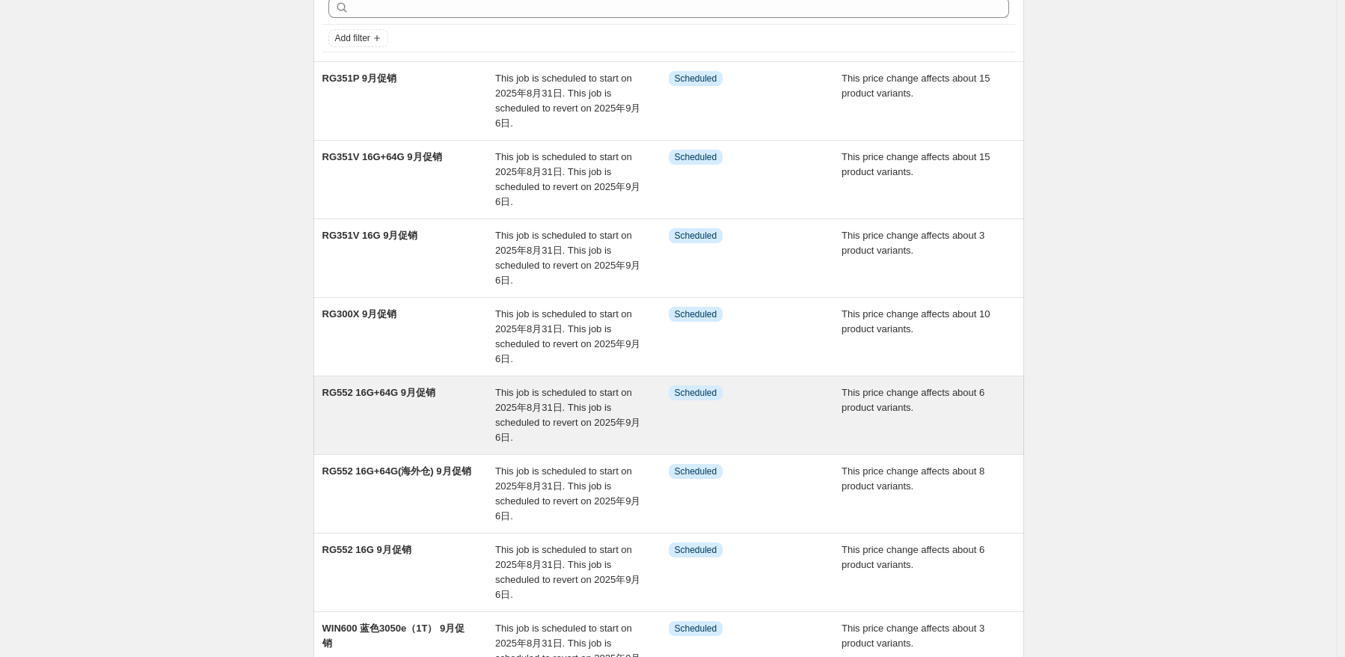
click at [444, 423] on div "RG552 16G+64G 9月促销" at bounding box center [409, 415] width 174 height 60
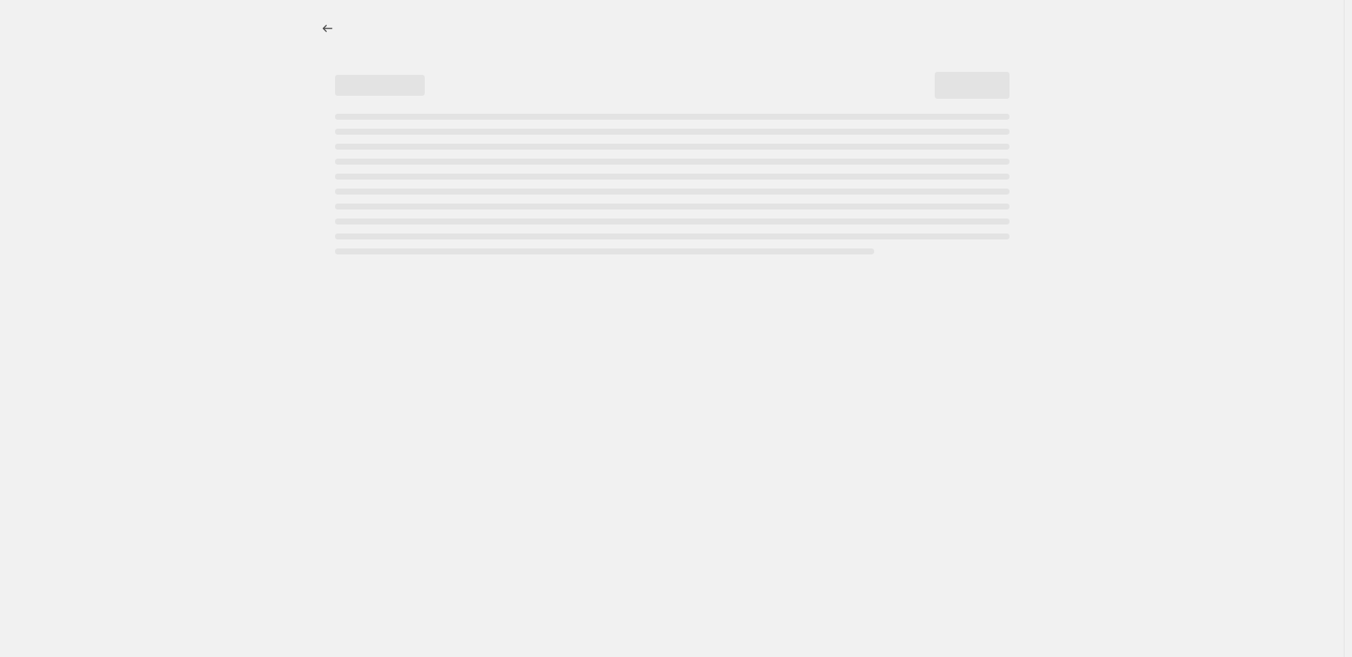
select select "pcap"
select select "no_change"
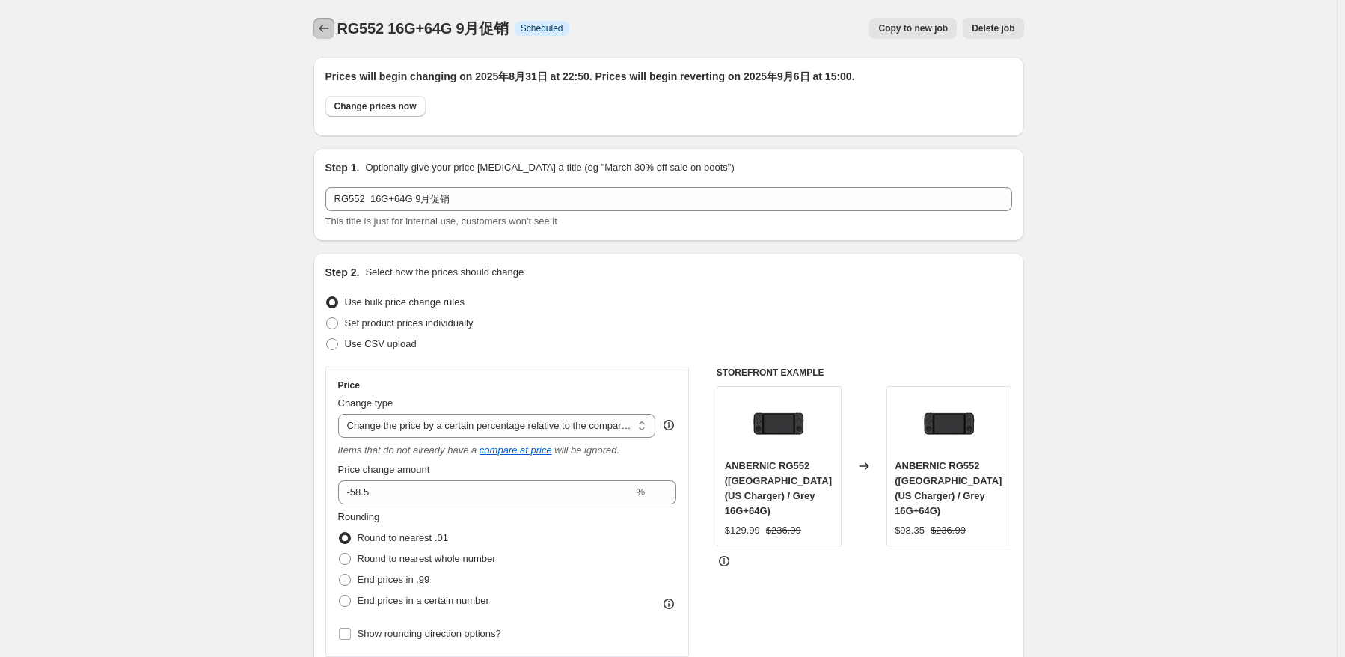
click at [326, 29] on icon "Price change jobs" at bounding box center [323, 28] width 15 height 15
